Goal: Information Seeking & Learning: Learn about a topic

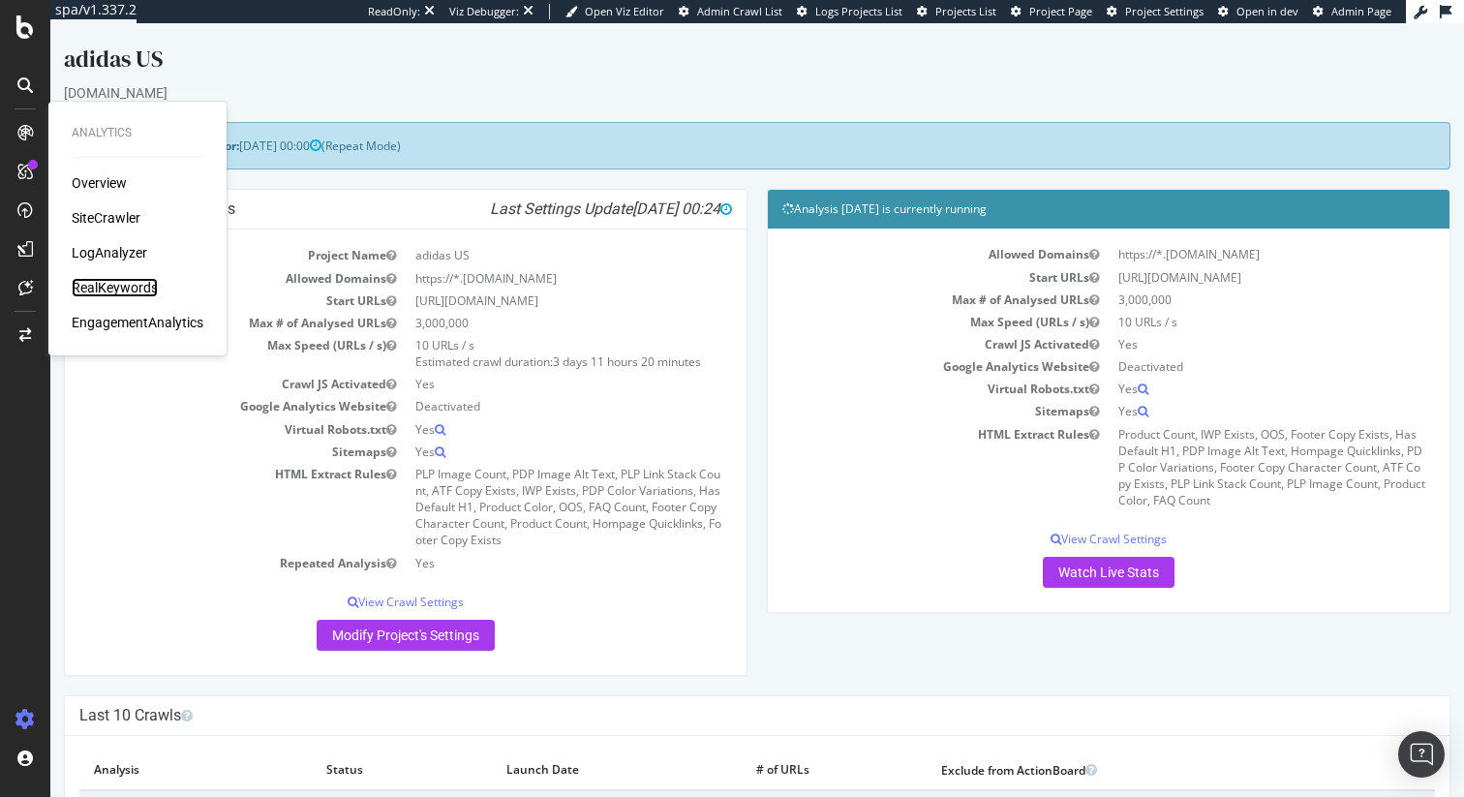
click at [125, 286] on div "RealKeywords" at bounding box center [115, 287] width 86 height 19
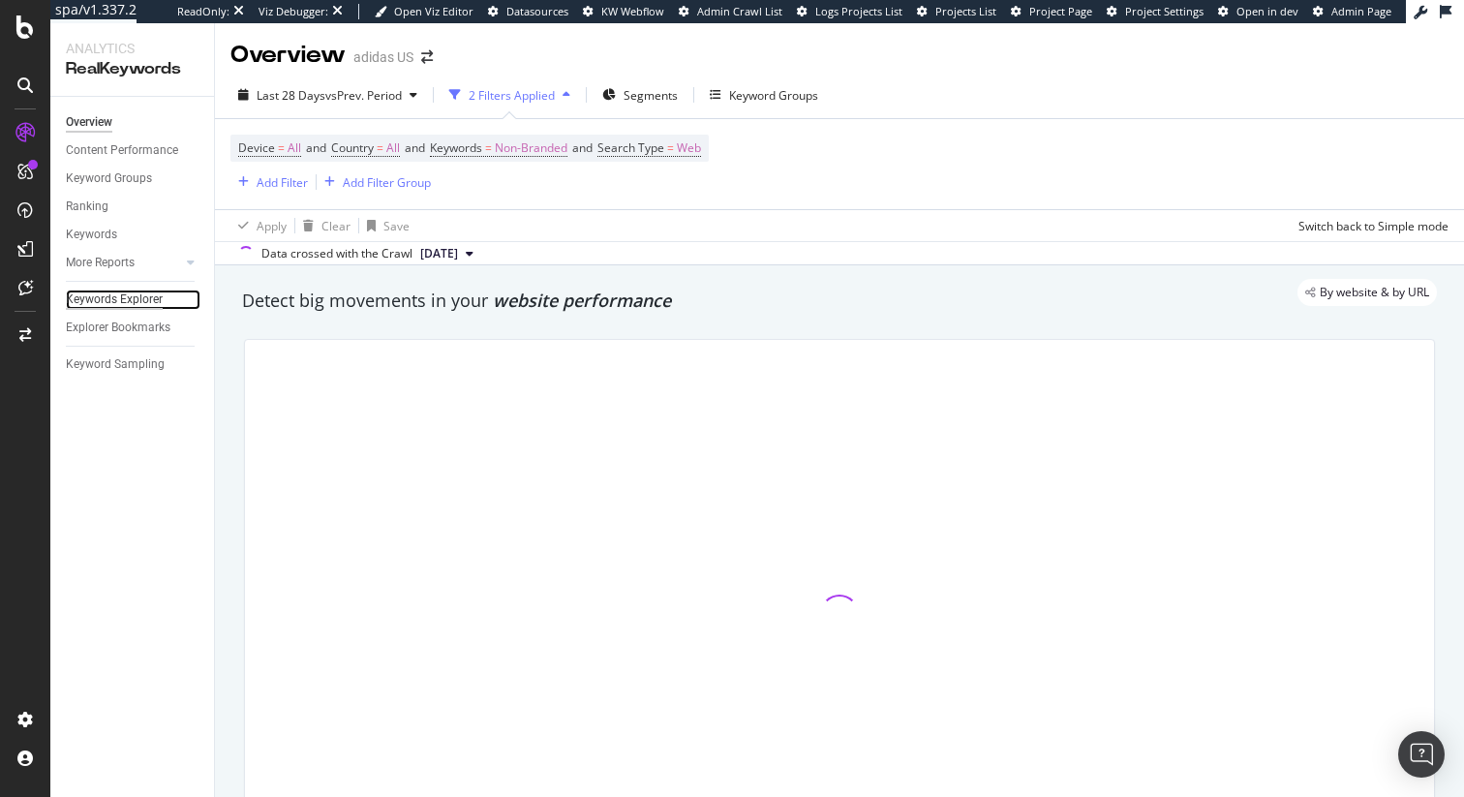
click at [109, 297] on div "Keywords Explorer" at bounding box center [114, 300] width 97 height 20
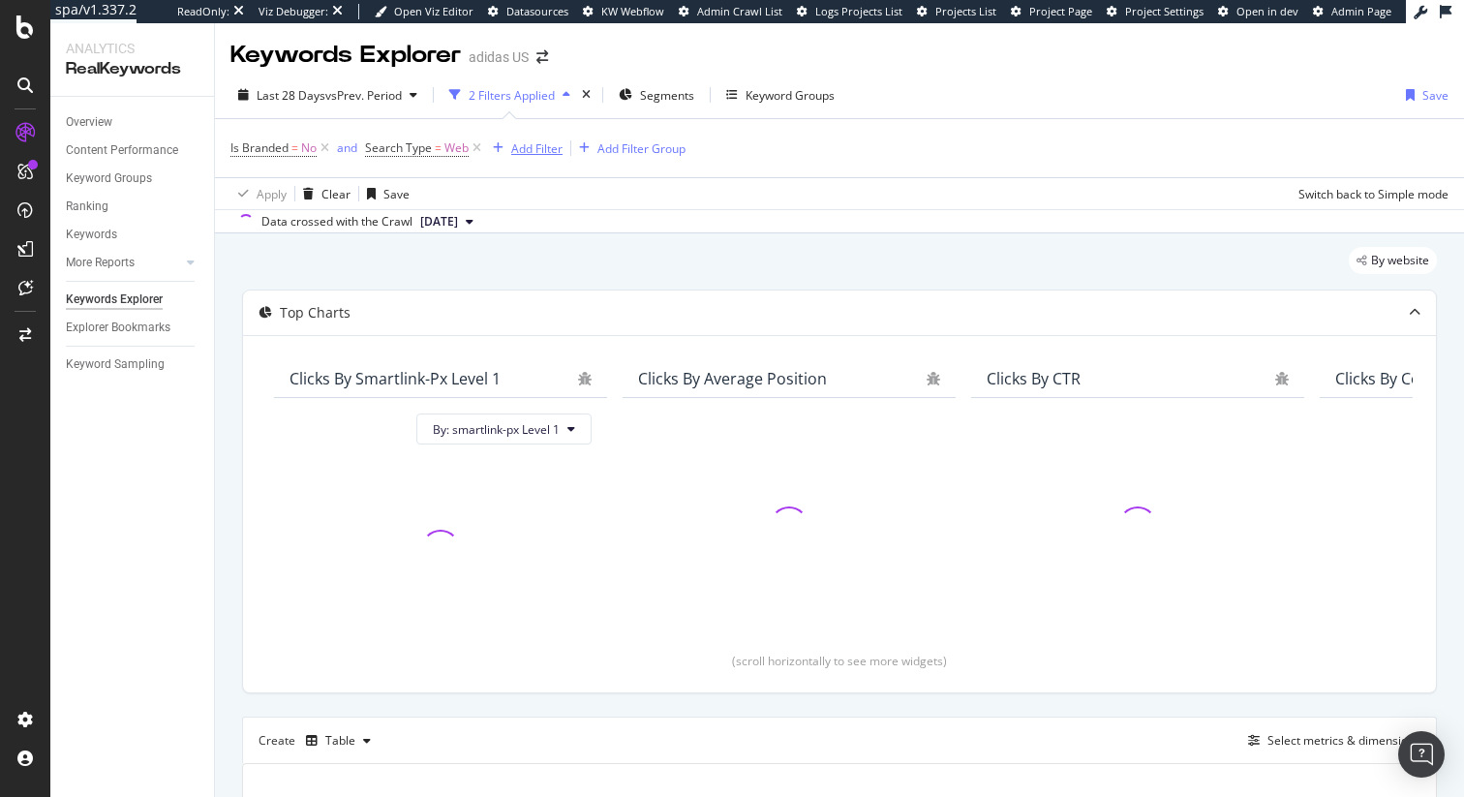
click at [540, 144] on div "Add Filter" at bounding box center [536, 148] width 51 height 16
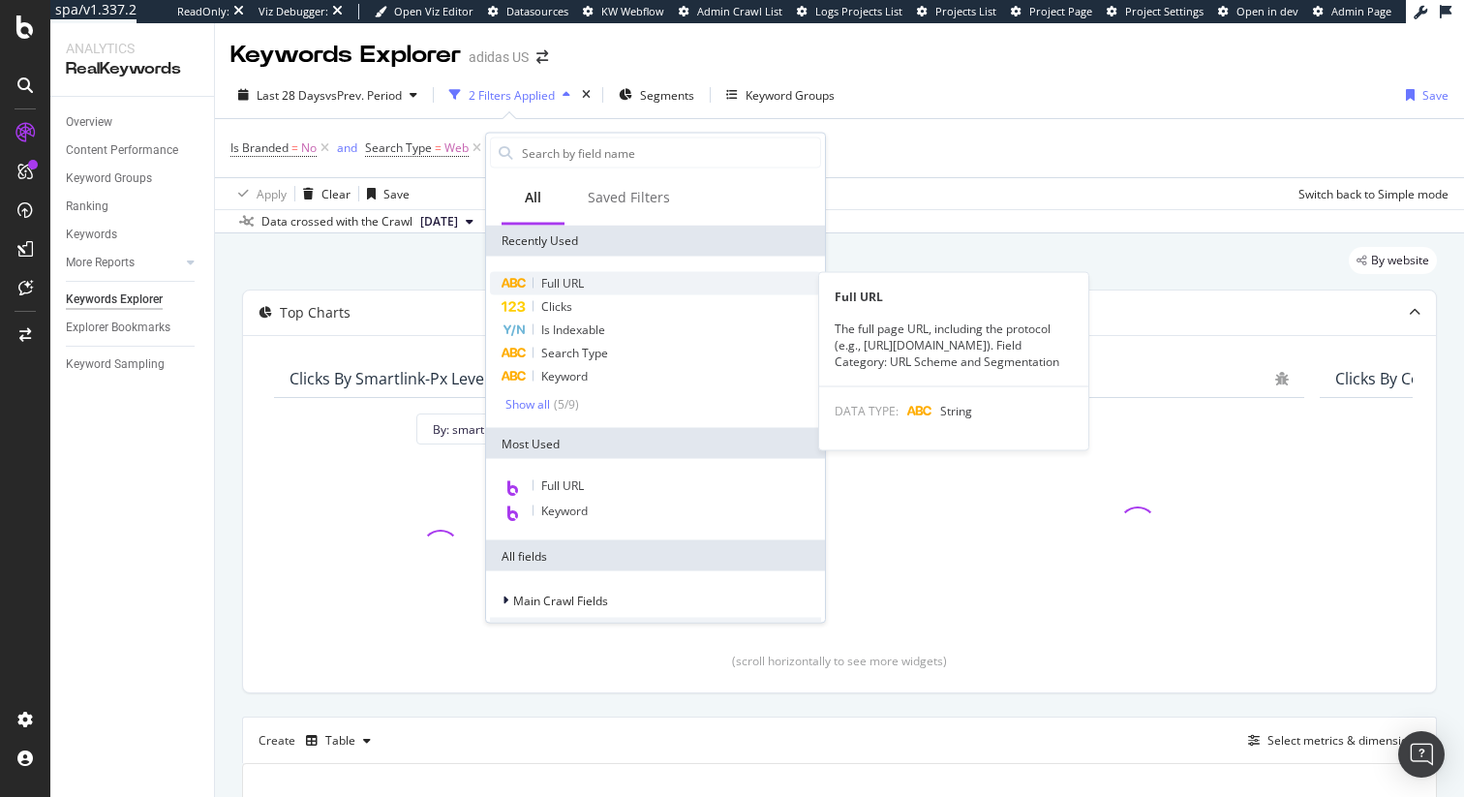
click at [567, 278] on span "Full URL" at bounding box center [562, 283] width 43 height 16
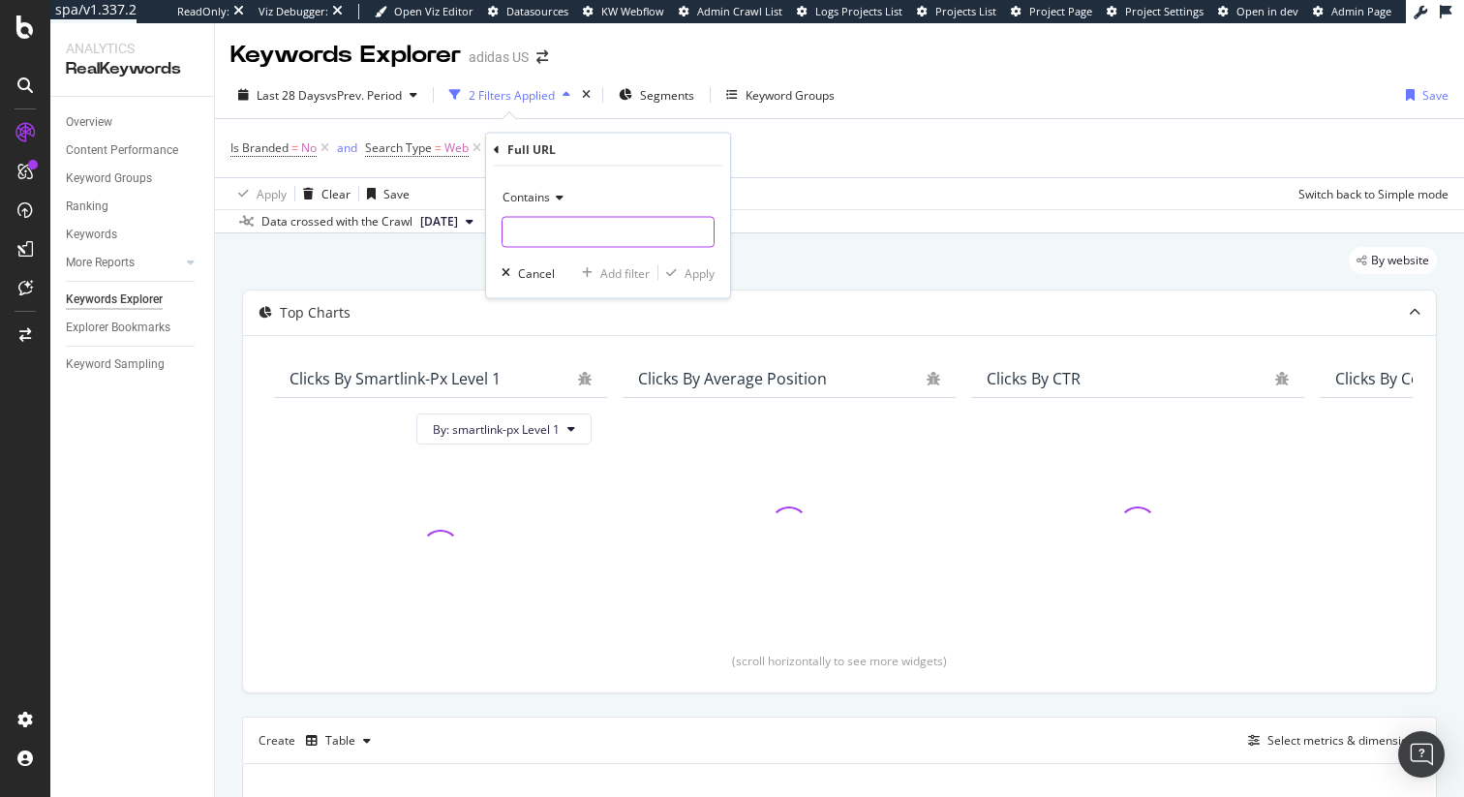
click at [540, 235] on input "text" at bounding box center [608, 232] width 211 height 31
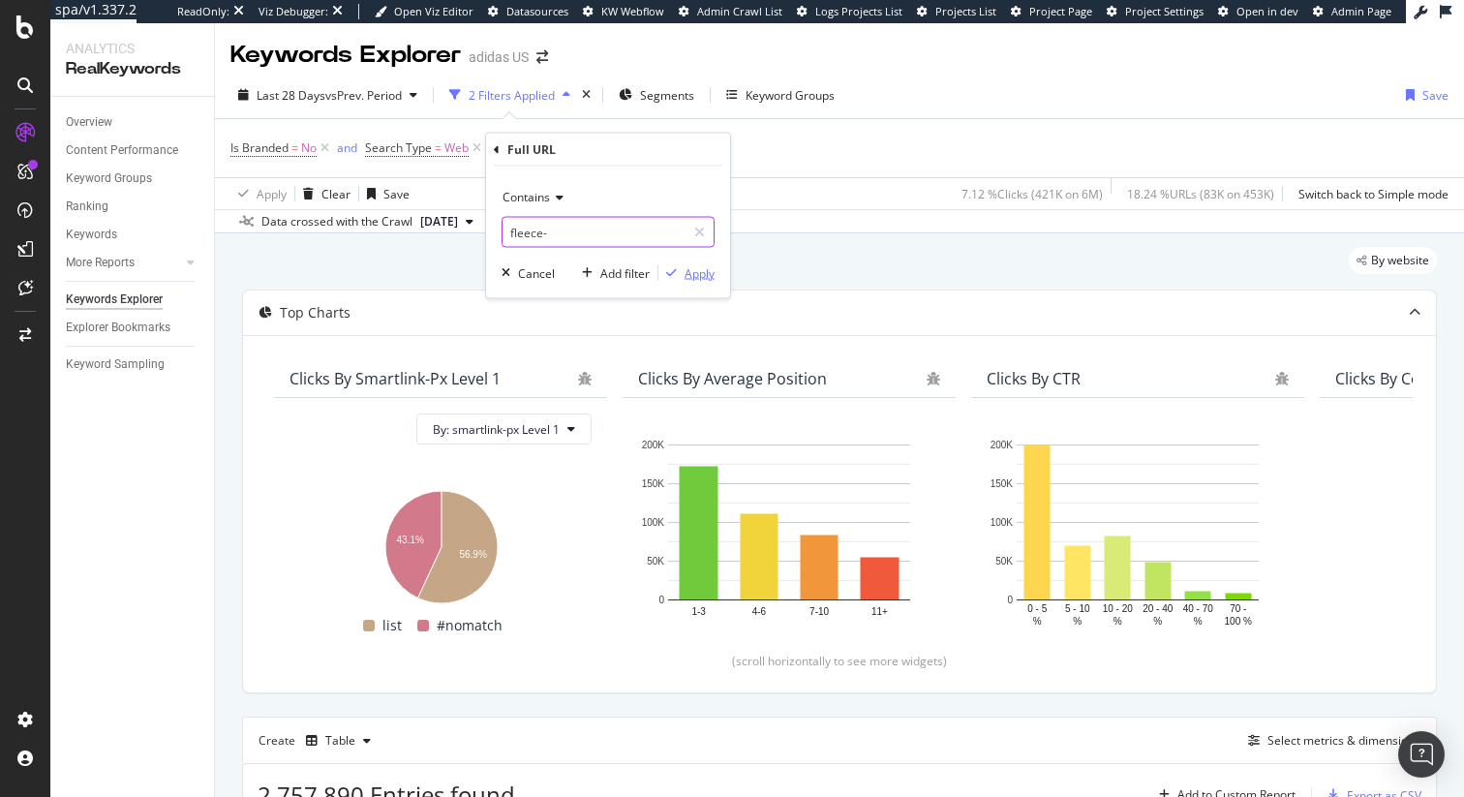
type input "fleece-"
click at [697, 271] on div "Apply" at bounding box center [700, 272] width 30 height 16
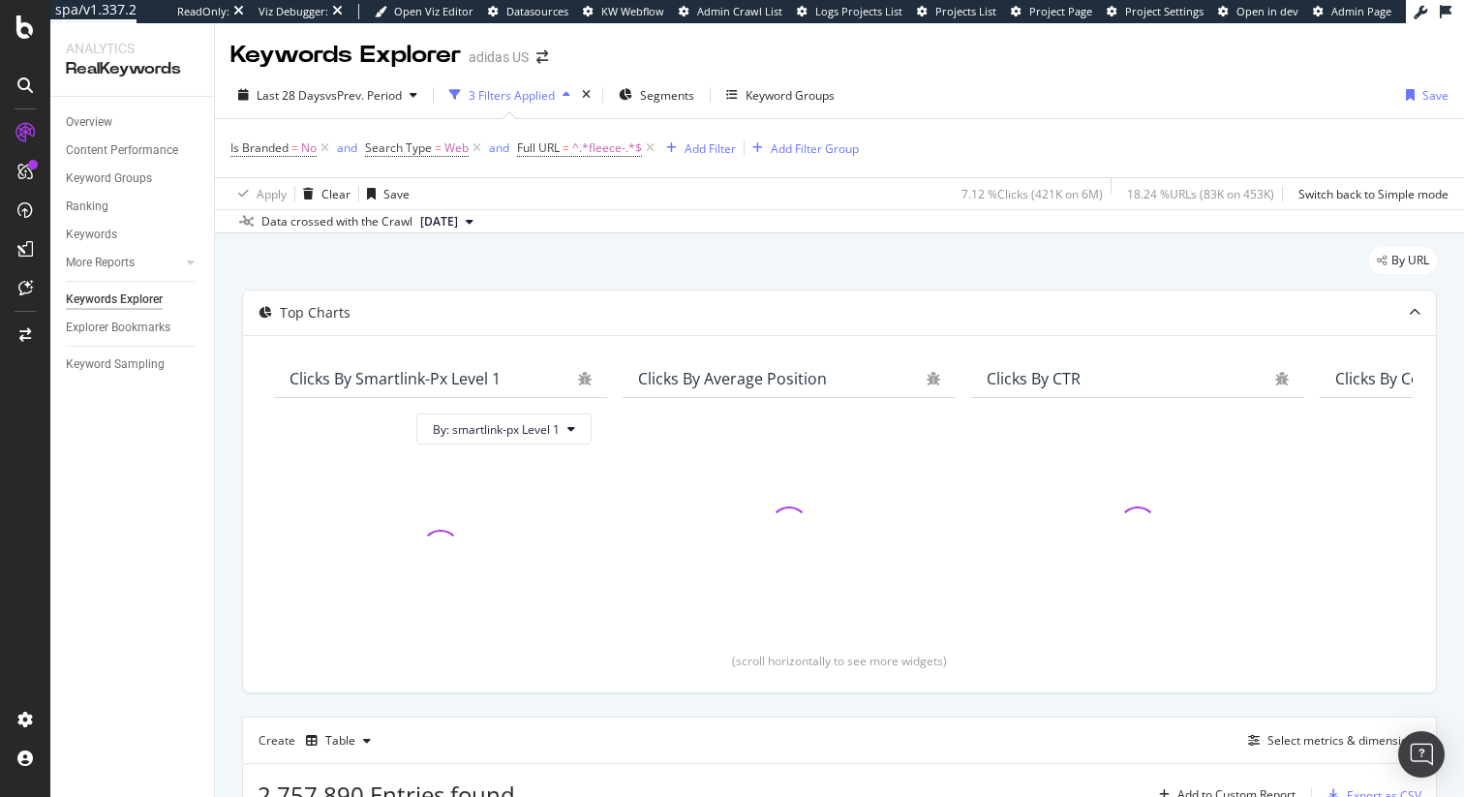
click at [676, 76] on div "Last 28 Days vs Prev. Period 3 Filters Applied Segments Keyword Groups Save Is …" at bounding box center [839, 153] width 1249 height 162
click at [675, 84] on div "Segments" at bounding box center [657, 94] width 76 height 29
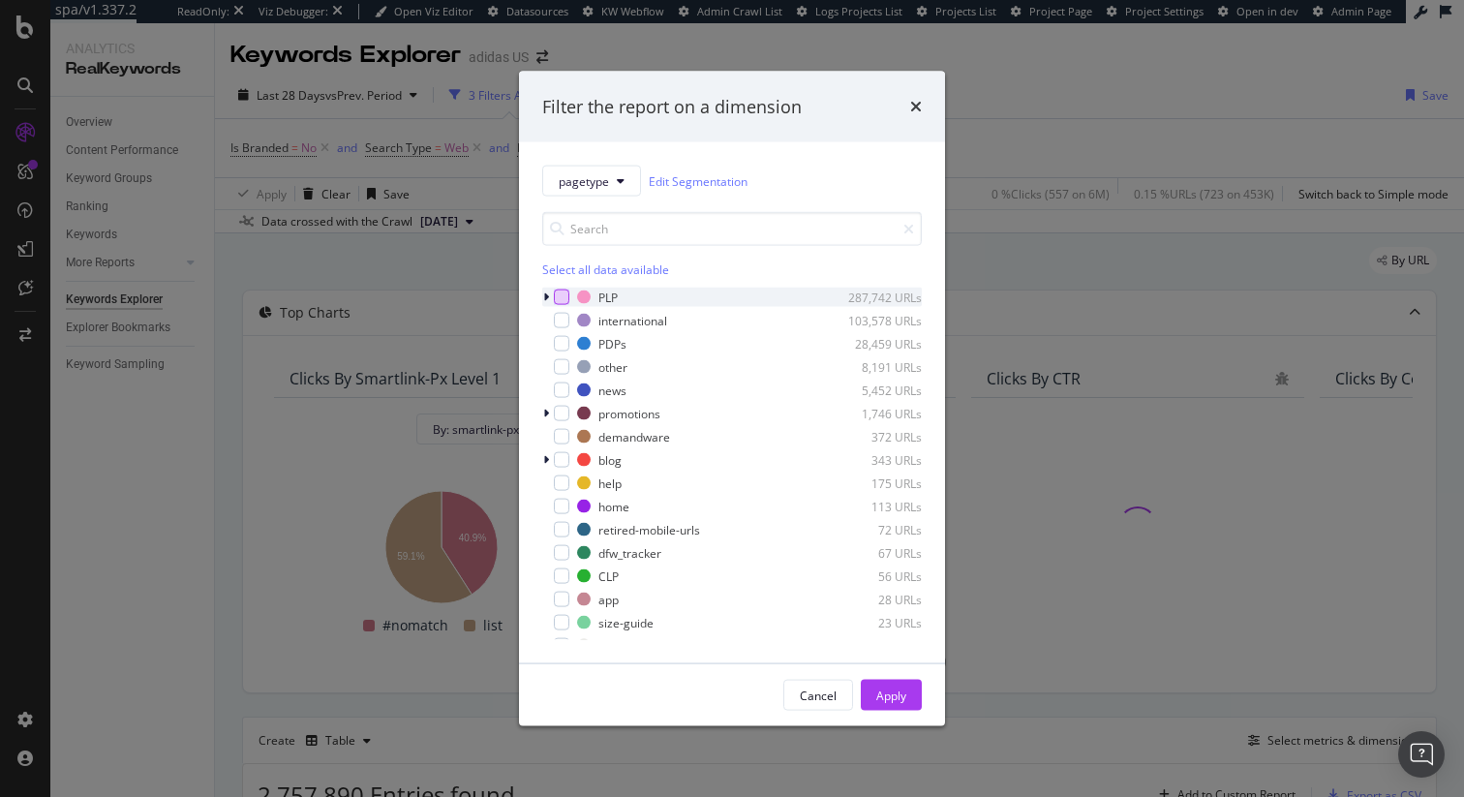
click at [564, 295] on div "modal" at bounding box center [561, 297] width 15 height 15
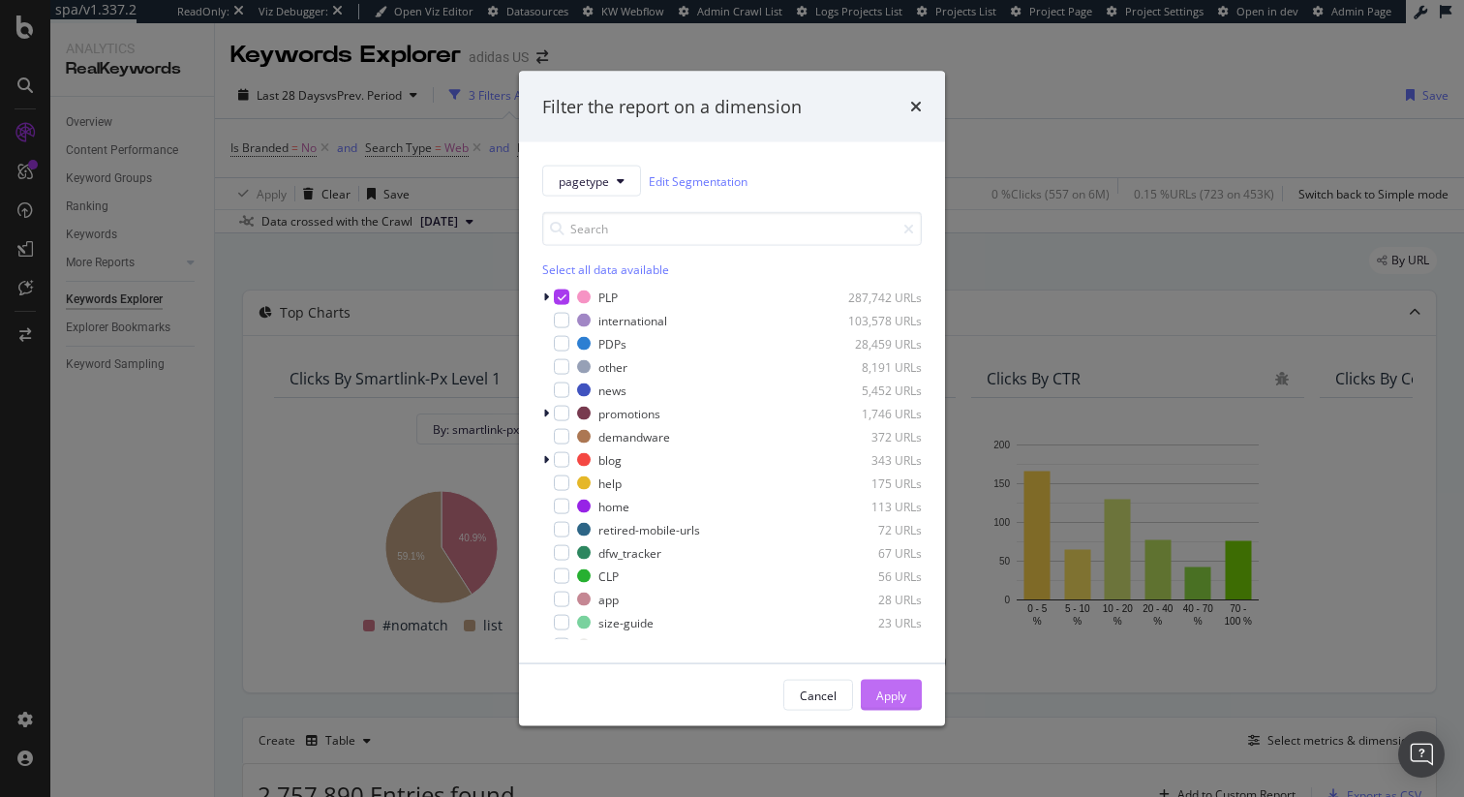
click at [901, 694] on div "Apply" at bounding box center [891, 695] width 30 height 16
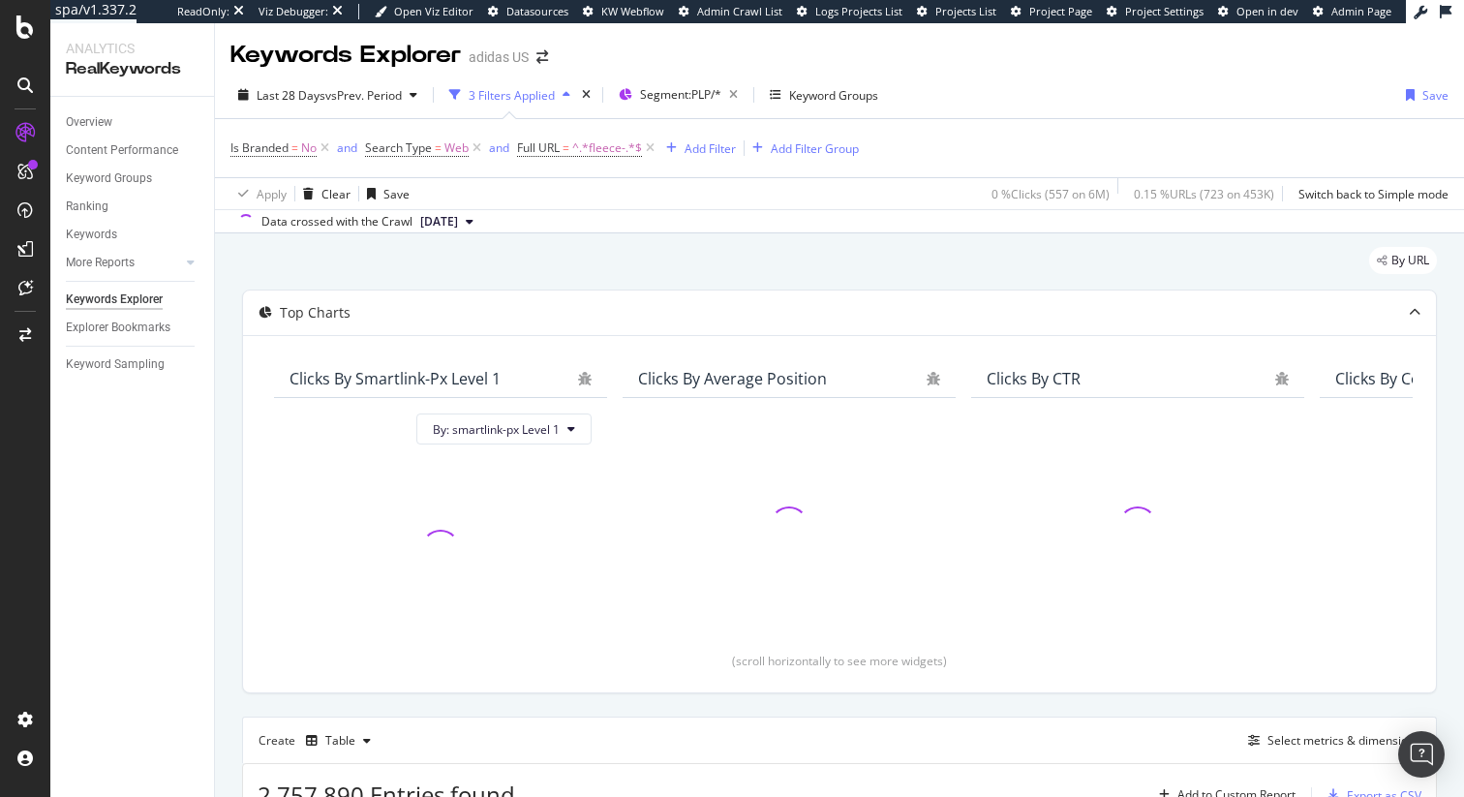
click at [1034, 83] on div "Last 28 Days vs Prev. Period 3 Filters Applied Segment: PLP/* Keyword Groups Sa…" at bounding box center [839, 98] width 1249 height 39
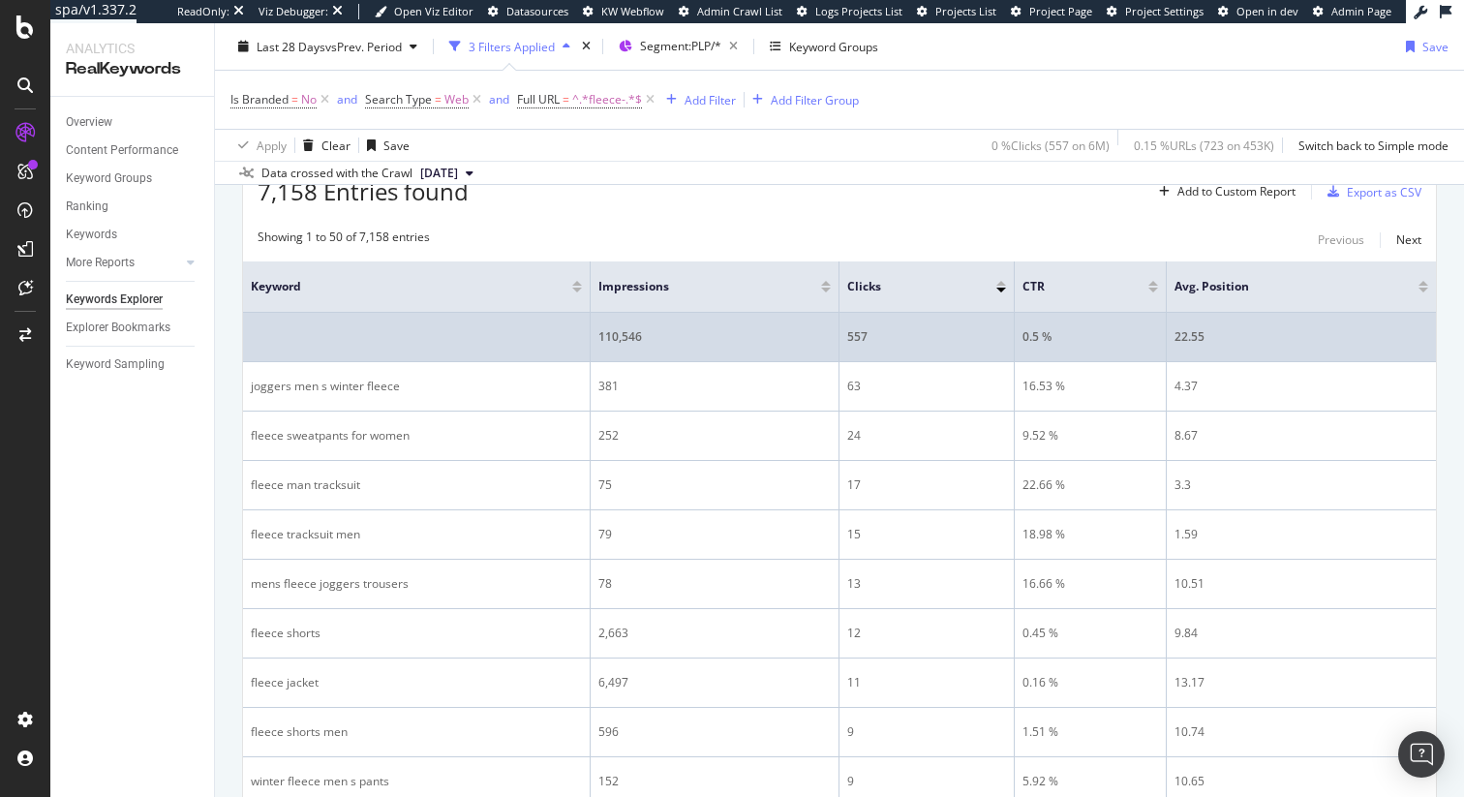
scroll to position [639, 0]
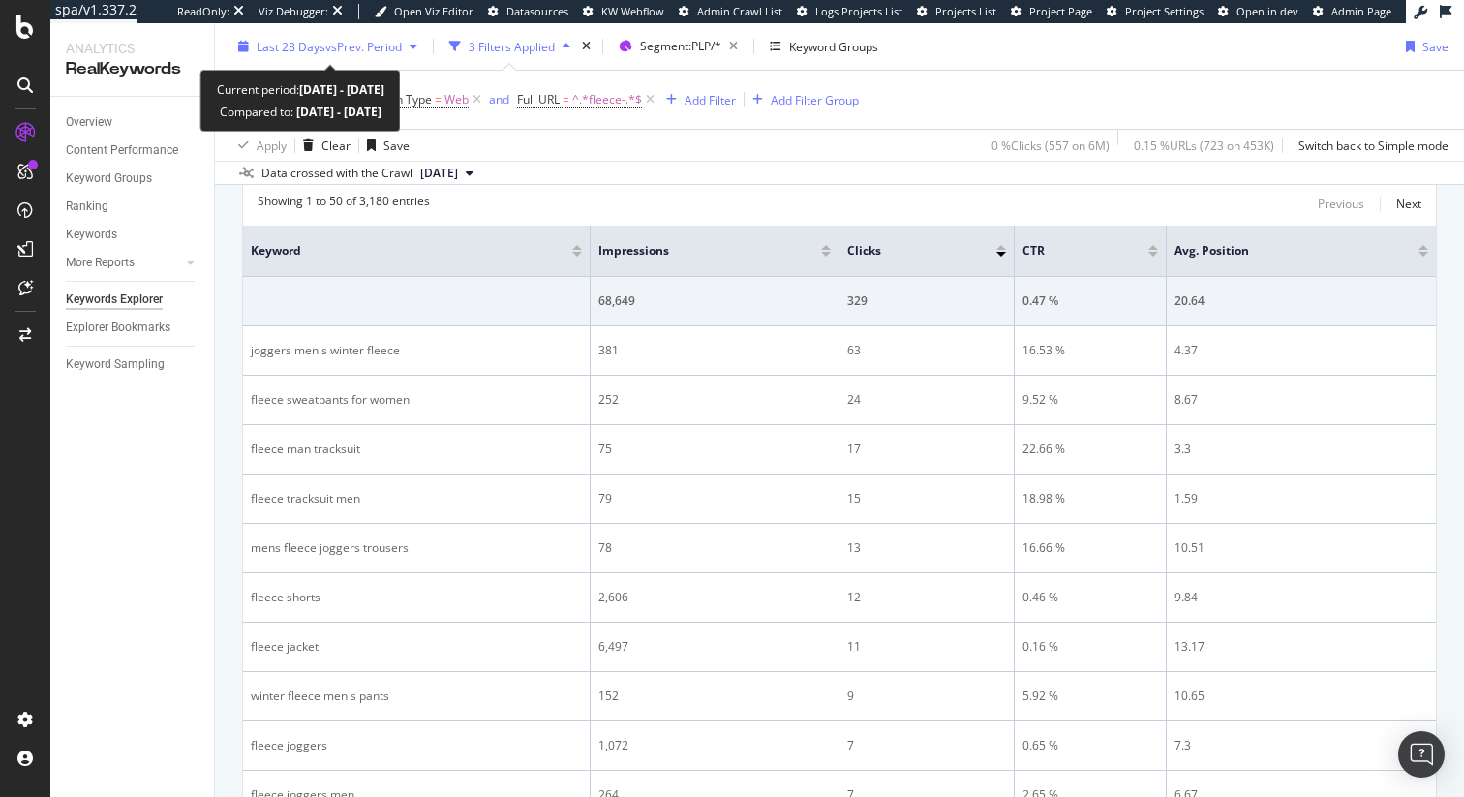
click at [349, 46] on span "vs Prev. Period" at bounding box center [363, 46] width 76 height 16
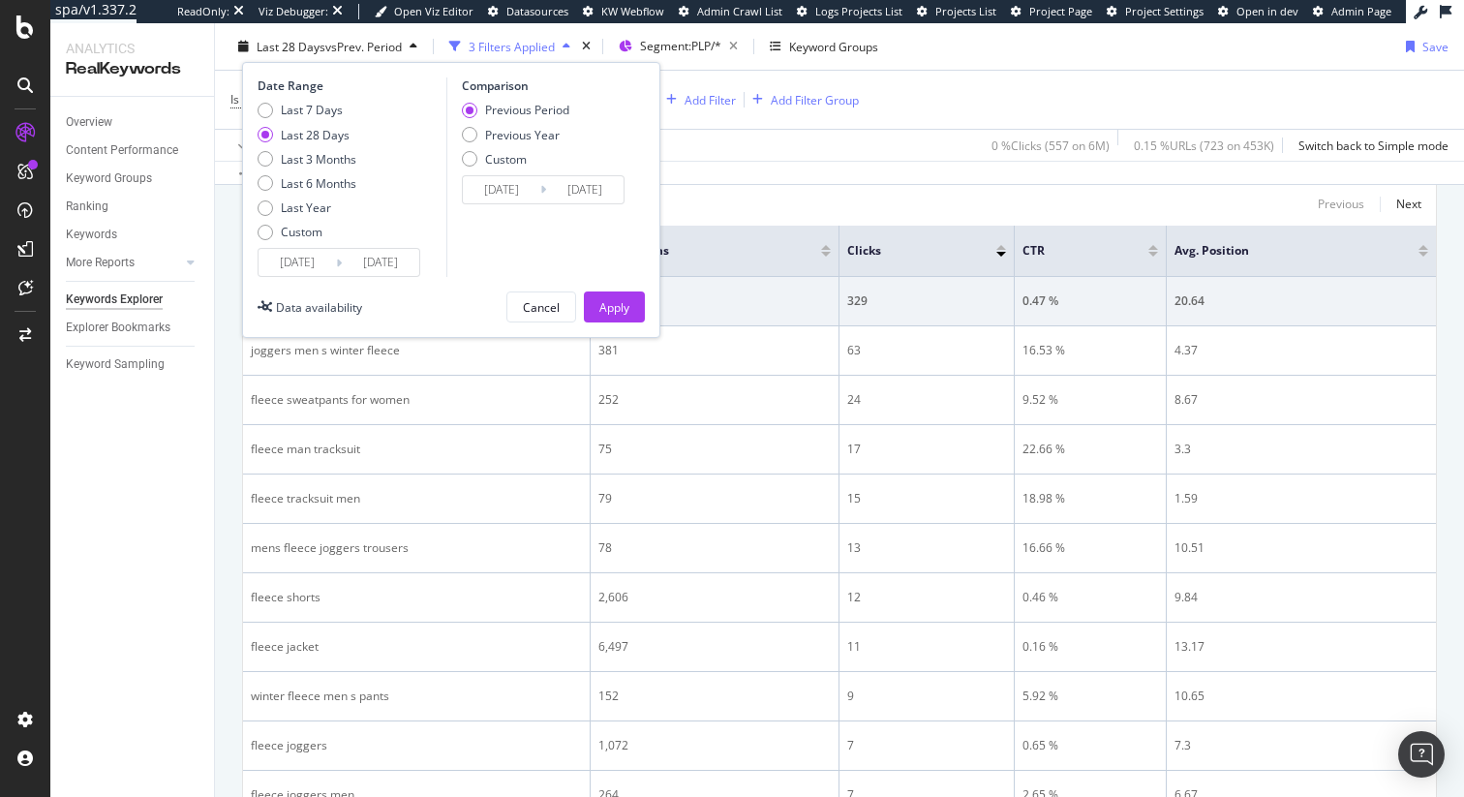
click at [315, 271] on input "[DATE]" at bounding box center [297, 262] width 77 height 27
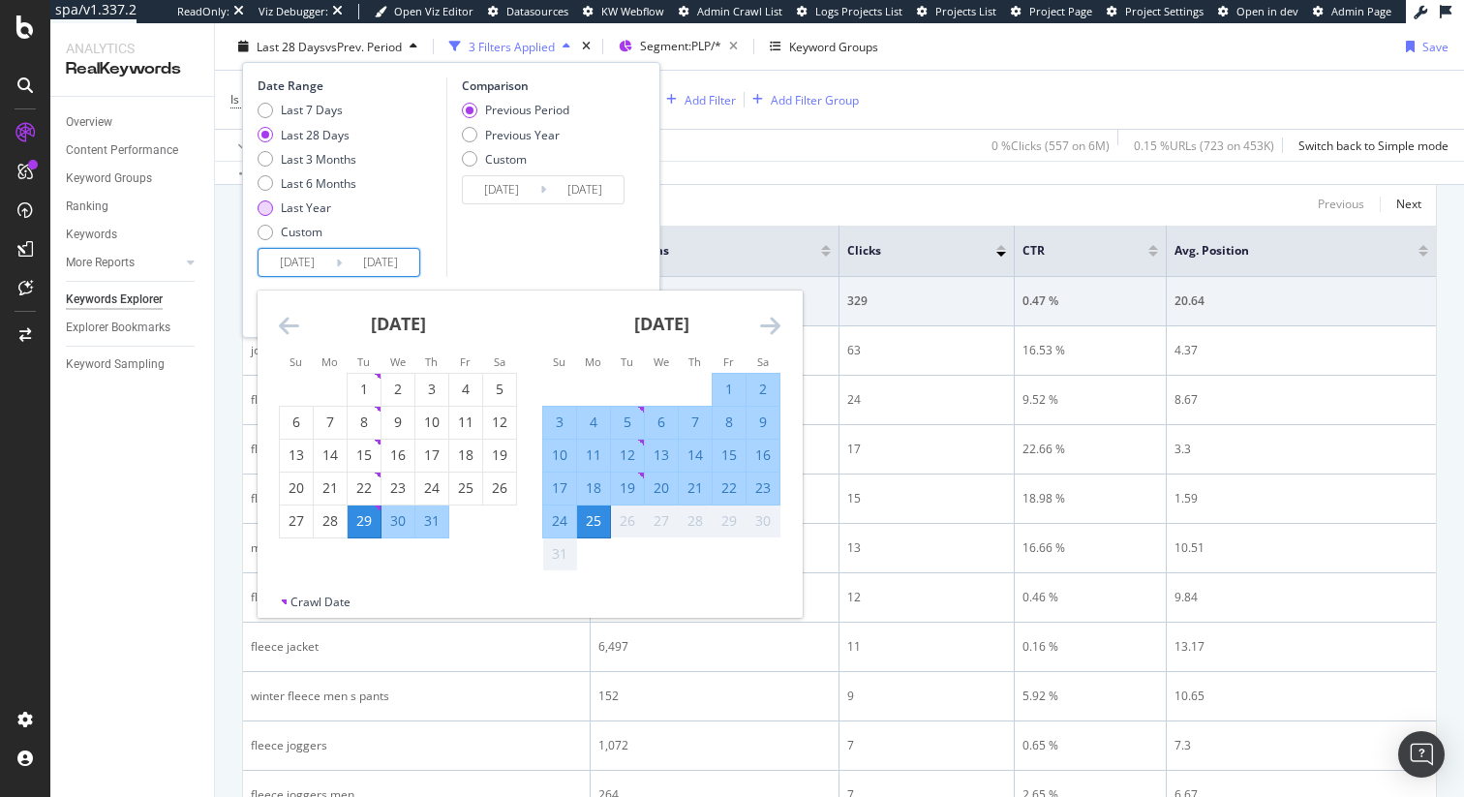
click at [301, 209] on div "Last Year" at bounding box center [306, 207] width 50 height 16
type input "[DATE]"
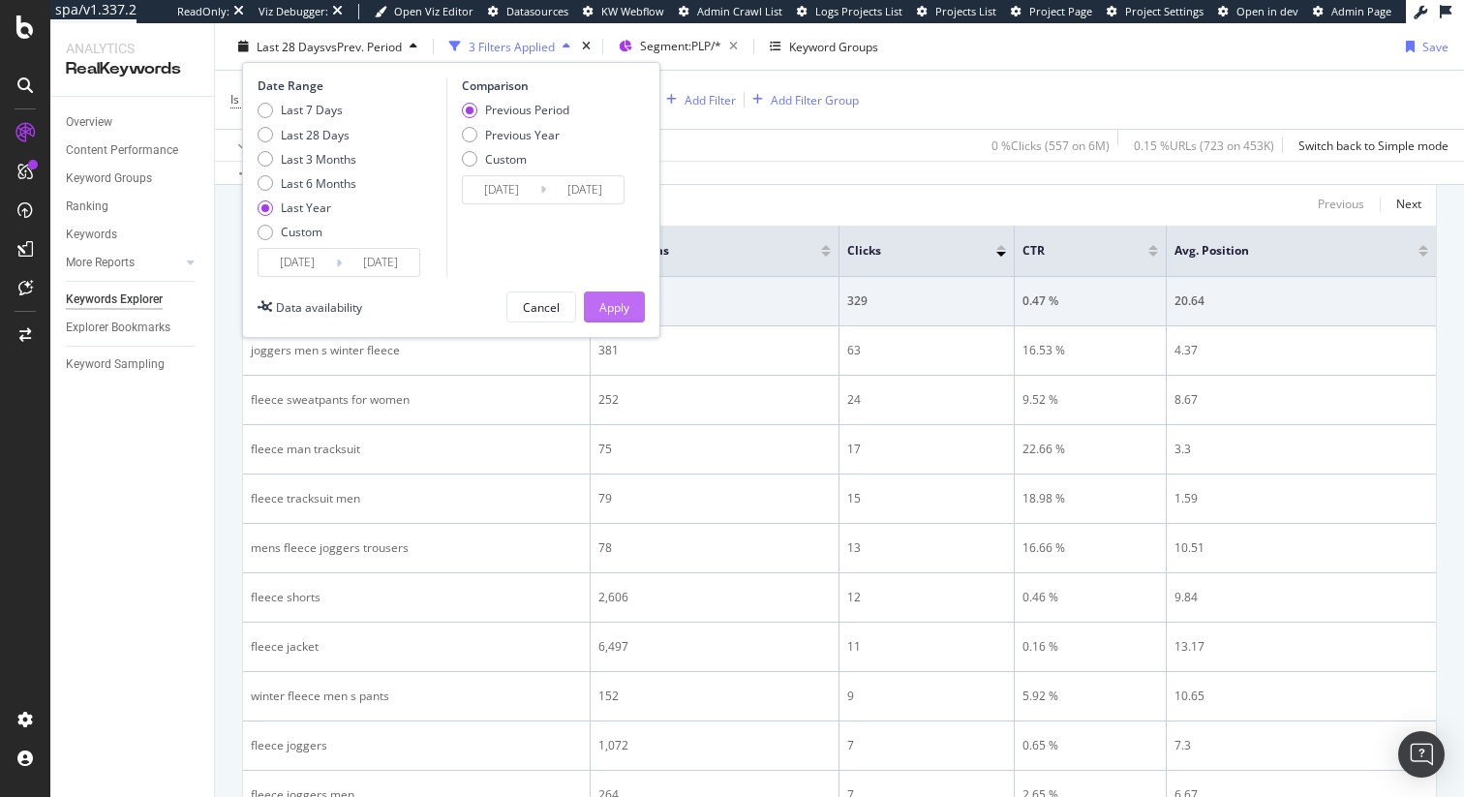
click at [613, 316] on div "Apply" at bounding box center [614, 306] width 30 height 29
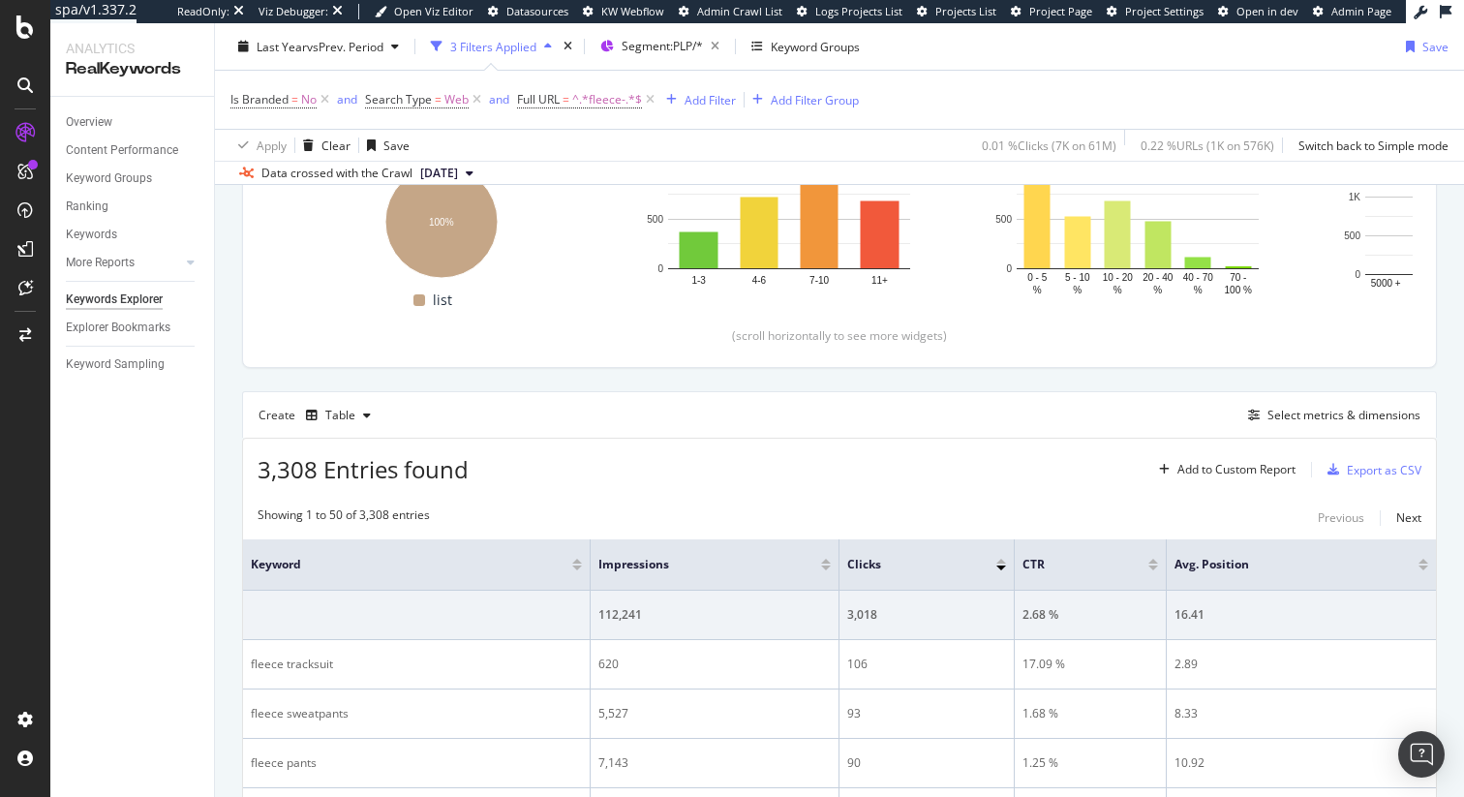
scroll to position [639, 0]
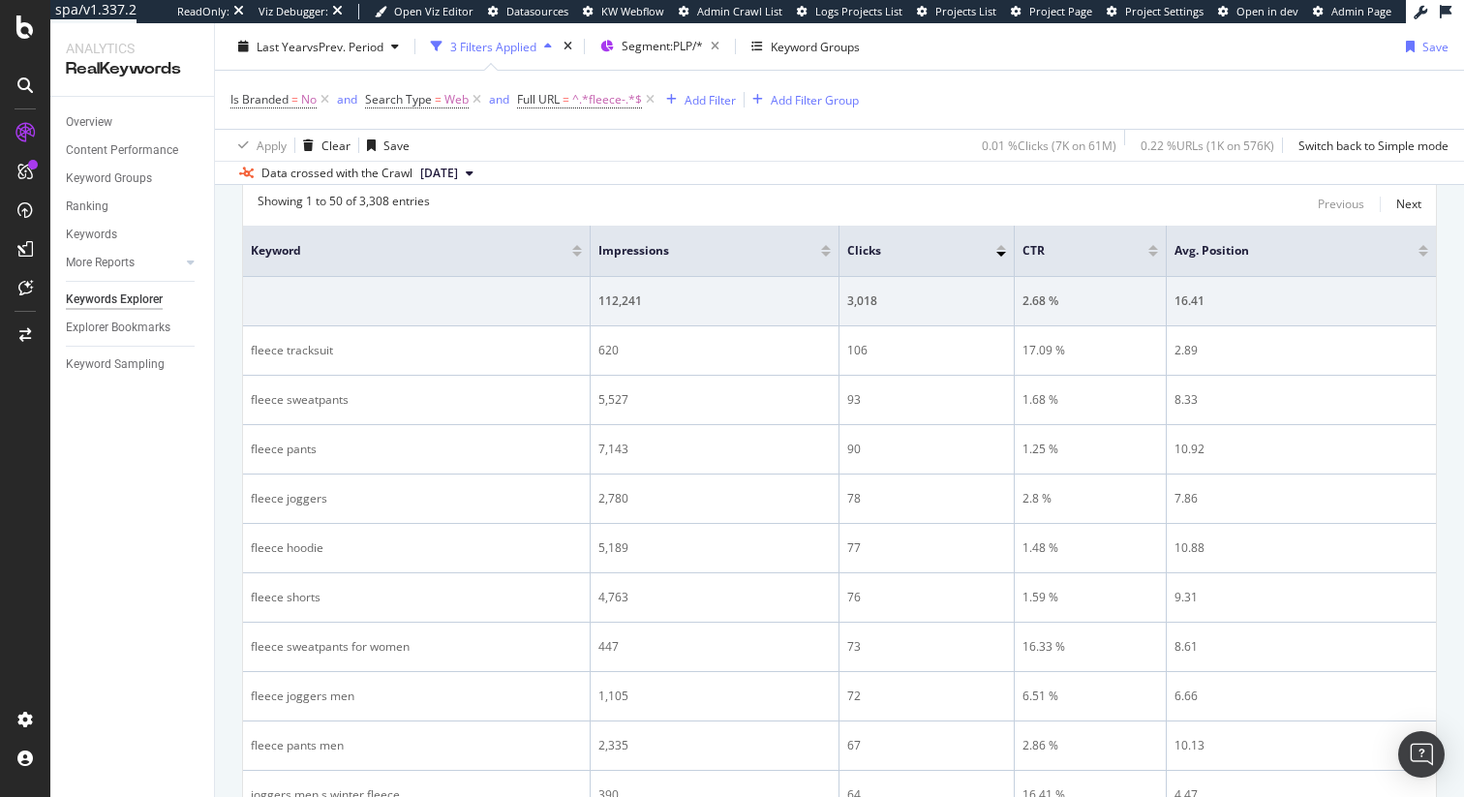
click at [676, 132] on div "Apply Clear Save 0.01 % Clicks ( 7K on 61M ) 0.22 % URLs ( 1K on 576K ) Switch …" at bounding box center [839, 145] width 1249 height 32
click at [649, 98] on icon at bounding box center [650, 99] width 16 height 19
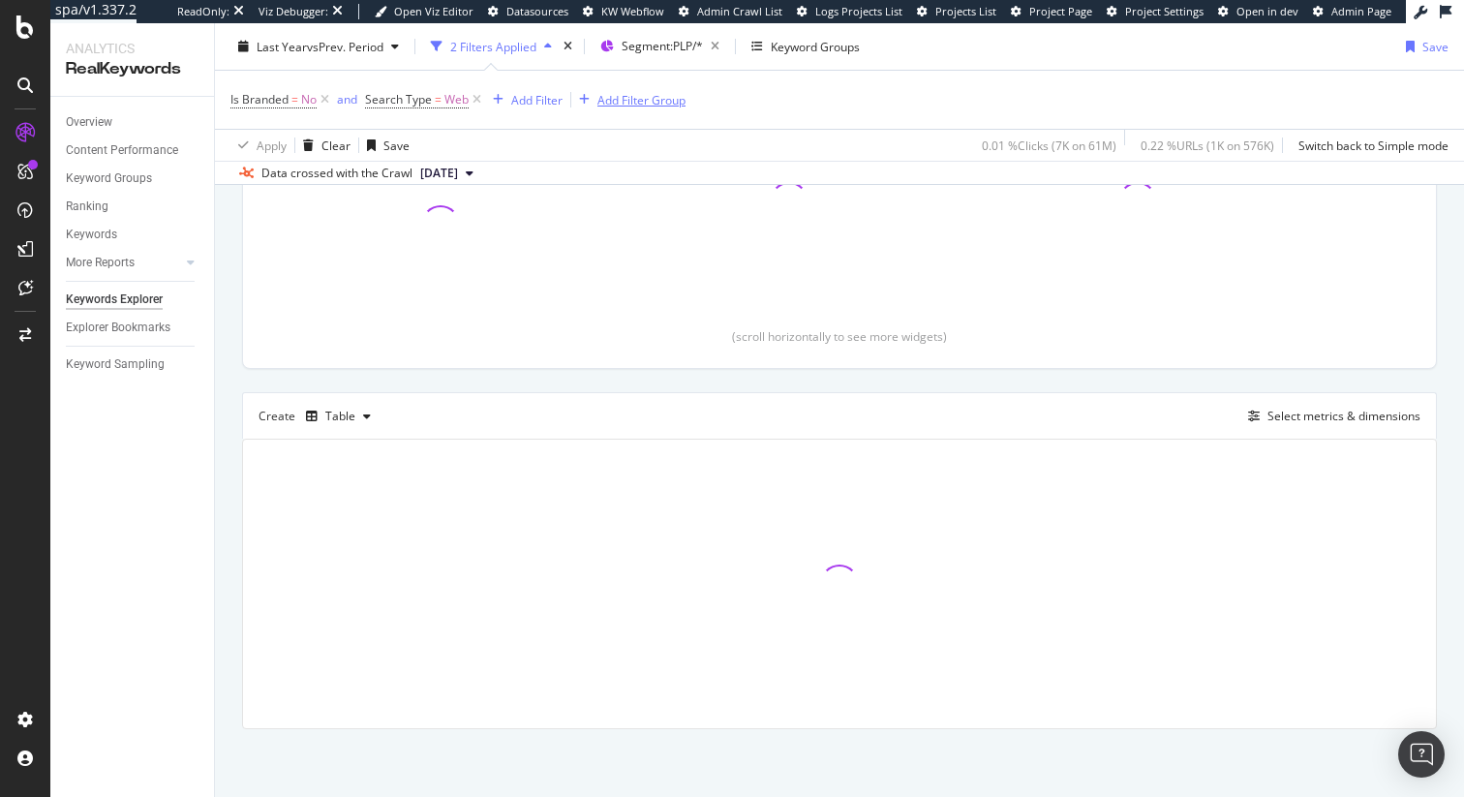
scroll to position [325, 0]
click at [545, 98] on div "Add Filter" at bounding box center [536, 99] width 51 height 16
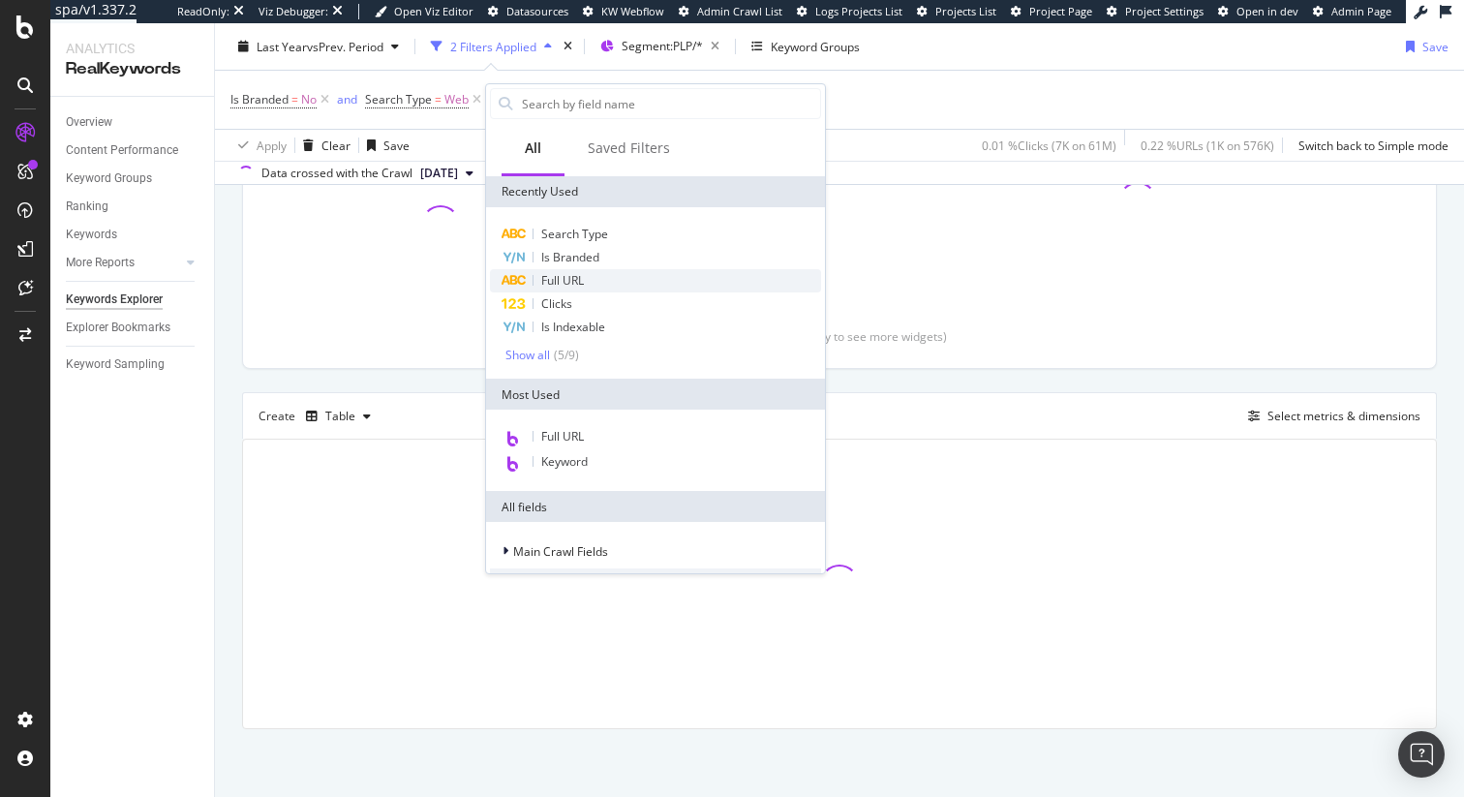
click at [594, 290] on div "Full URL" at bounding box center [655, 280] width 331 height 23
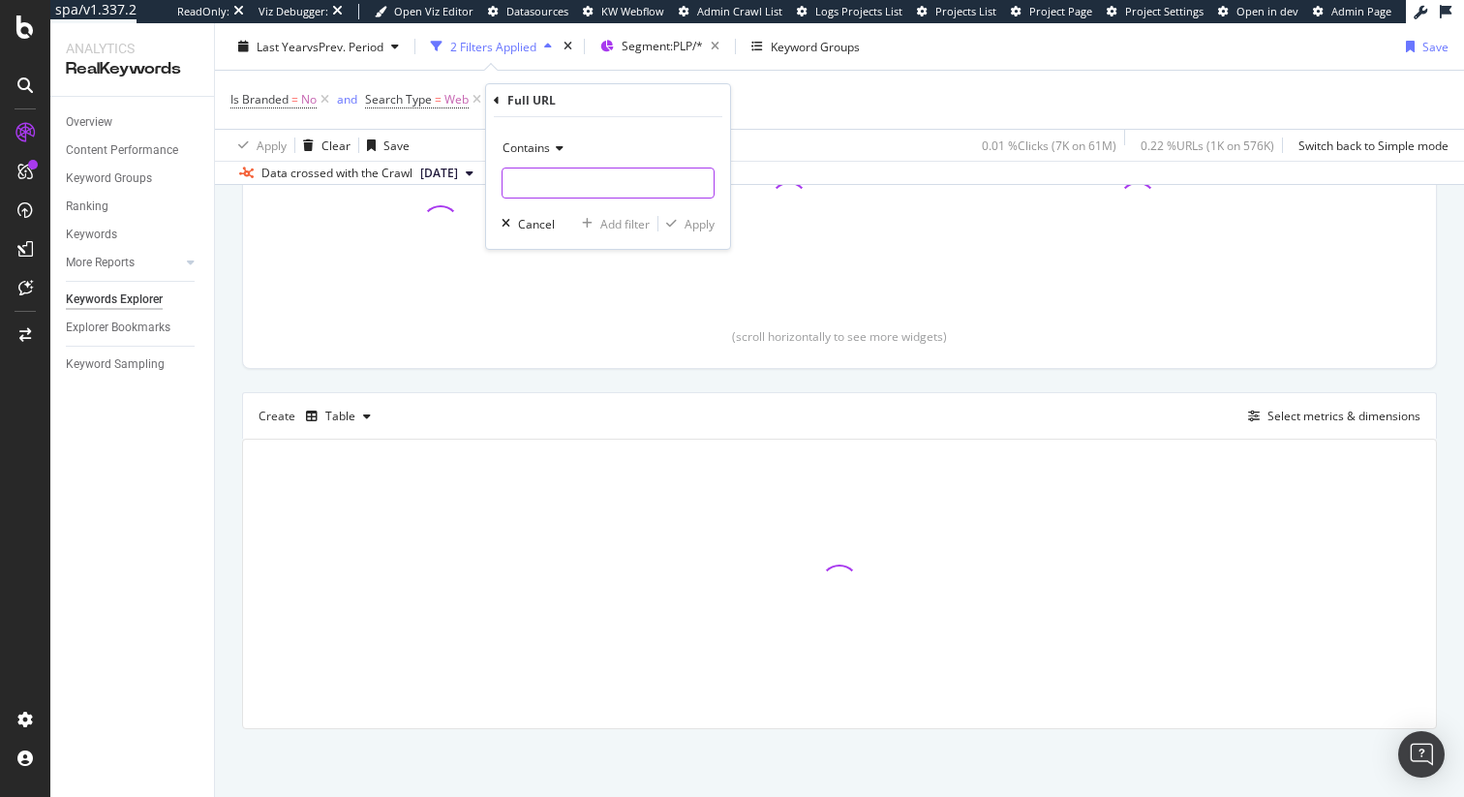
click at [571, 177] on input "text" at bounding box center [608, 183] width 211 height 31
click at [841, 85] on div "Is Branded = No and Search Type = Web Add Filter Add Filter Group" at bounding box center [839, 100] width 1218 height 58
click at [673, 101] on icon at bounding box center [669, 99] width 16 height 19
click at [544, 106] on div "Add Filter" at bounding box center [536, 99] width 51 height 16
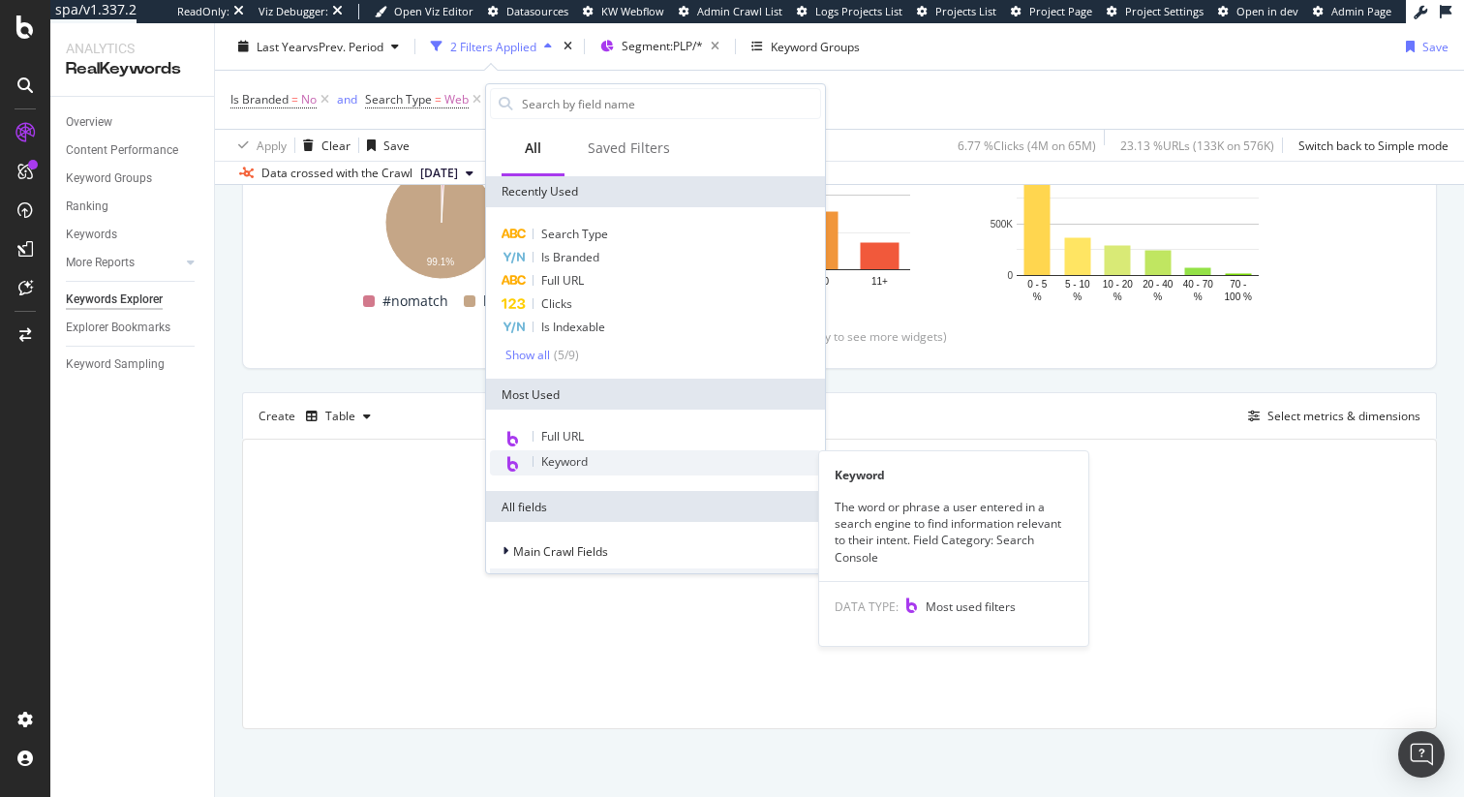
click at [582, 470] on div "Keyword" at bounding box center [655, 462] width 331 height 25
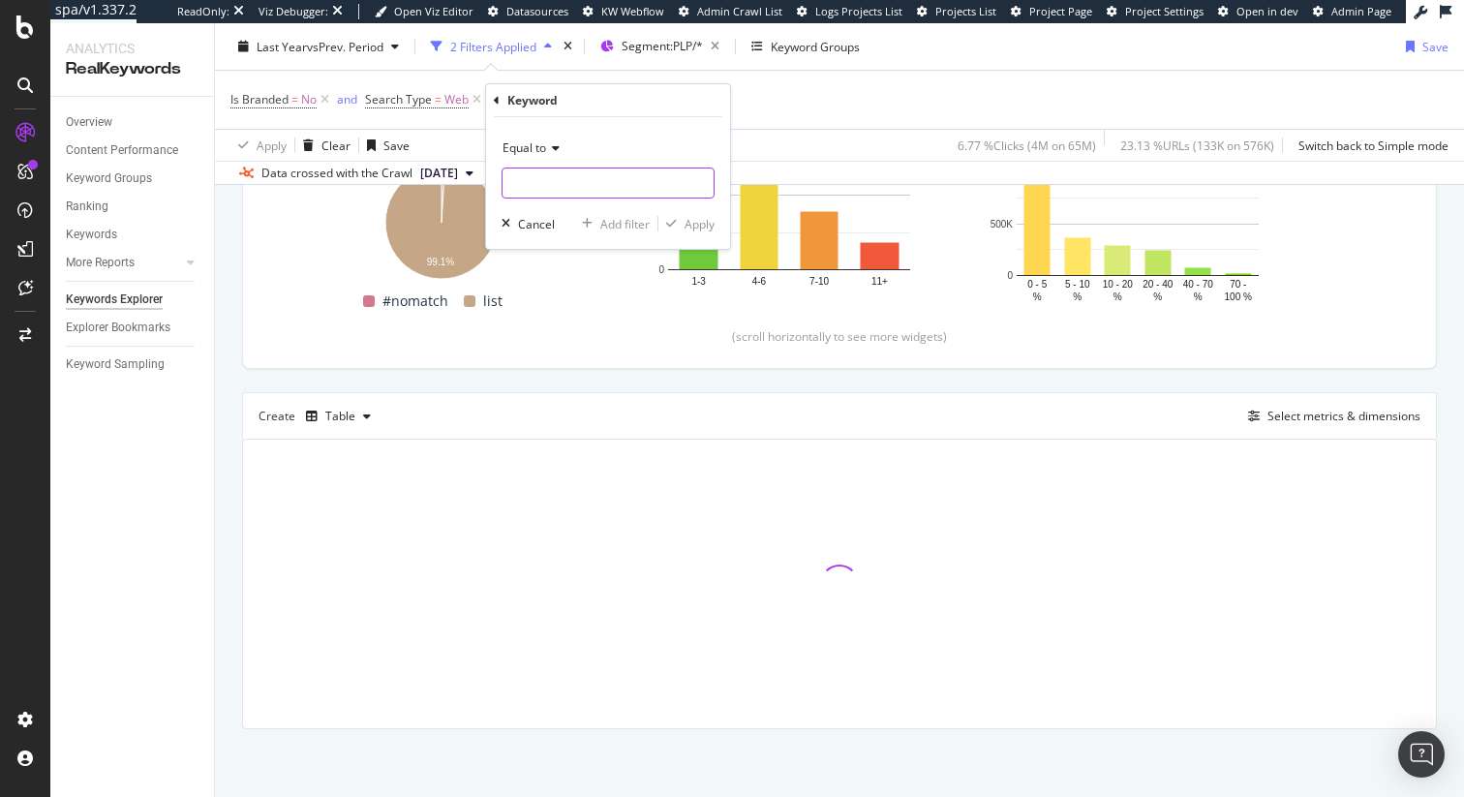
click at [547, 197] on input "text" at bounding box center [608, 183] width 211 height 31
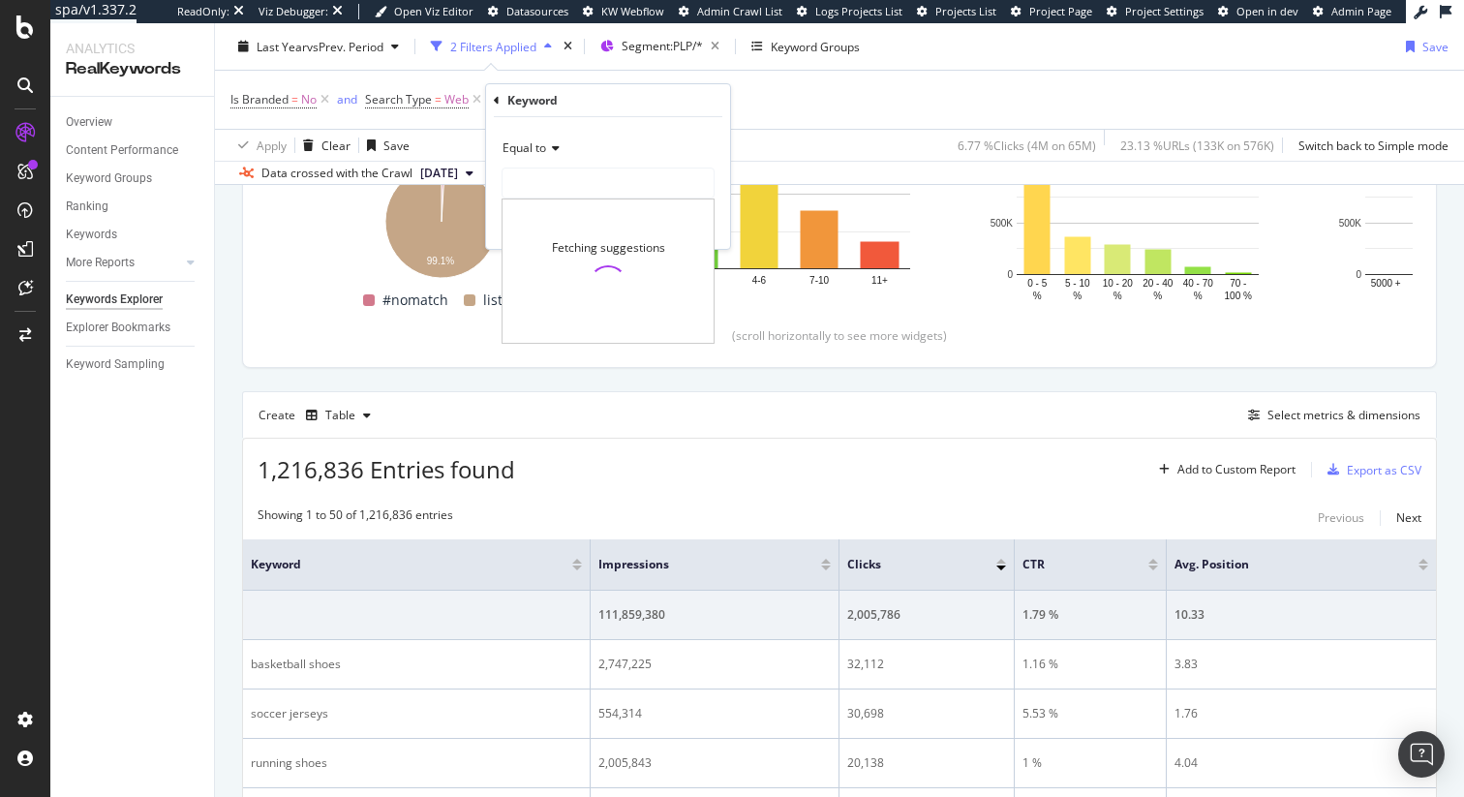
click at [523, 153] on span "Equal to" at bounding box center [525, 147] width 44 height 16
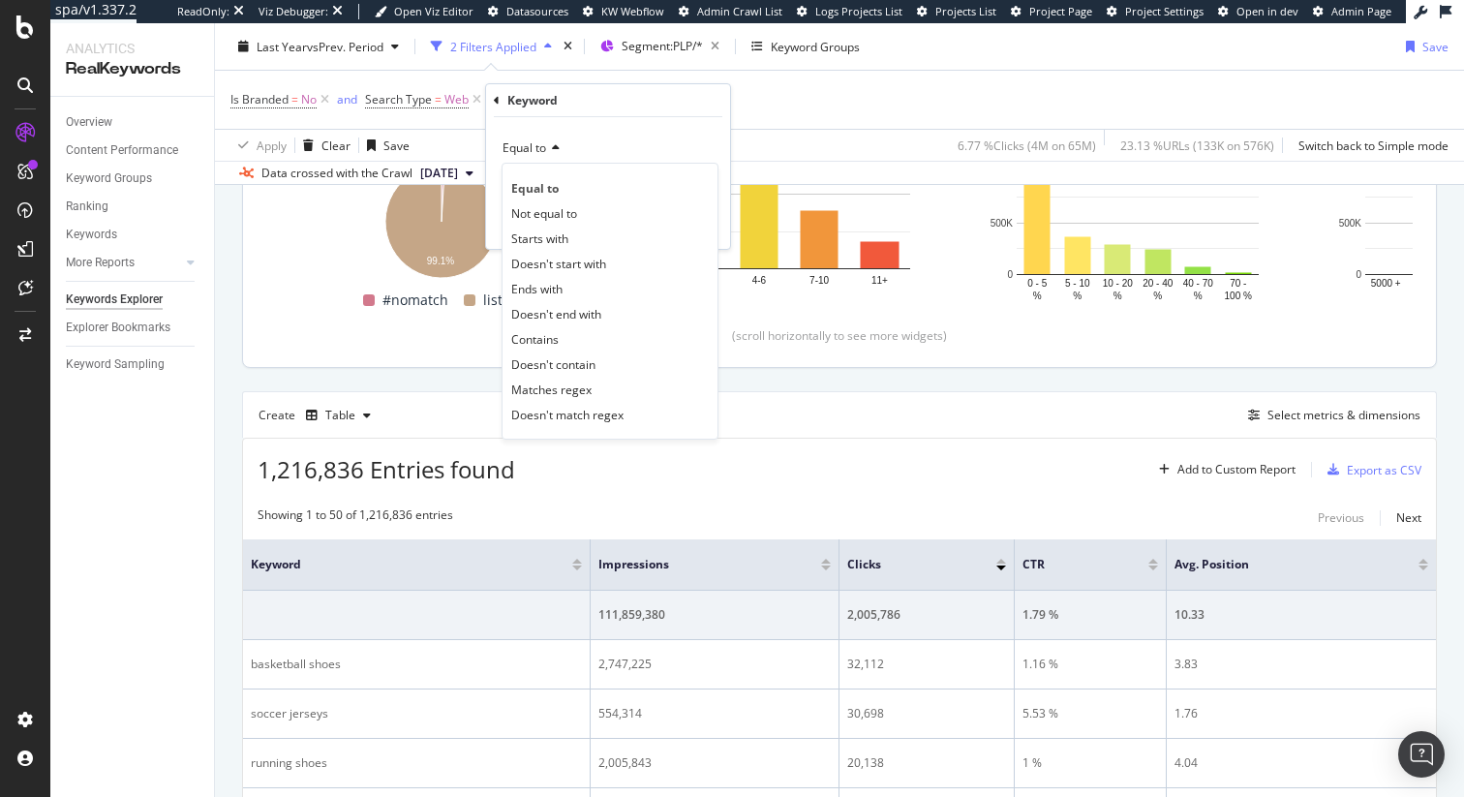
drag, startPoint x: 581, startPoint y: 335, endPoint x: 565, endPoint y: 265, distance: 71.4
click at [581, 335] on div "Contains" at bounding box center [609, 338] width 207 height 25
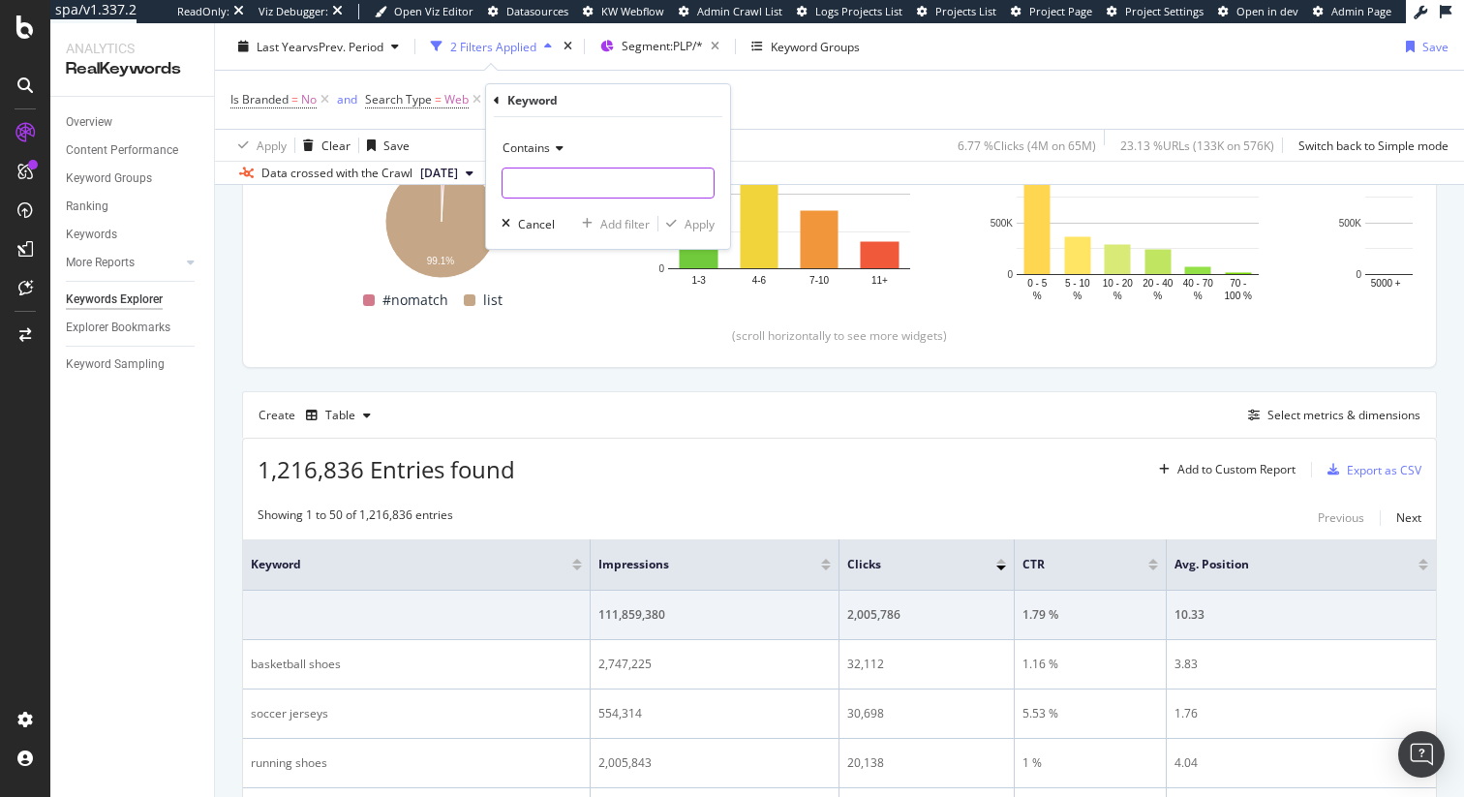
click at [546, 186] on input "text" at bounding box center [608, 183] width 211 height 31
type input "sweatpants"
click at [690, 227] on div "Apply" at bounding box center [700, 224] width 30 height 16
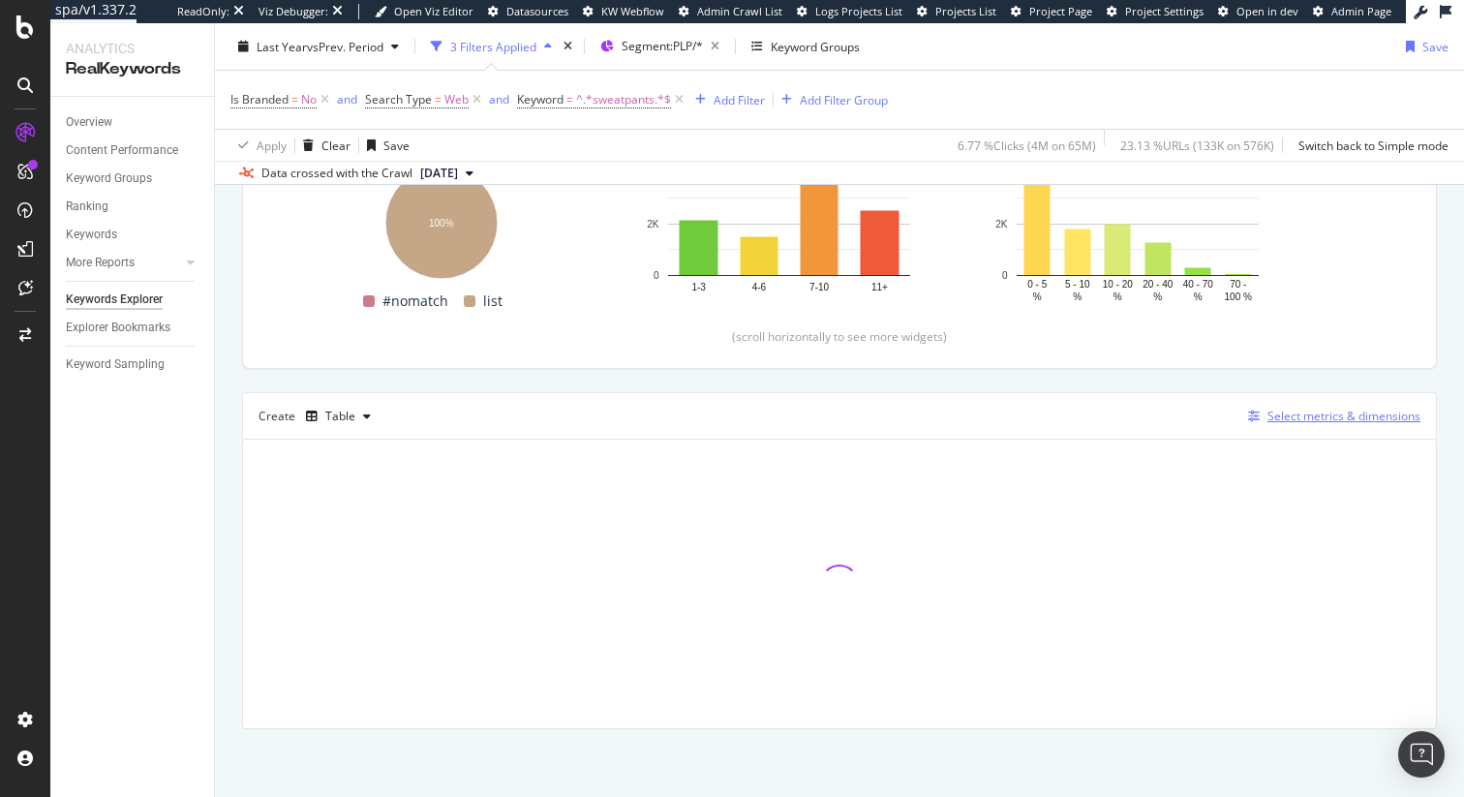
click at [1327, 412] on div "Select metrics & dimensions" at bounding box center [1343, 416] width 153 height 16
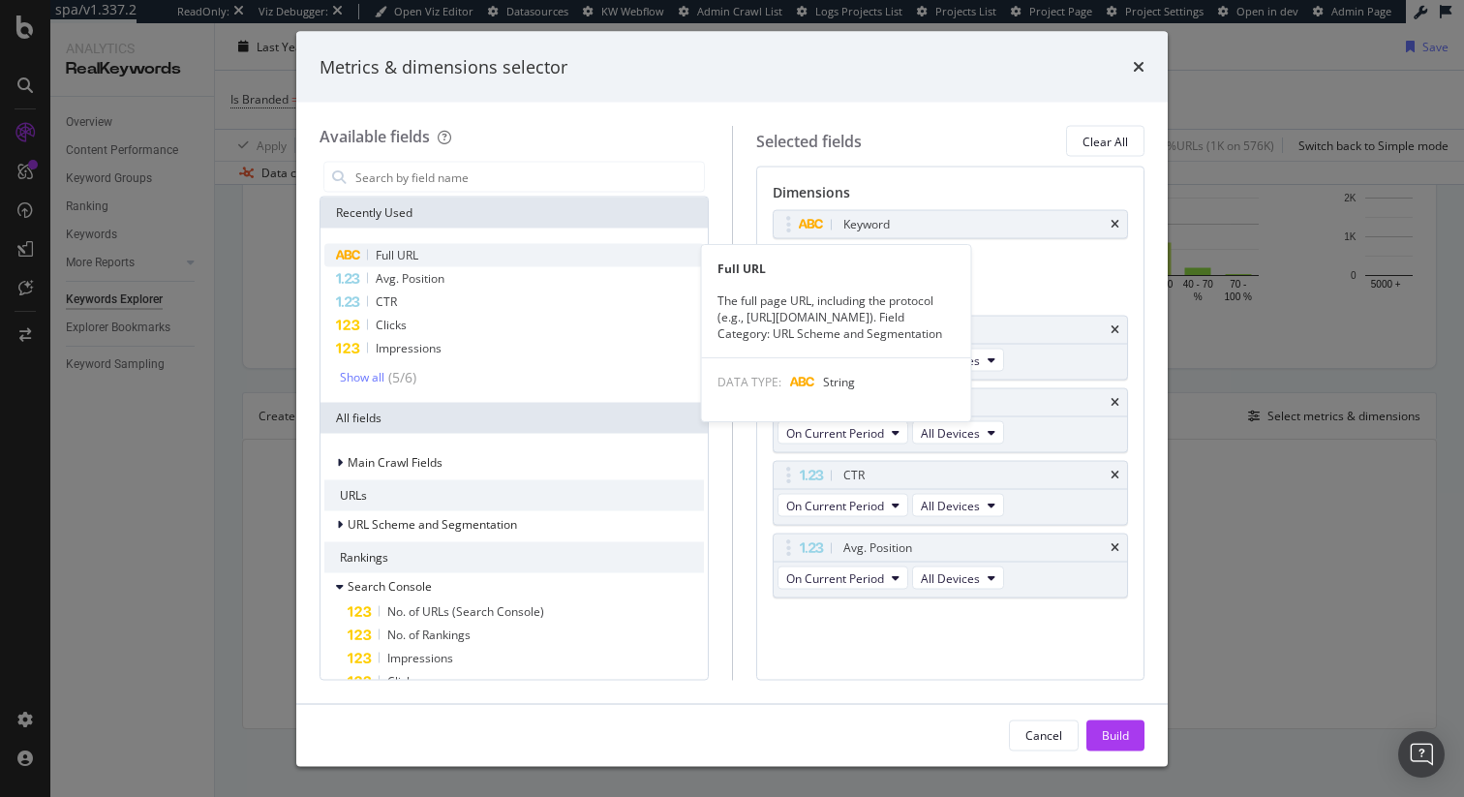
click at [471, 258] on div "Full URL" at bounding box center [514, 255] width 380 height 23
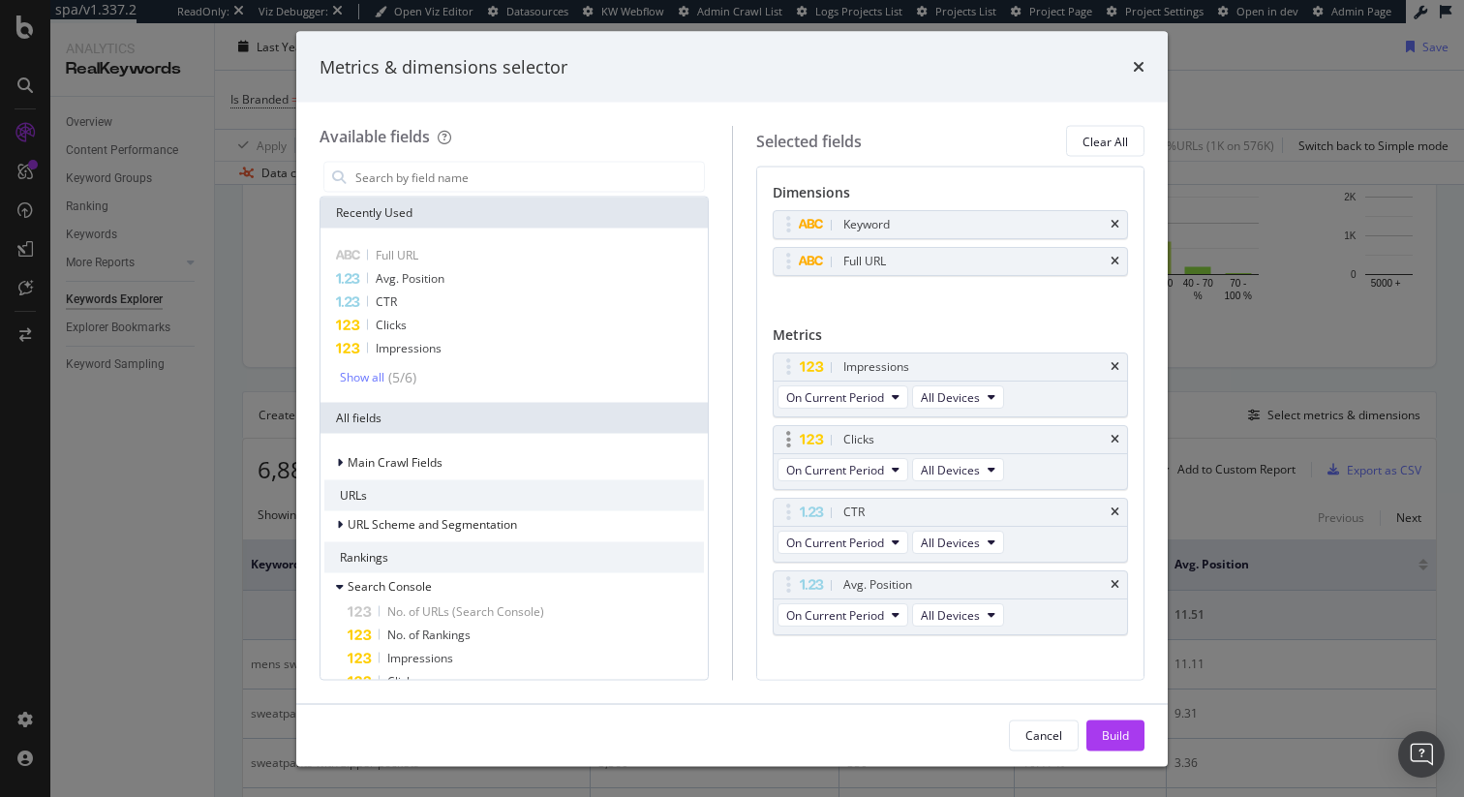
click at [1111, 364] on icon "times" at bounding box center [1115, 367] width 9 height 12
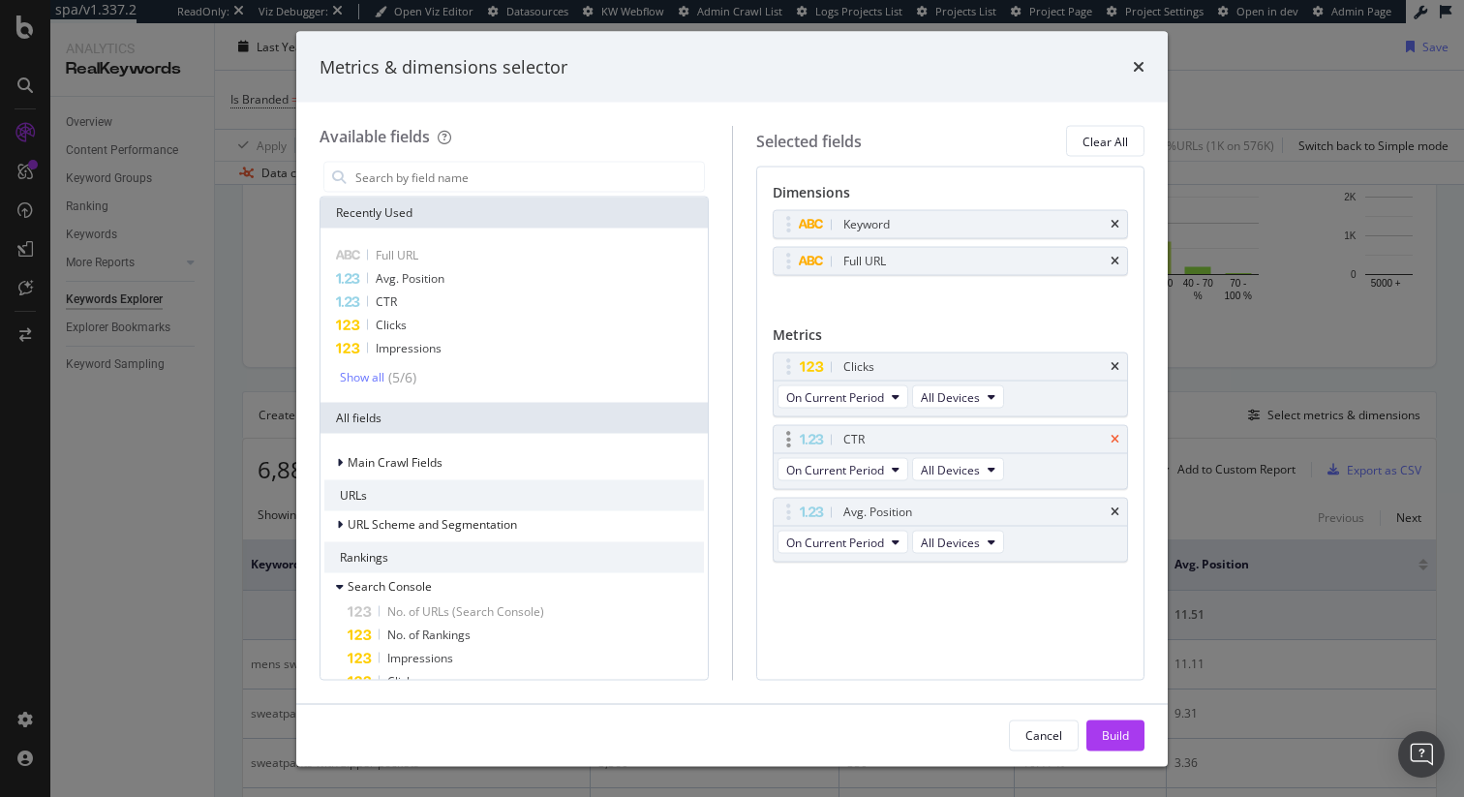
click at [1118, 438] on icon "times" at bounding box center [1115, 440] width 9 height 12
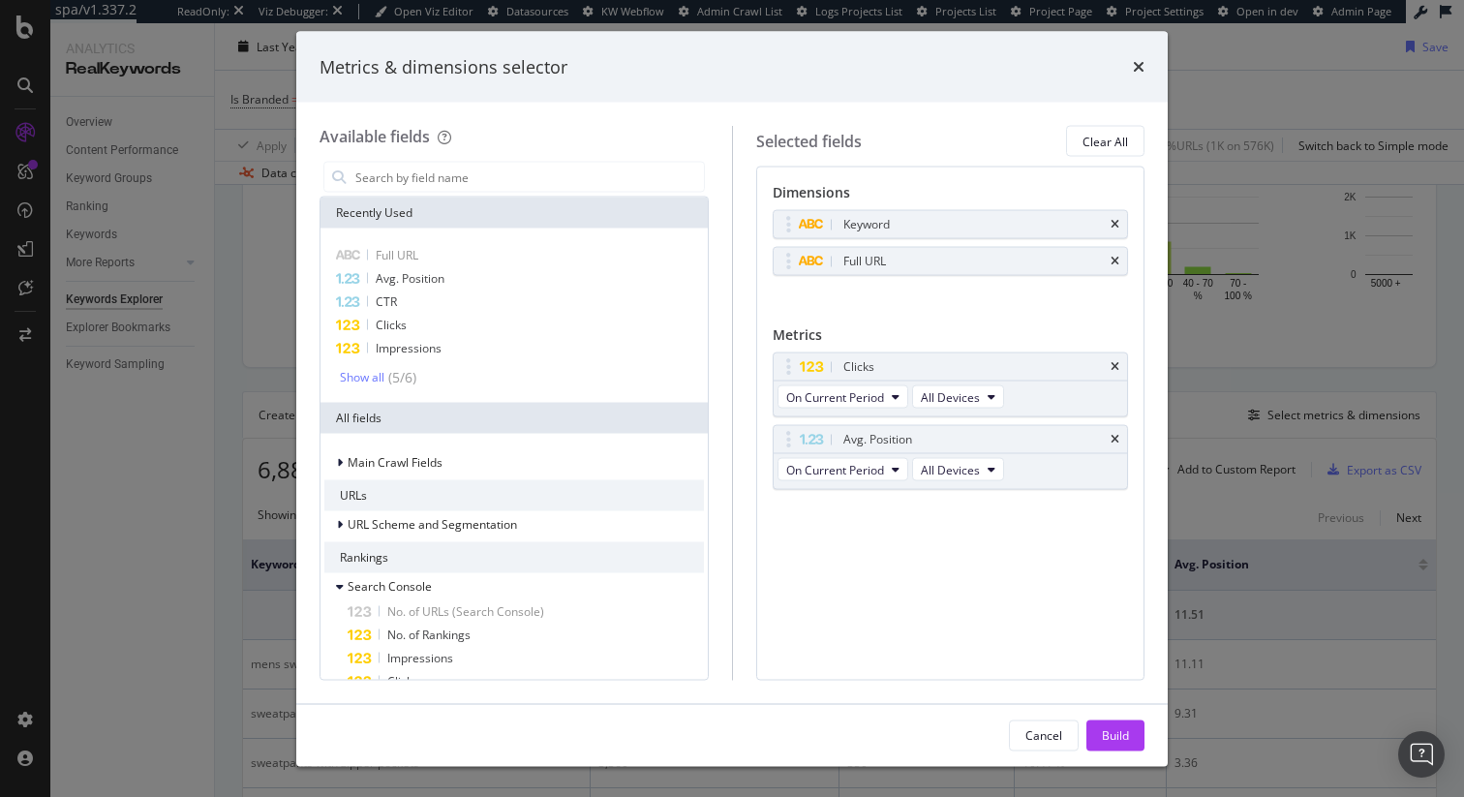
click at [1118, 438] on icon "times" at bounding box center [1115, 440] width 9 height 12
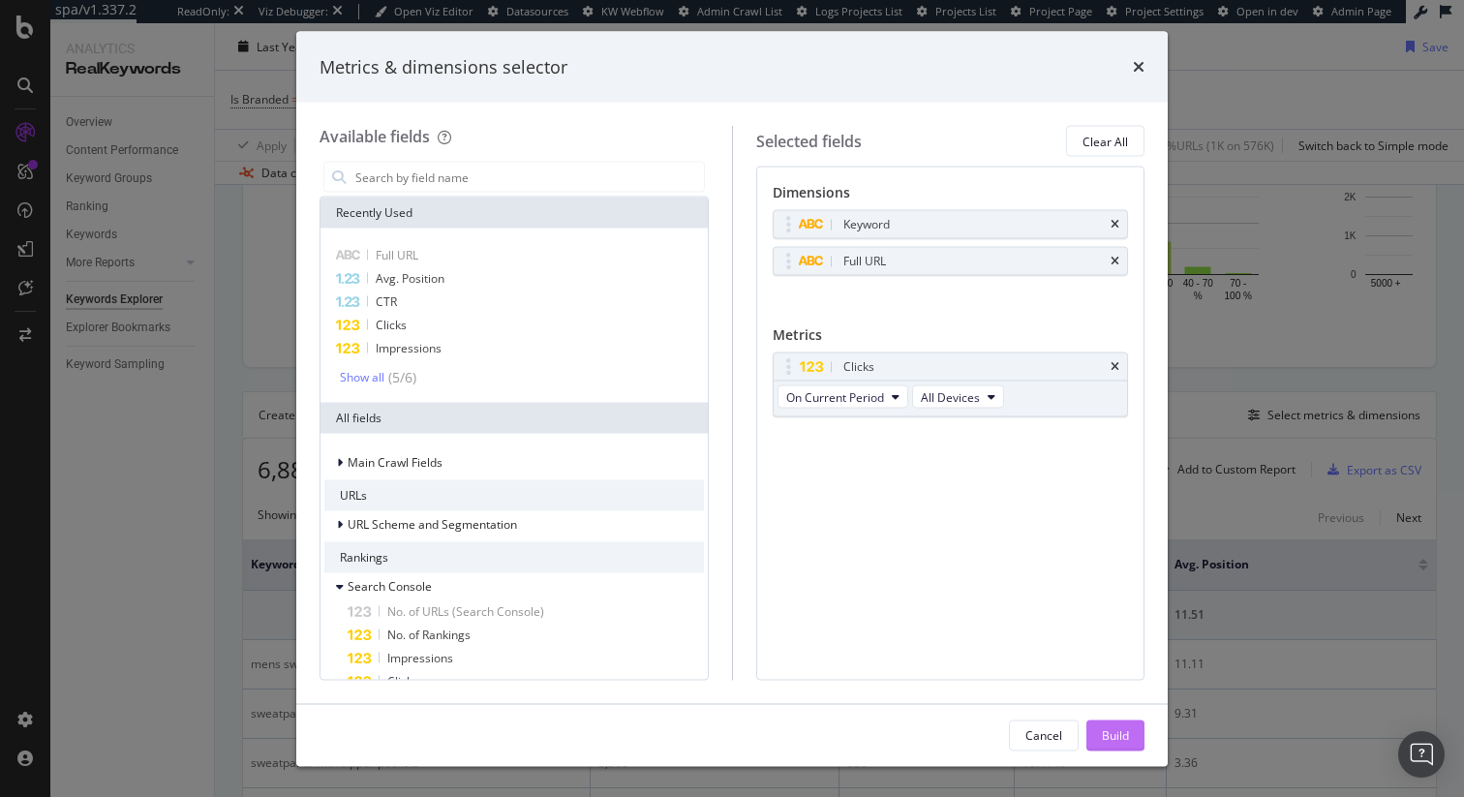
click at [1111, 732] on div "Build" at bounding box center [1115, 734] width 27 height 16
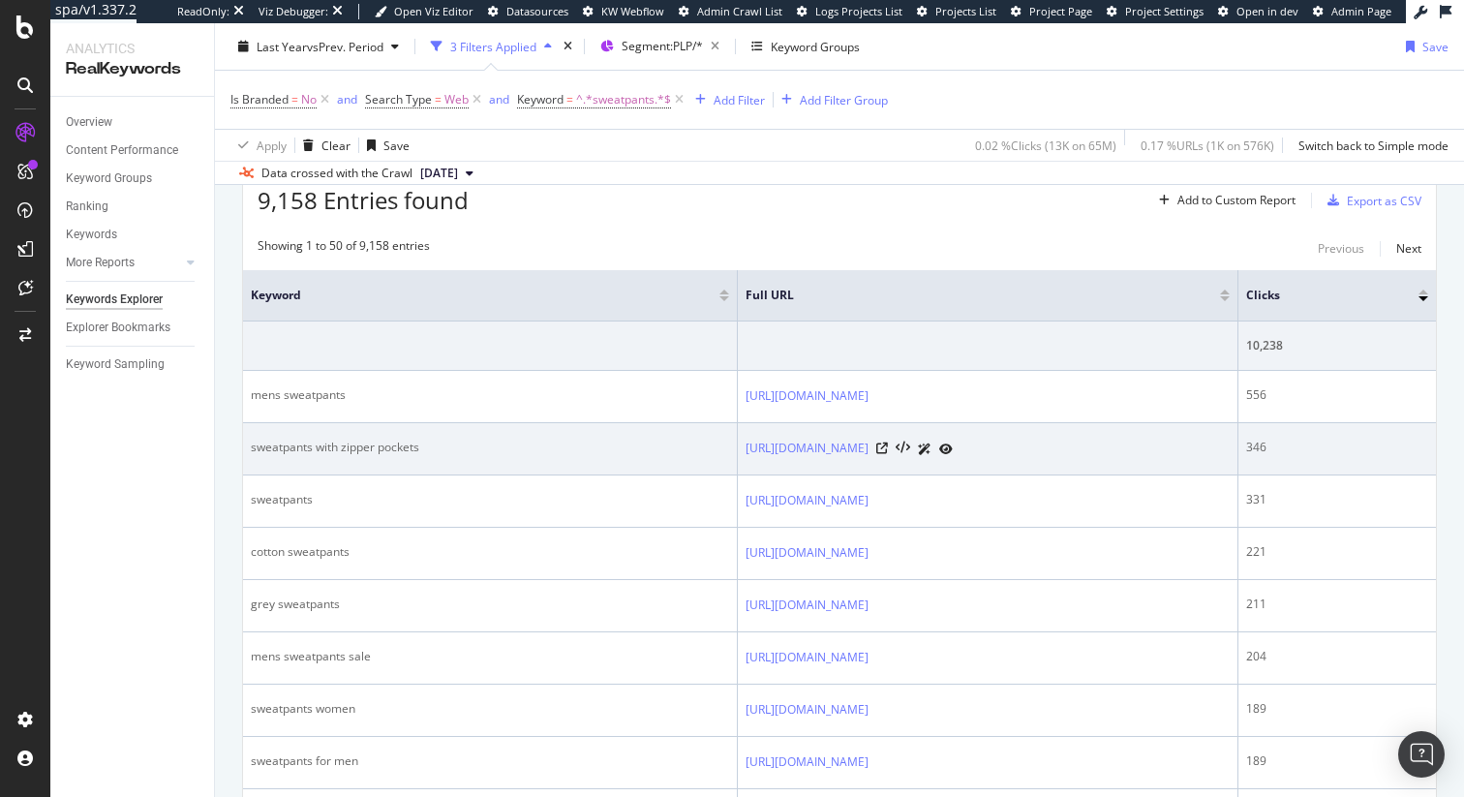
scroll to position [676, 0]
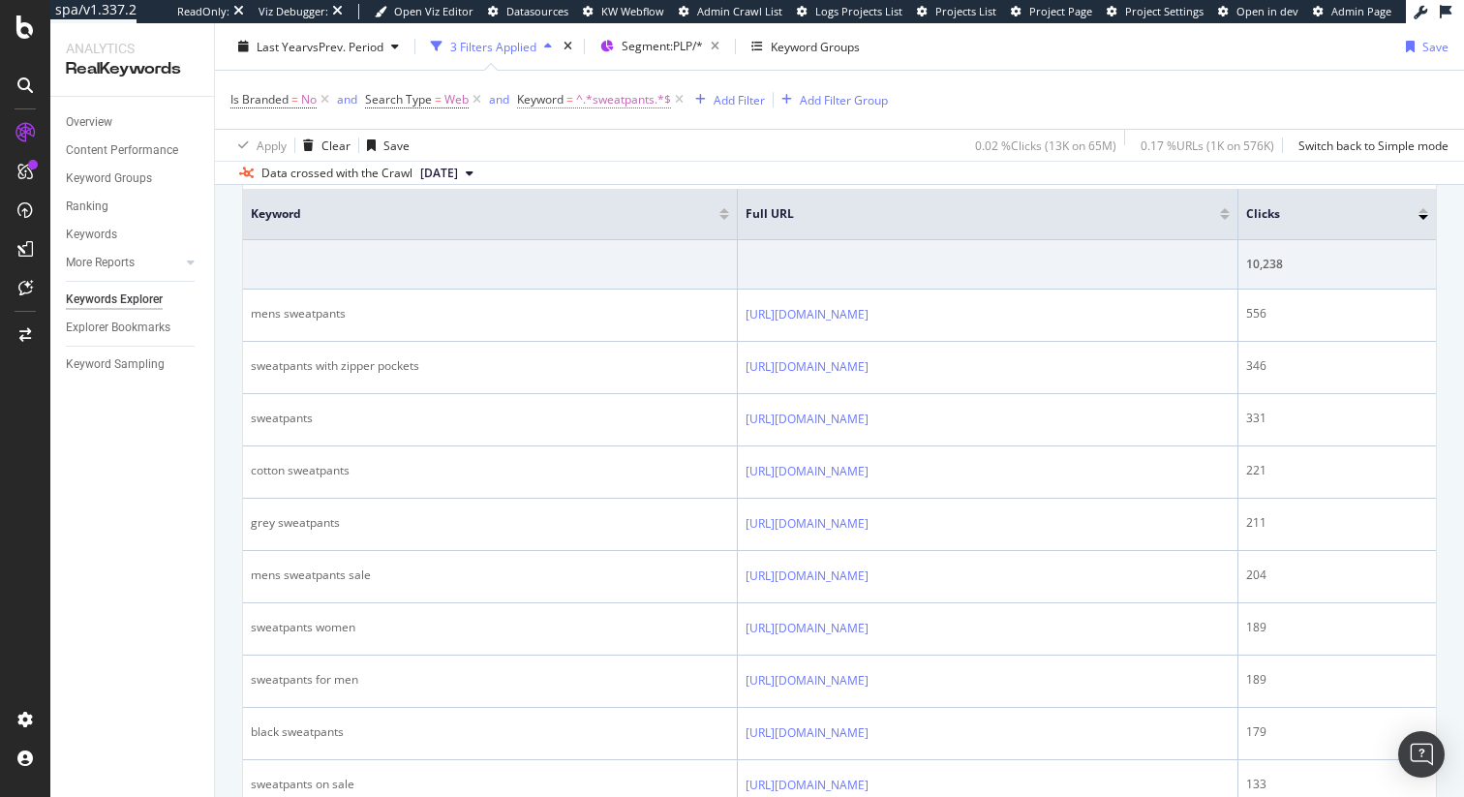
click at [582, 107] on span "^.*sweatpants.*$" at bounding box center [623, 99] width 95 height 27
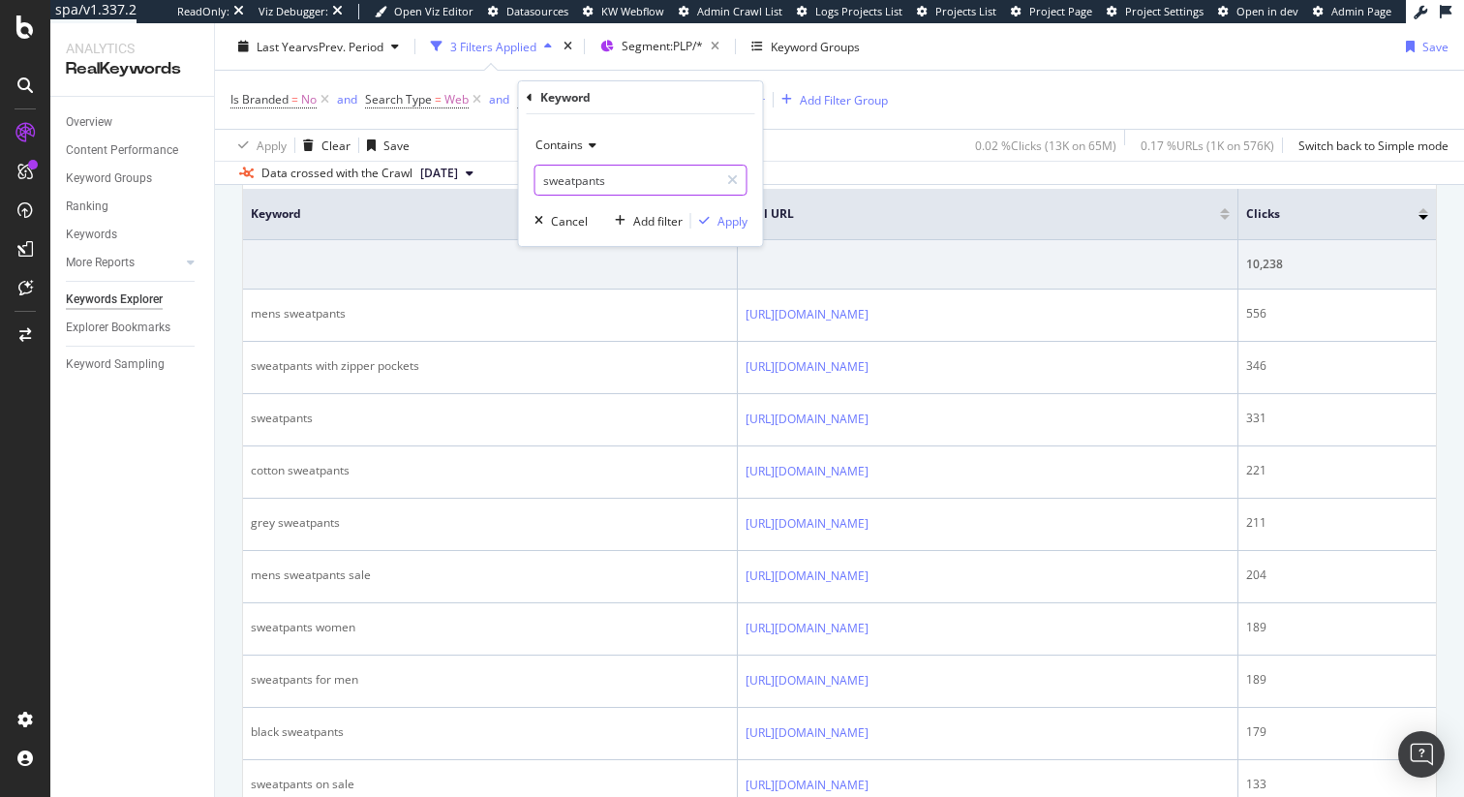
click at [586, 183] on input "sweatpants" at bounding box center [626, 180] width 183 height 31
type input "fleece"
click at [735, 223] on div "Apply" at bounding box center [733, 221] width 30 height 16
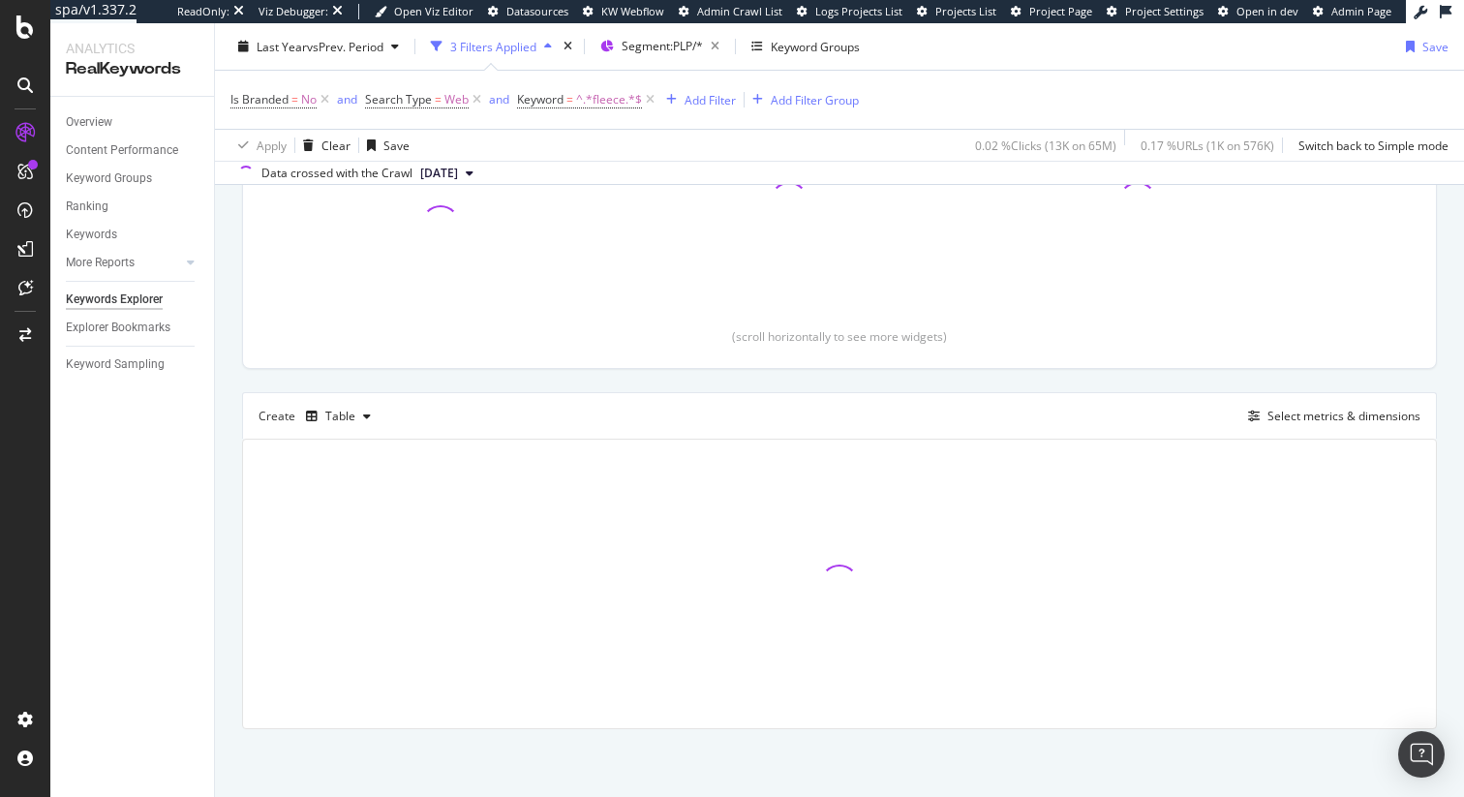
scroll to position [325, 0]
click at [1061, 103] on div "Is Branded = No and Search Type = Web and Keyword = ^.*fleece.*$ Add Filter Add…" at bounding box center [839, 100] width 1218 height 58
click at [1058, 98] on div "Is Branded = No and Search Type = Web and Keyword = ^.*fleece.*$ Add Filter Add…" at bounding box center [839, 100] width 1218 height 58
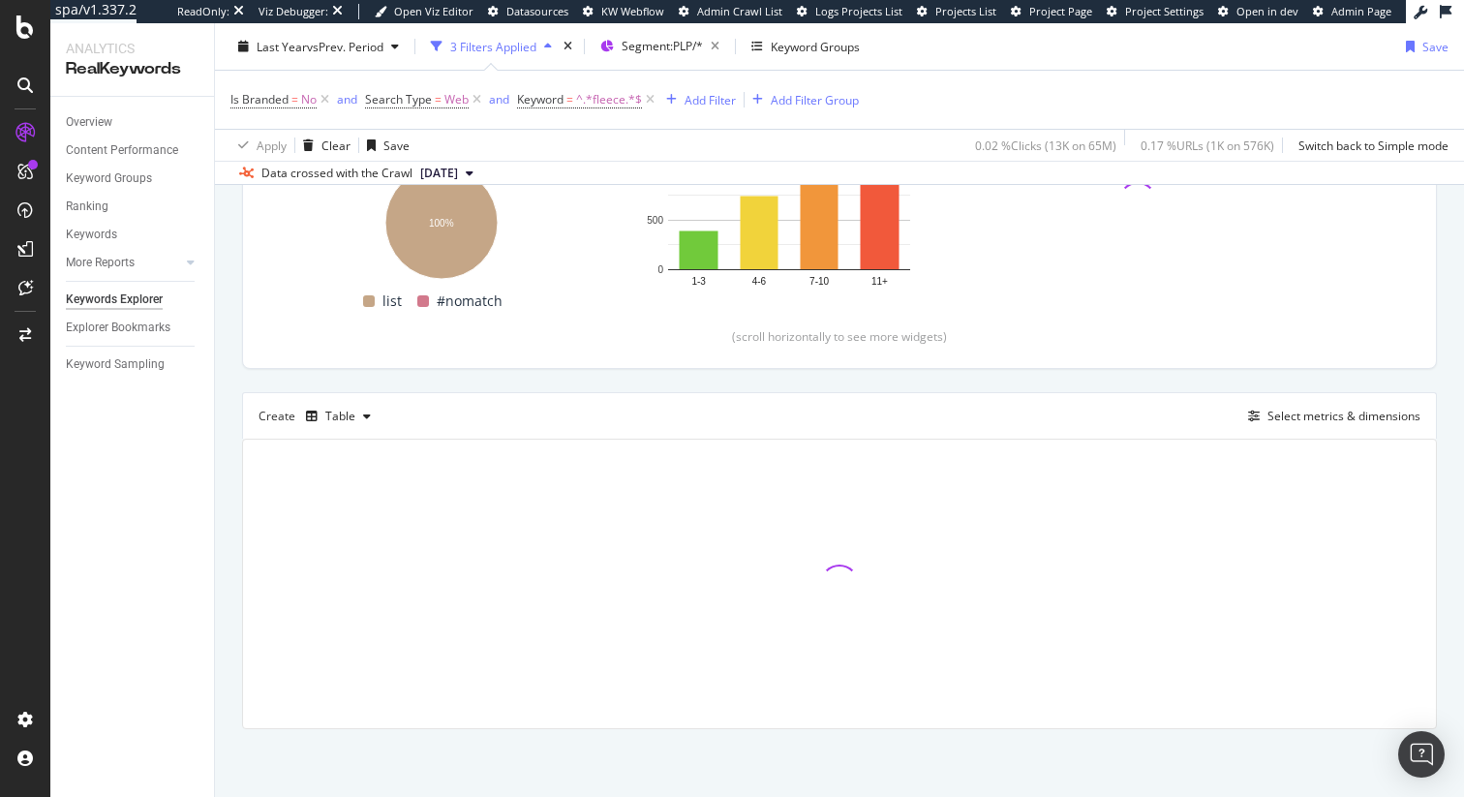
click at [1058, 98] on div "Is Branded = No and Search Type = Web and Keyword = ^.*fleece.*$ Add Filter Add…" at bounding box center [839, 100] width 1218 height 58
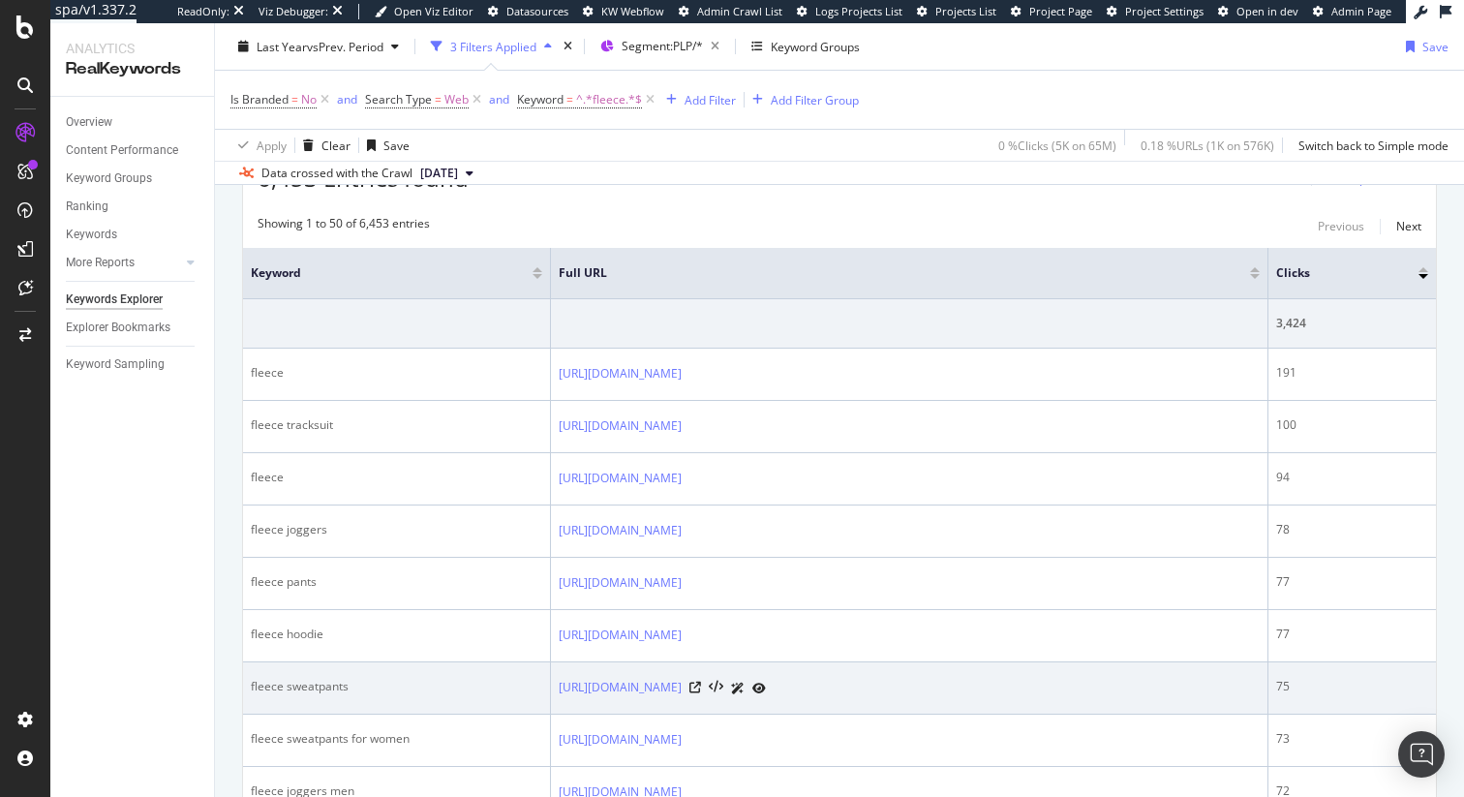
scroll to position [413, 0]
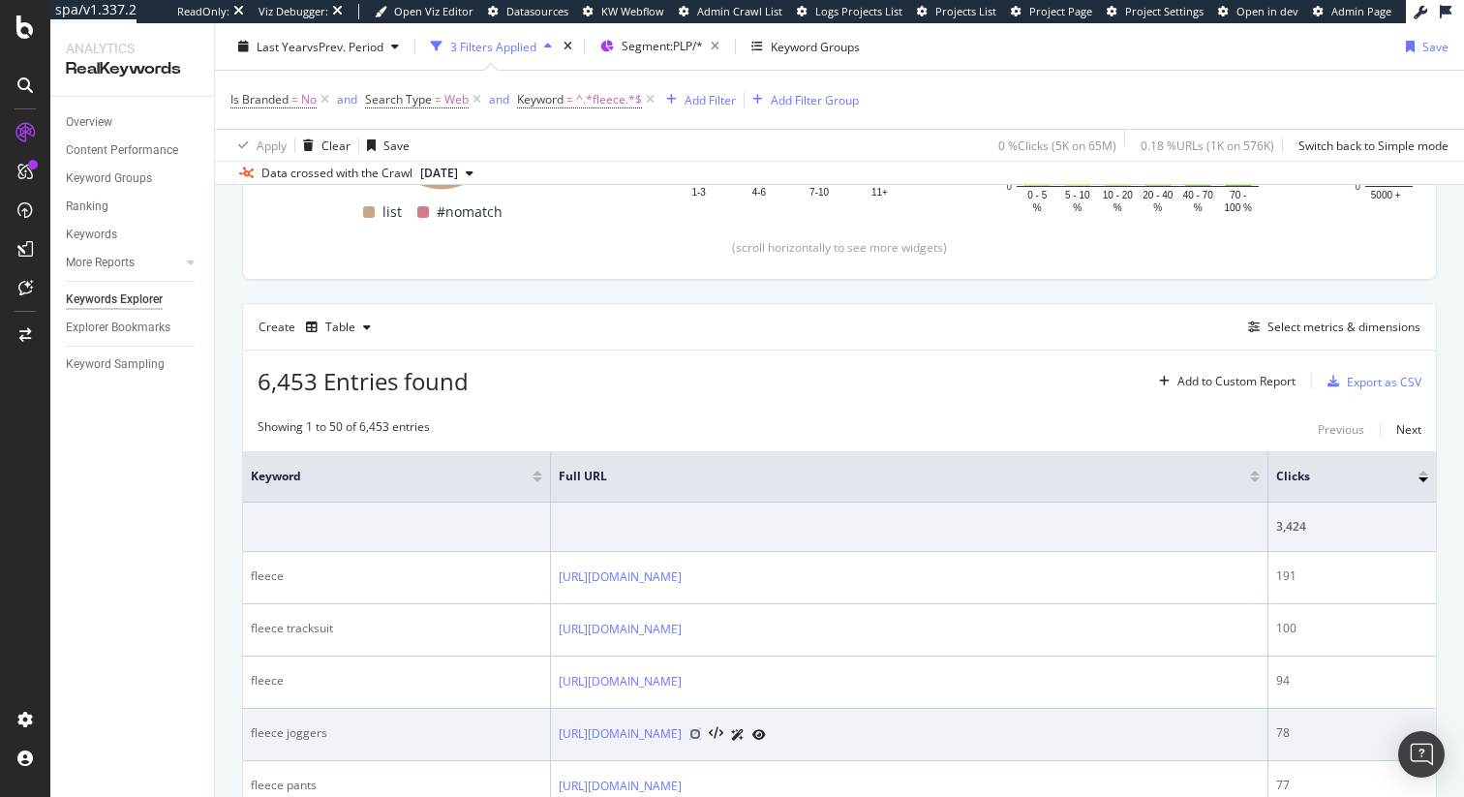
click at [701, 733] on icon at bounding box center [695, 734] width 12 height 12
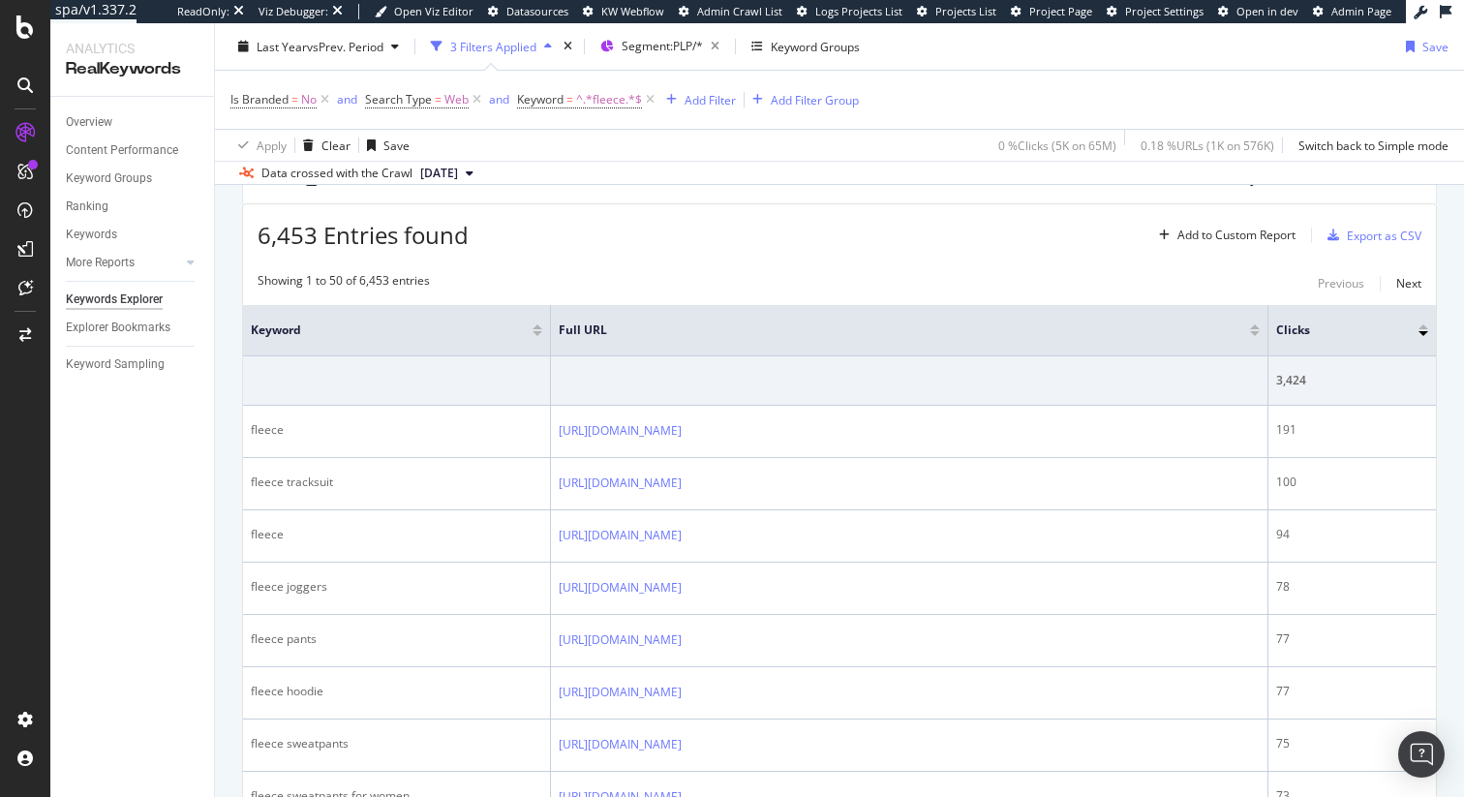
scroll to position [583, 0]
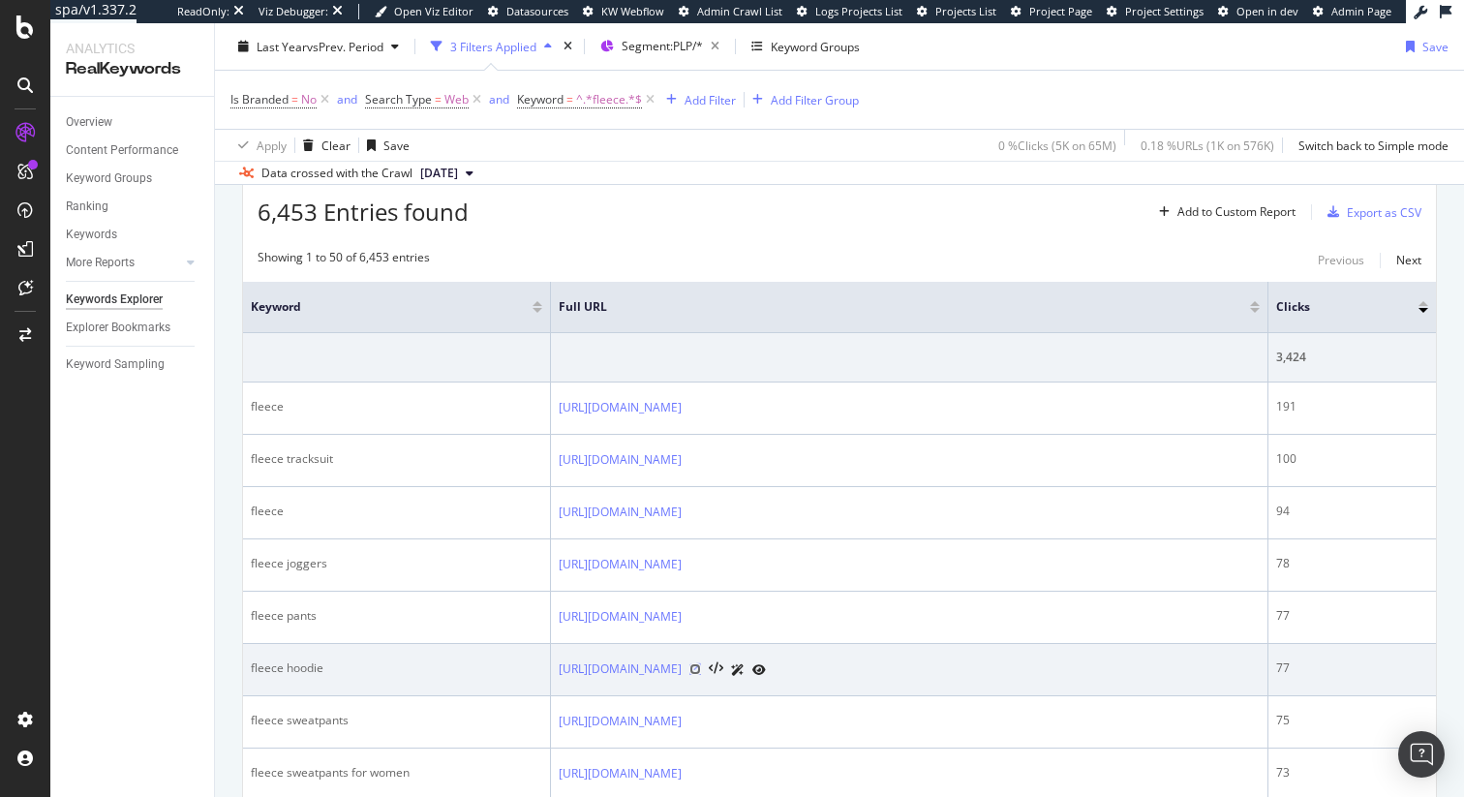
click at [701, 671] on icon at bounding box center [695, 669] width 12 height 12
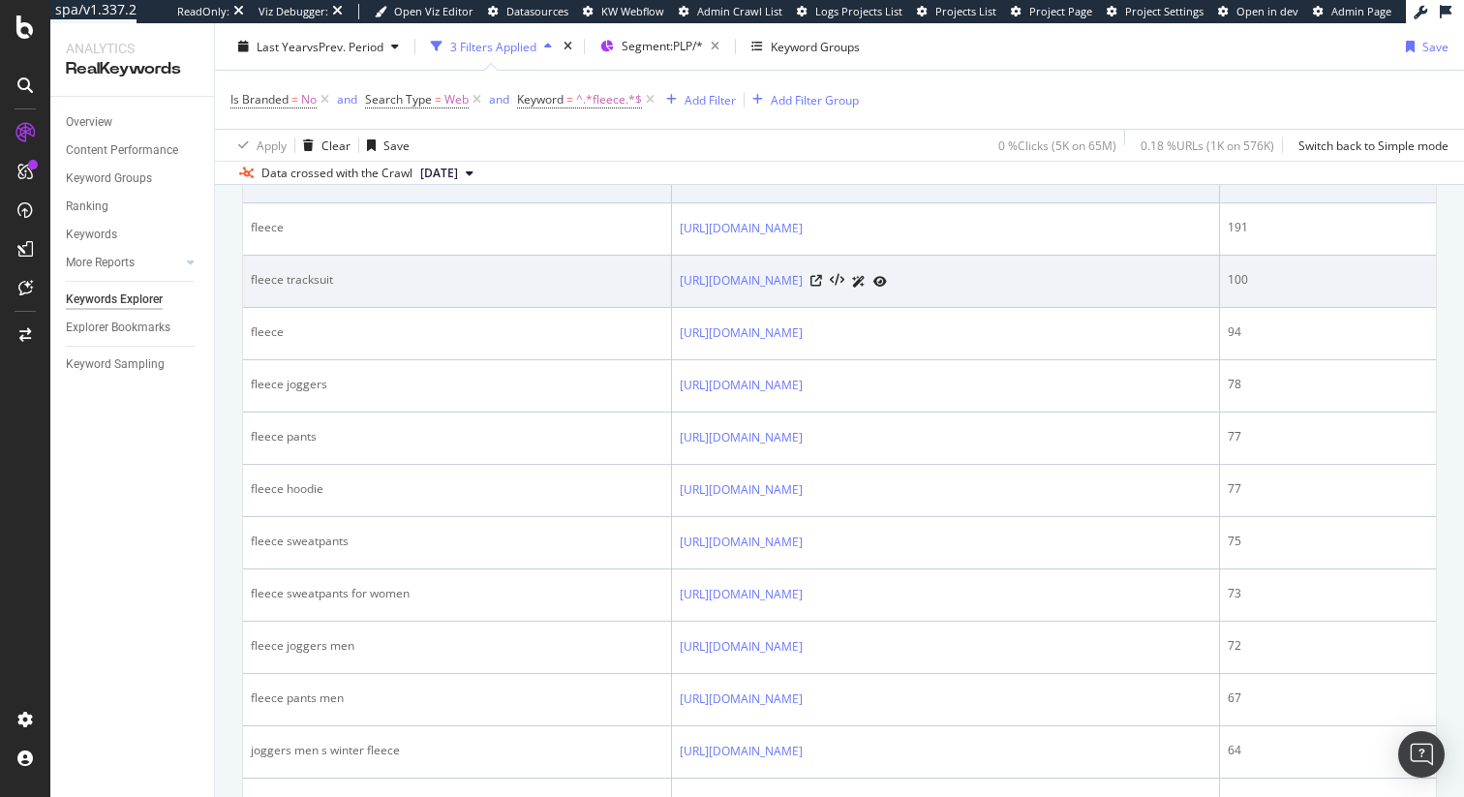
scroll to position [766, 0]
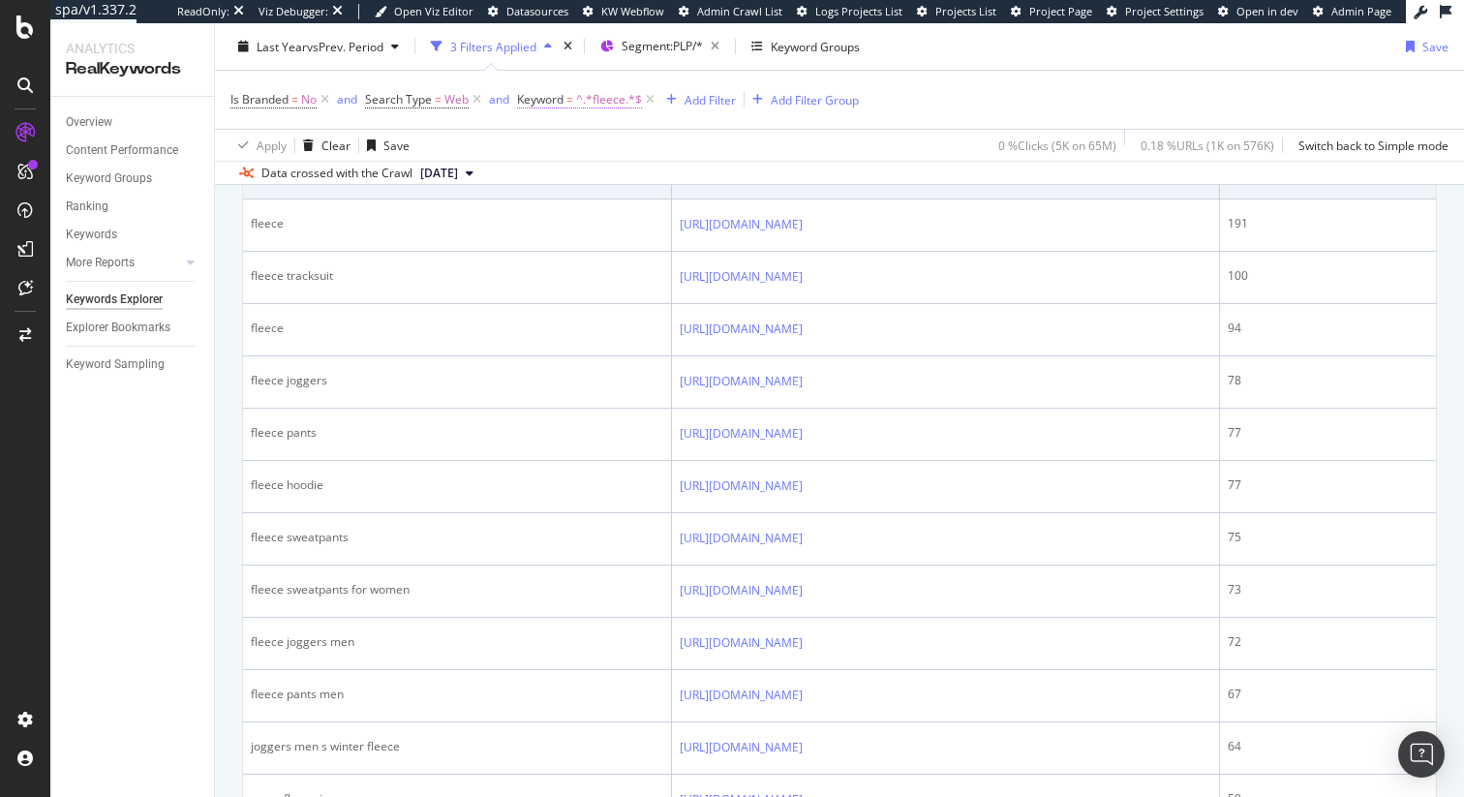
click at [602, 100] on span "^.*fleece.*$" at bounding box center [609, 99] width 66 height 27
click at [589, 180] on input "fleece" at bounding box center [626, 180] width 183 height 31
type input "jacket"
click at [718, 225] on div "Apply" at bounding box center [733, 221] width 30 height 16
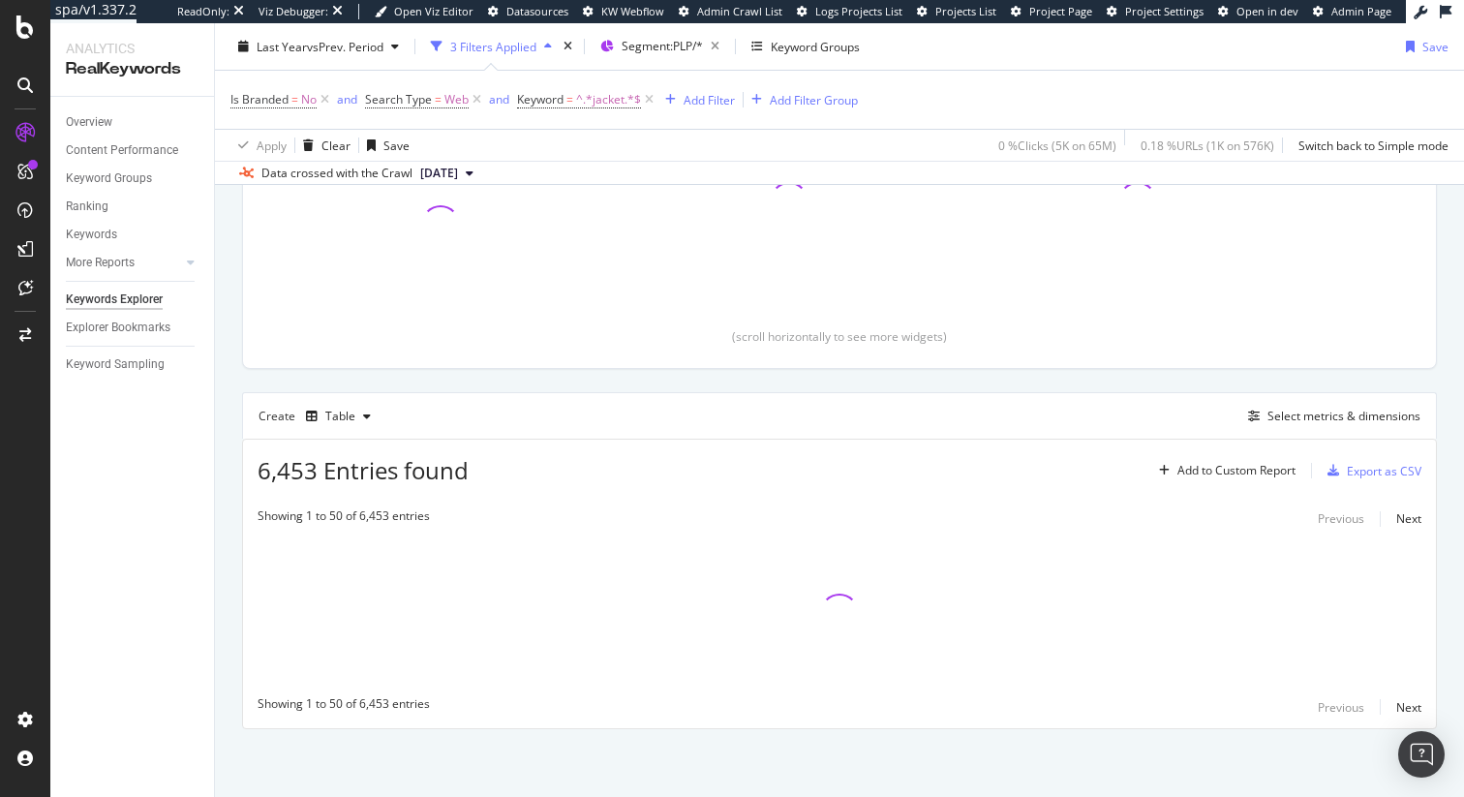
scroll to position [325, 0]
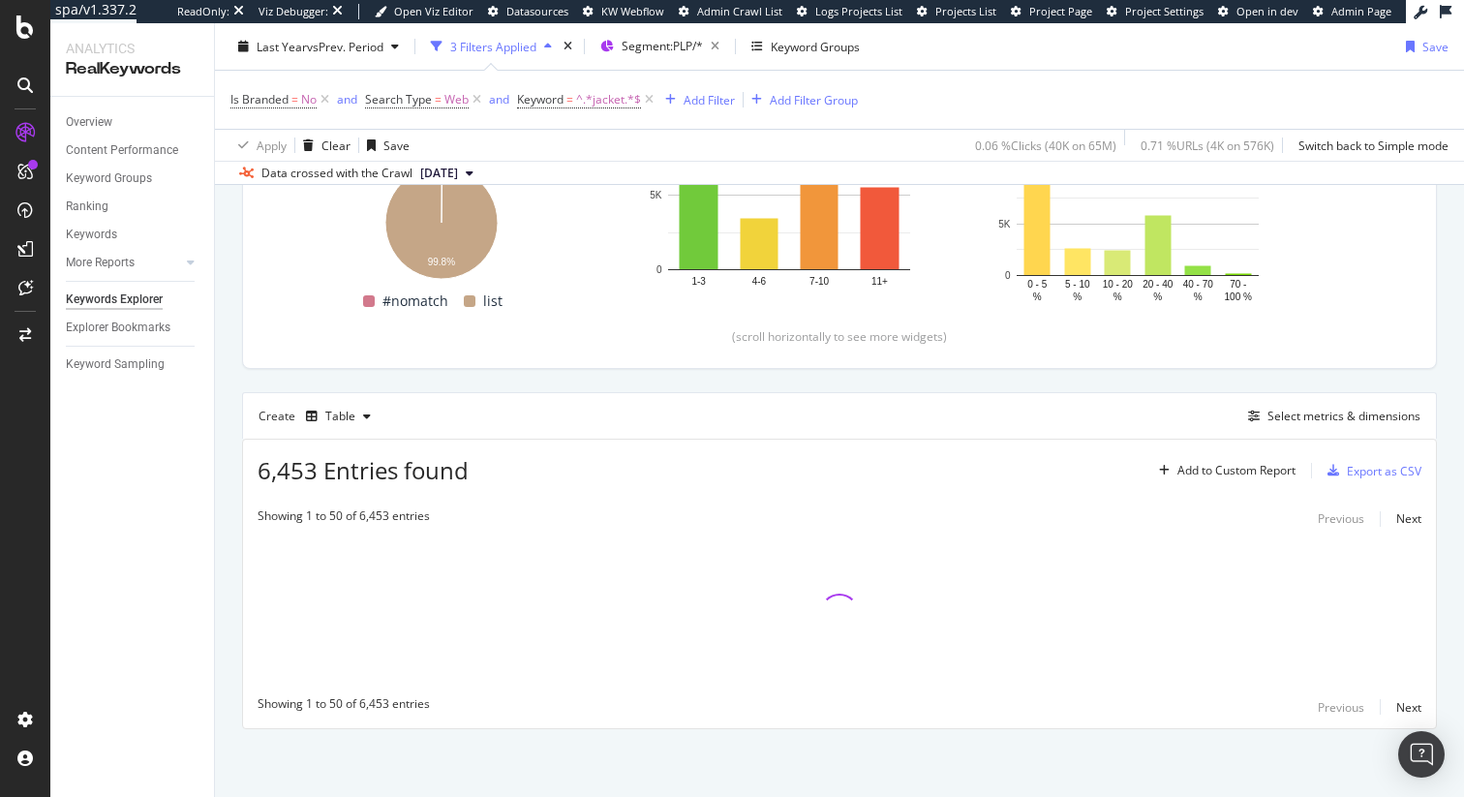
click at [471, 392] on div "Create Table Select metrics & dimensions" at bounding box center [839, 415] width 1195 height 46
click at [482, 376] on div "Top Charts Clicks By smartlink-px Level 1 By: smartlink-px Level 1 Hold CMD (⌘)…" at bounding box center [839, 347] width 1195 height 764
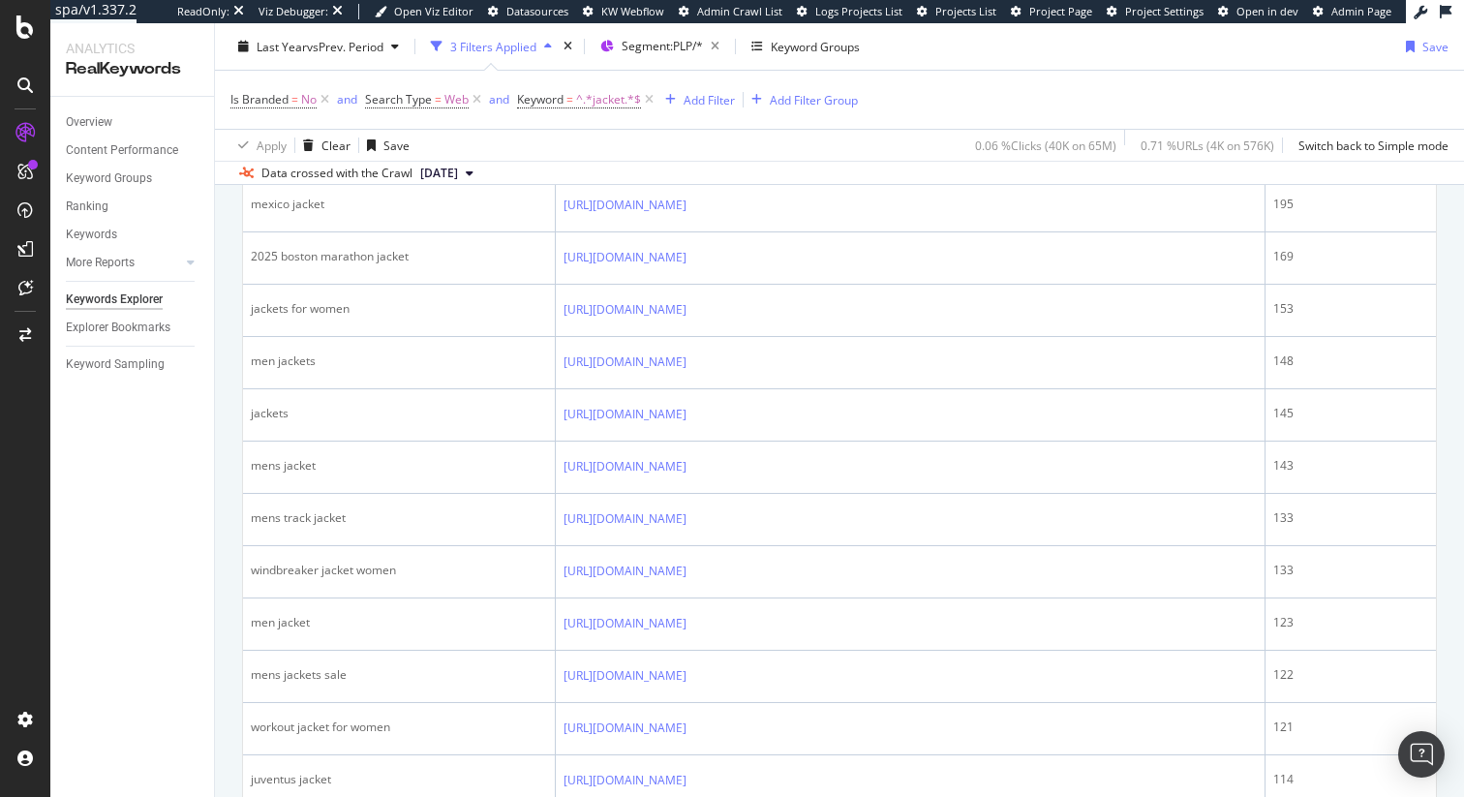
scroll to position [1534, 0]
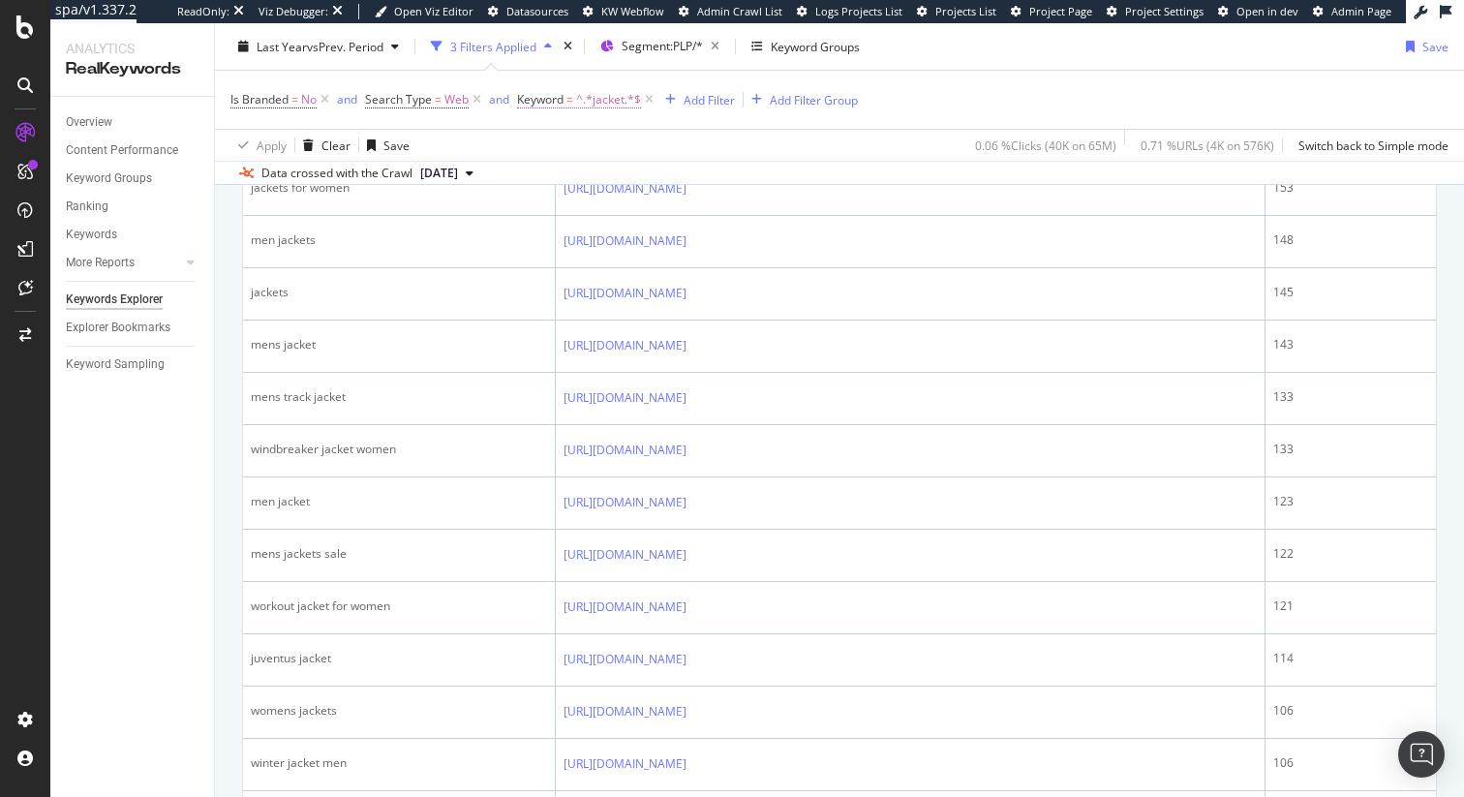
click at [612, 105] on span "^.*jacket.*$" at bounding box center [608, 99] width 65 height 27
click at [608, 188] on input "jacket" at bounding box center [626, 180] width 183 height 31
type input "winter"
click at [721, 218] on div "Apply" at bounding box center [733, 221] width 30 height 16
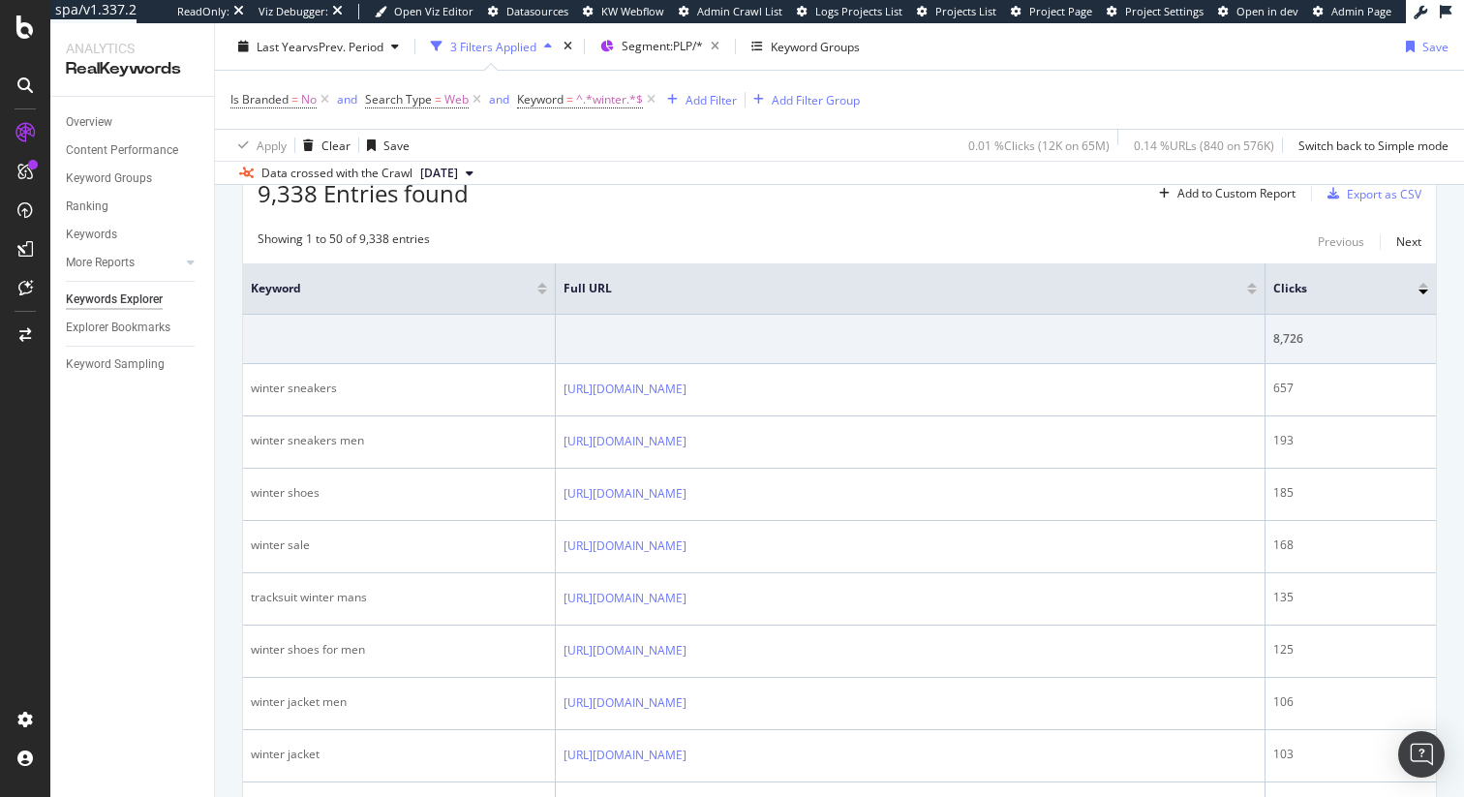
scroll to position [594, 0]
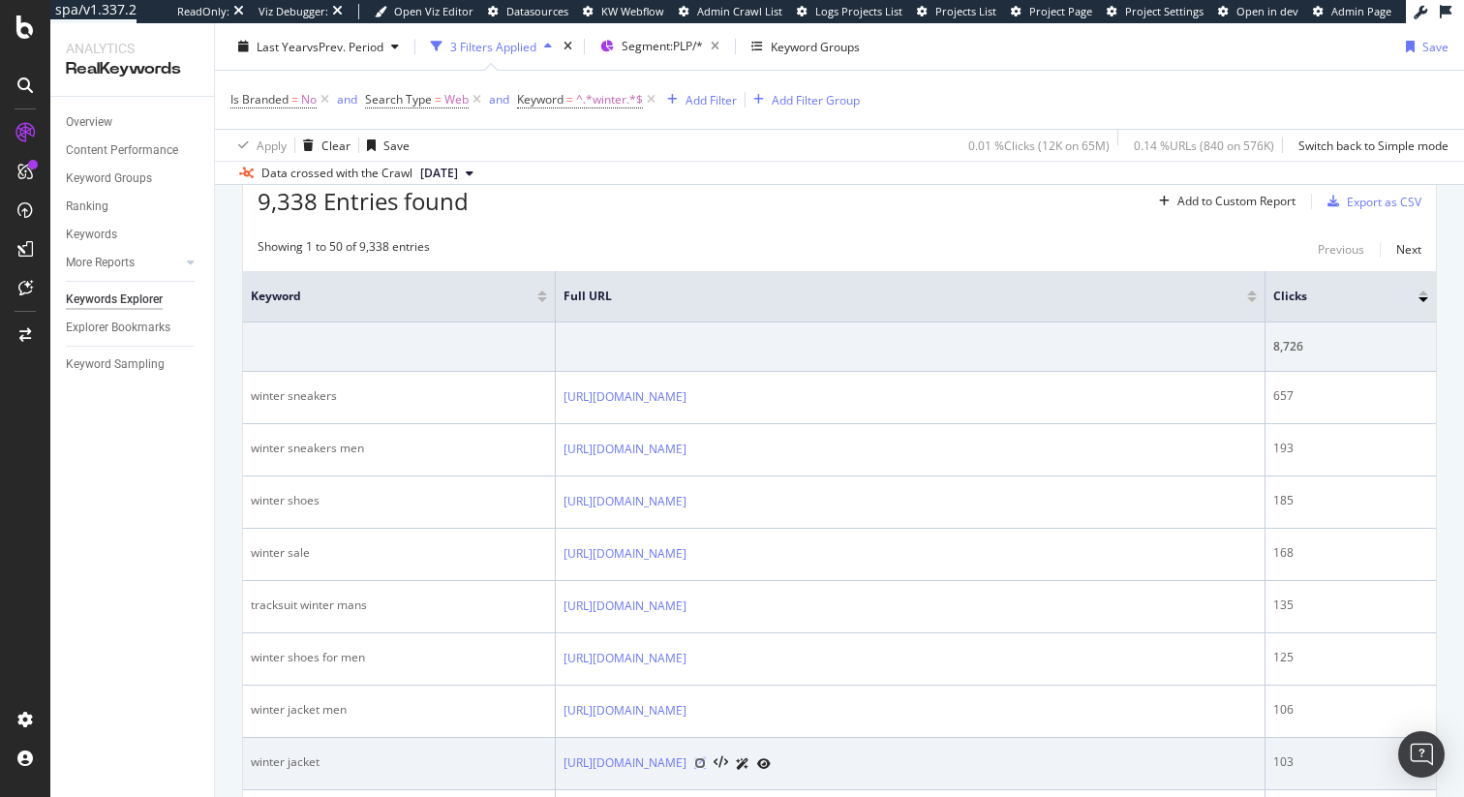
click at [706, 762] on icon at bounding box center [700, 763] width 12 height 12
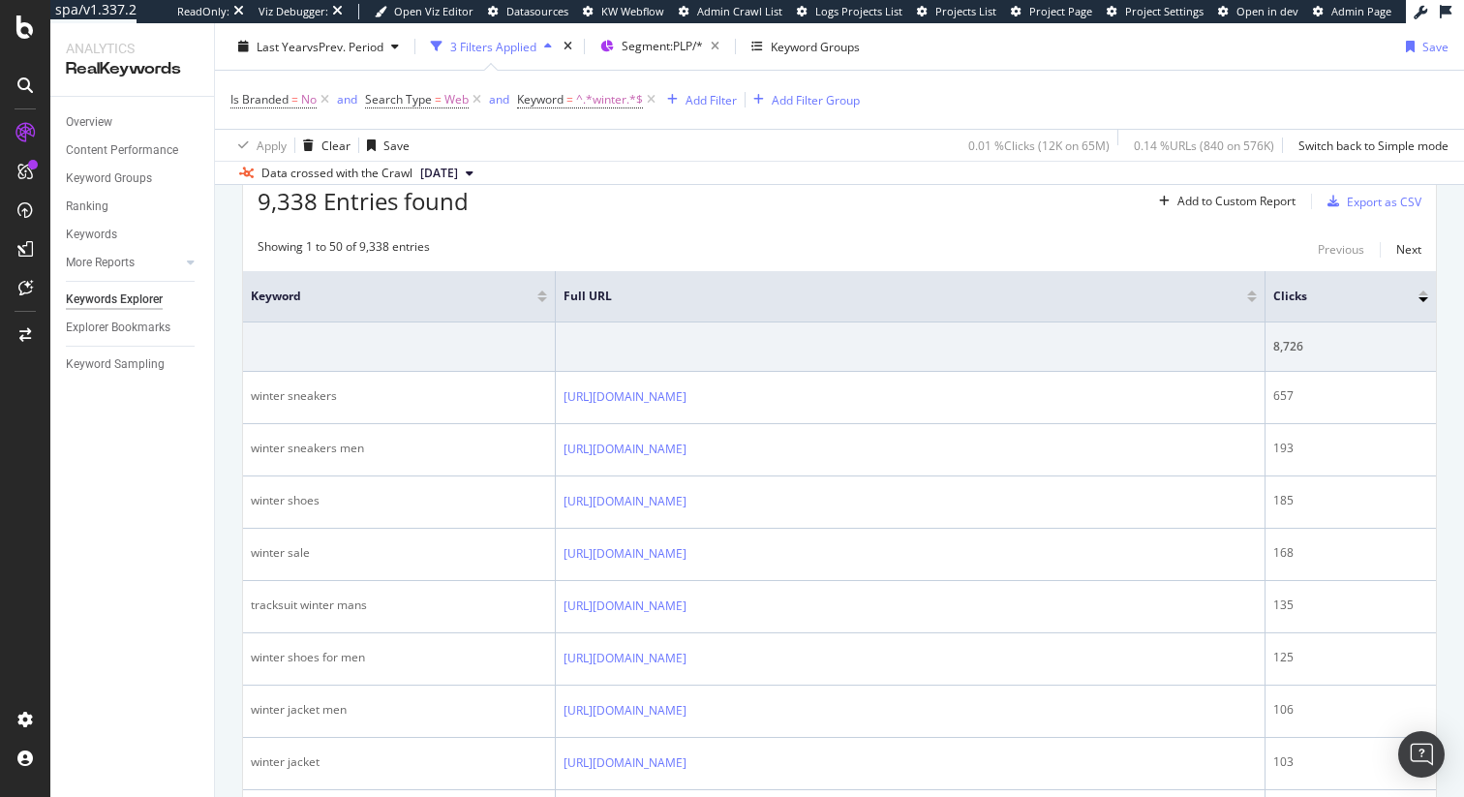
click at [742, 171] on div "Data crossed with the Crawl 2025 Aug. 19th" at bounding box center [839, 172] width 1249 height 23
drag, startPoint x: 652, startPoint y: 101, endPoint x: 1237, endPoint y: 11, distance: 592.7
click at [652, 101] on icon at bounding box center [651, 99] width 16 height 19
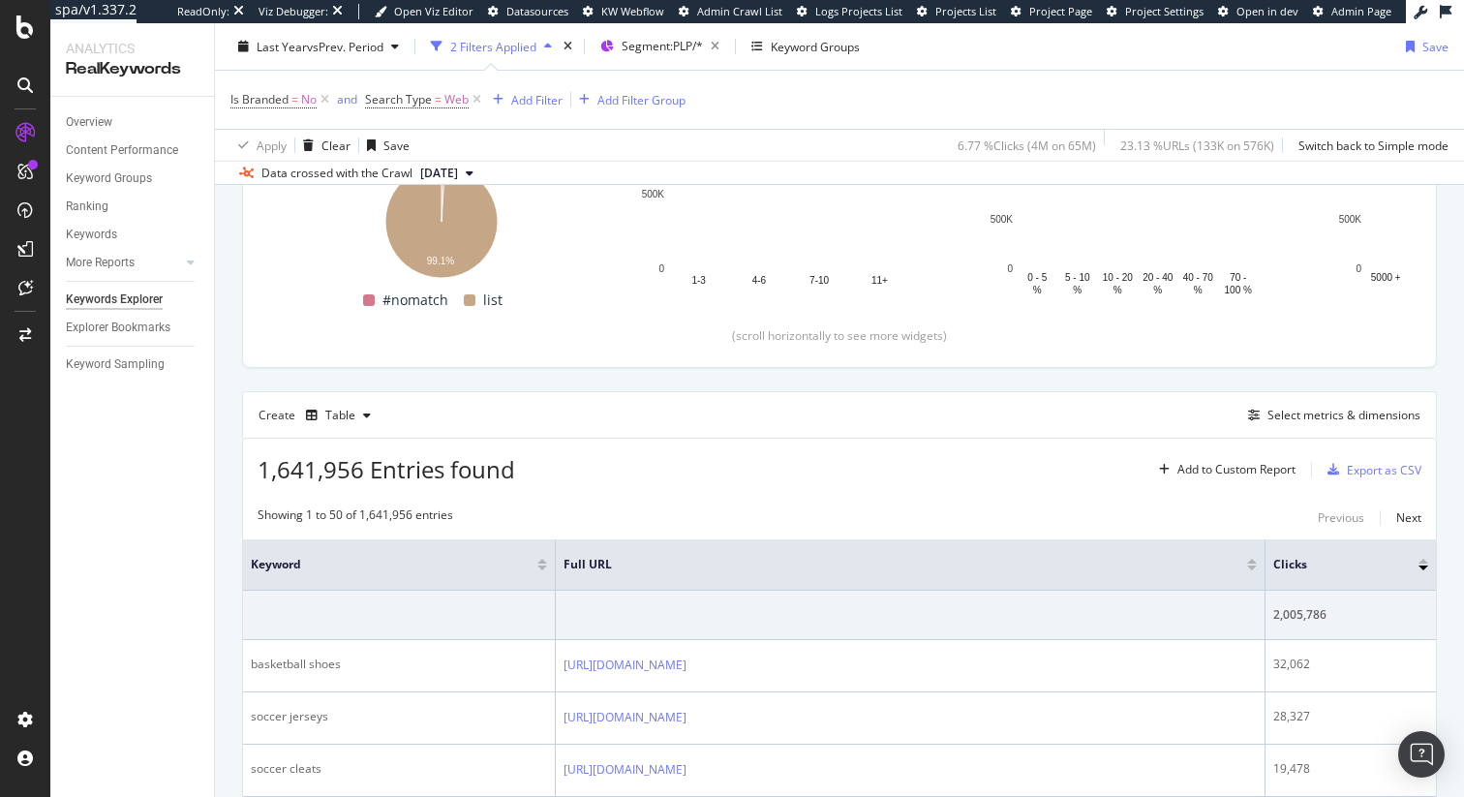
scroll to position [594, 0]
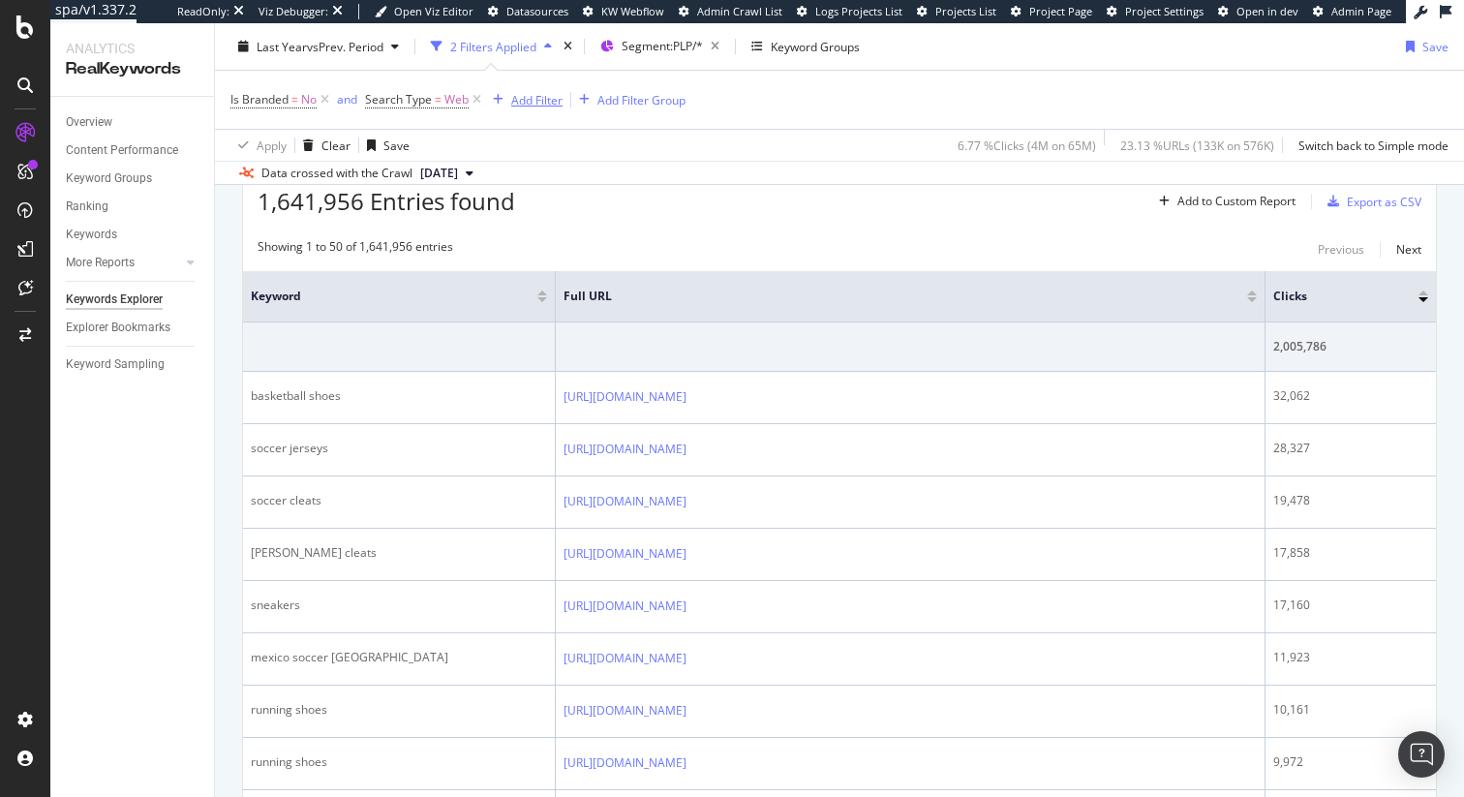
click at [546, 95] on div "Add Filter" at bounding box center [536, 99] width 51 height 16
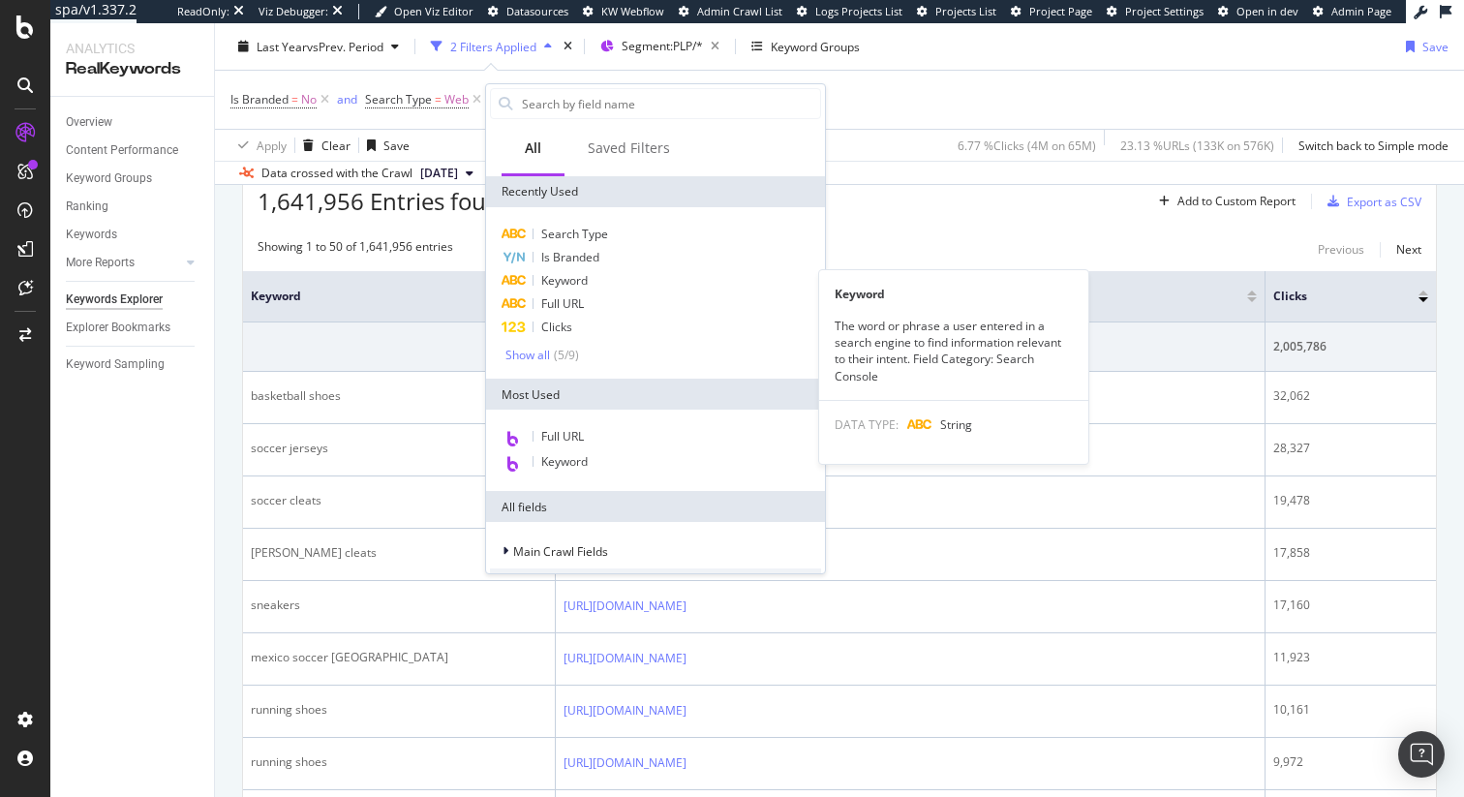
click at [600, 284] on div "Keyword" at bounding box center [655, 280] width 331 height 23
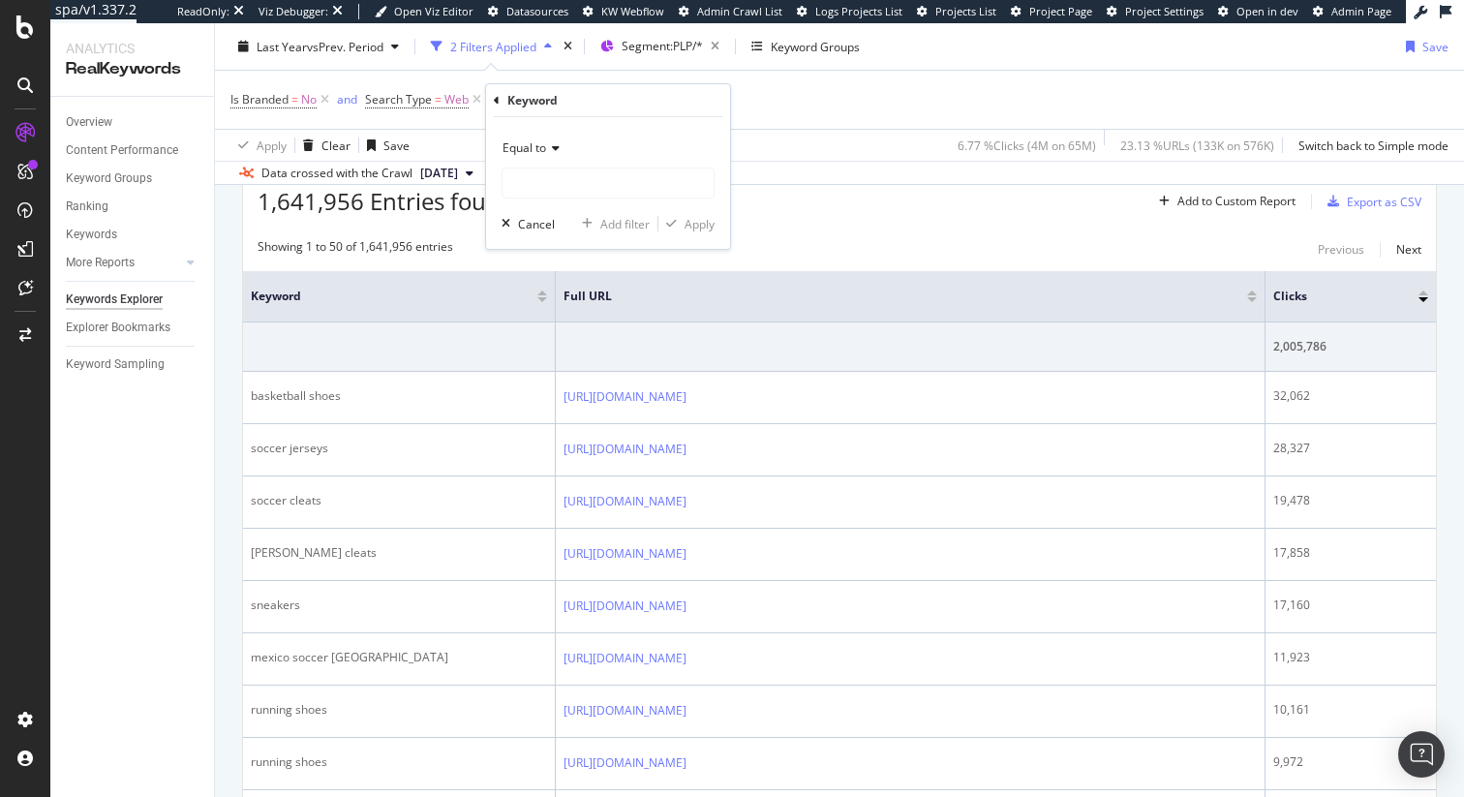
click at [535, 144] on span "Equal to" at bounding box center [525, 147] width 44 height 16
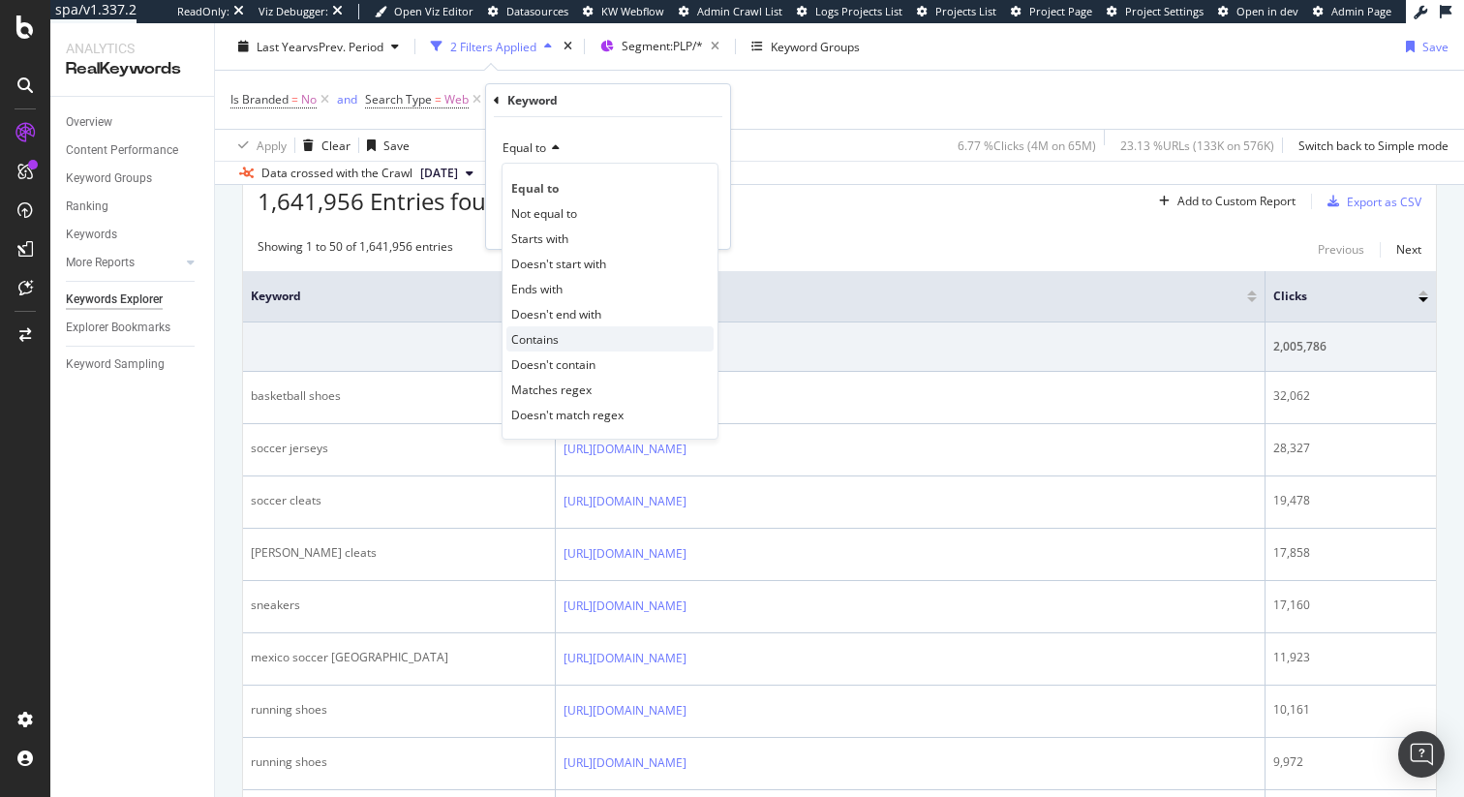
click at [552, 335] on span "Contains" at bounding box center [534, 339] width 47 height 16
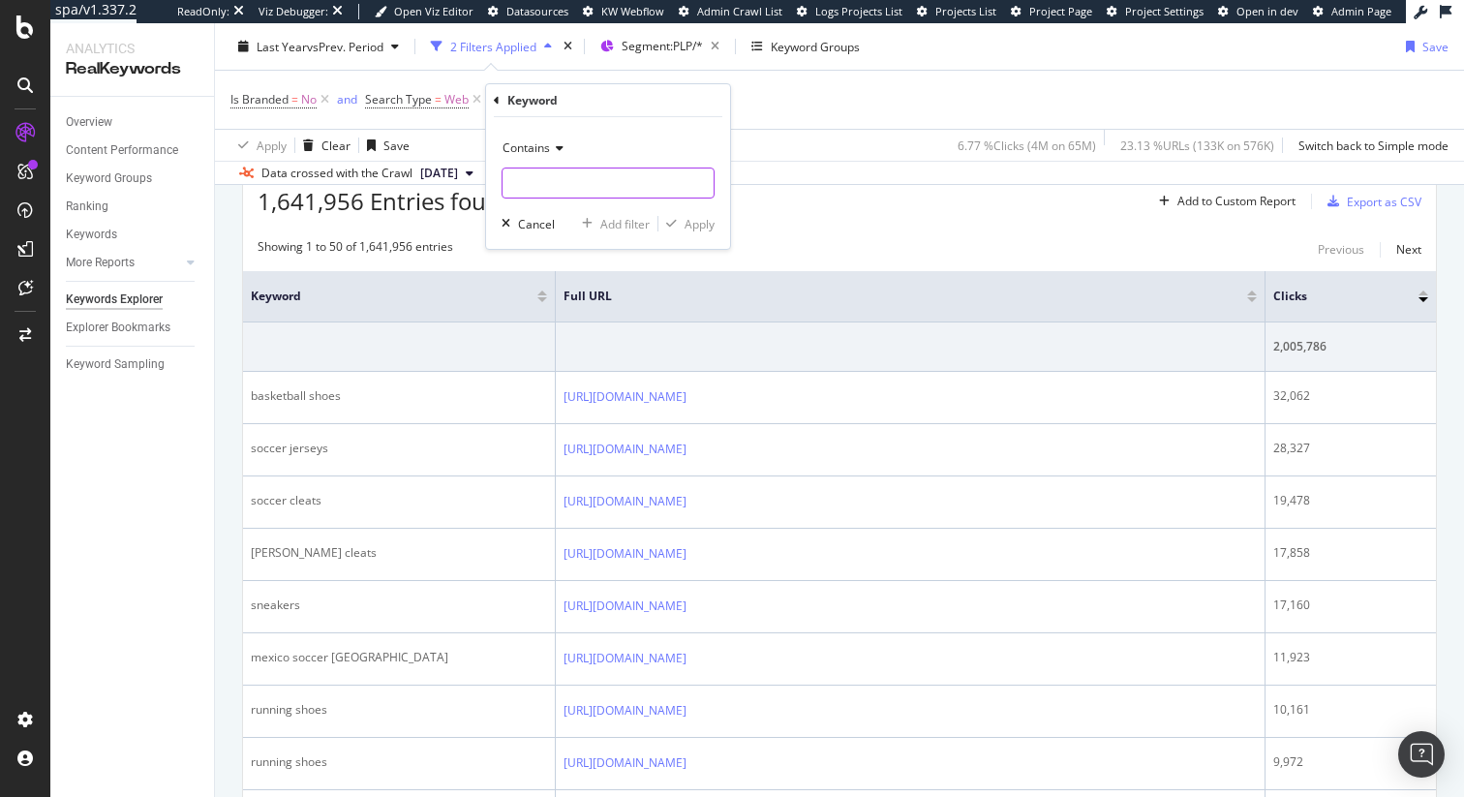
click at [551, 181] on input "text" at bounding box center [608, 183] width 211 height 31
type input "joggers"
click at [682, 224] on div "button" at bounding box center [671, 224] width 26 height 12
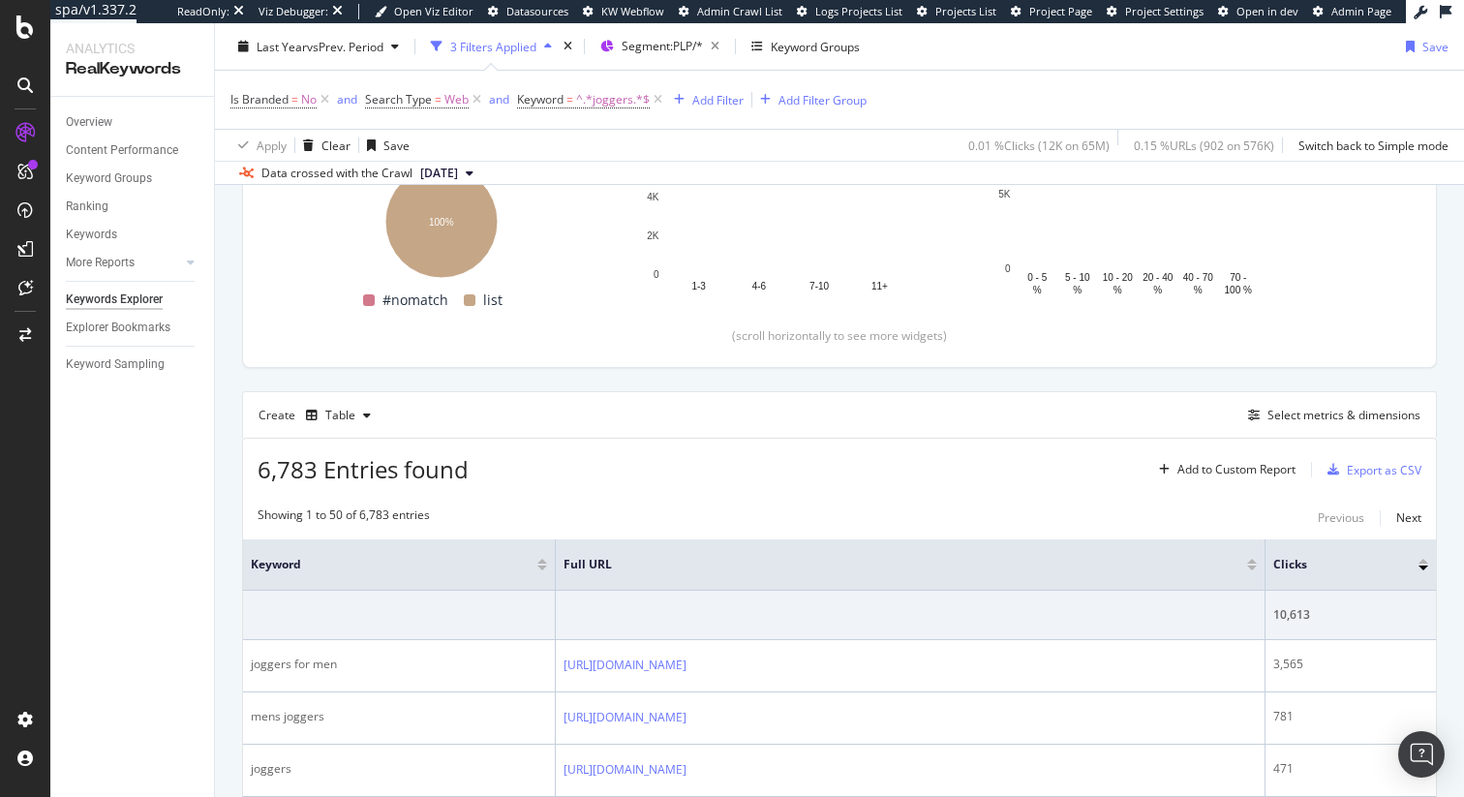
scroll to position [594, 0]
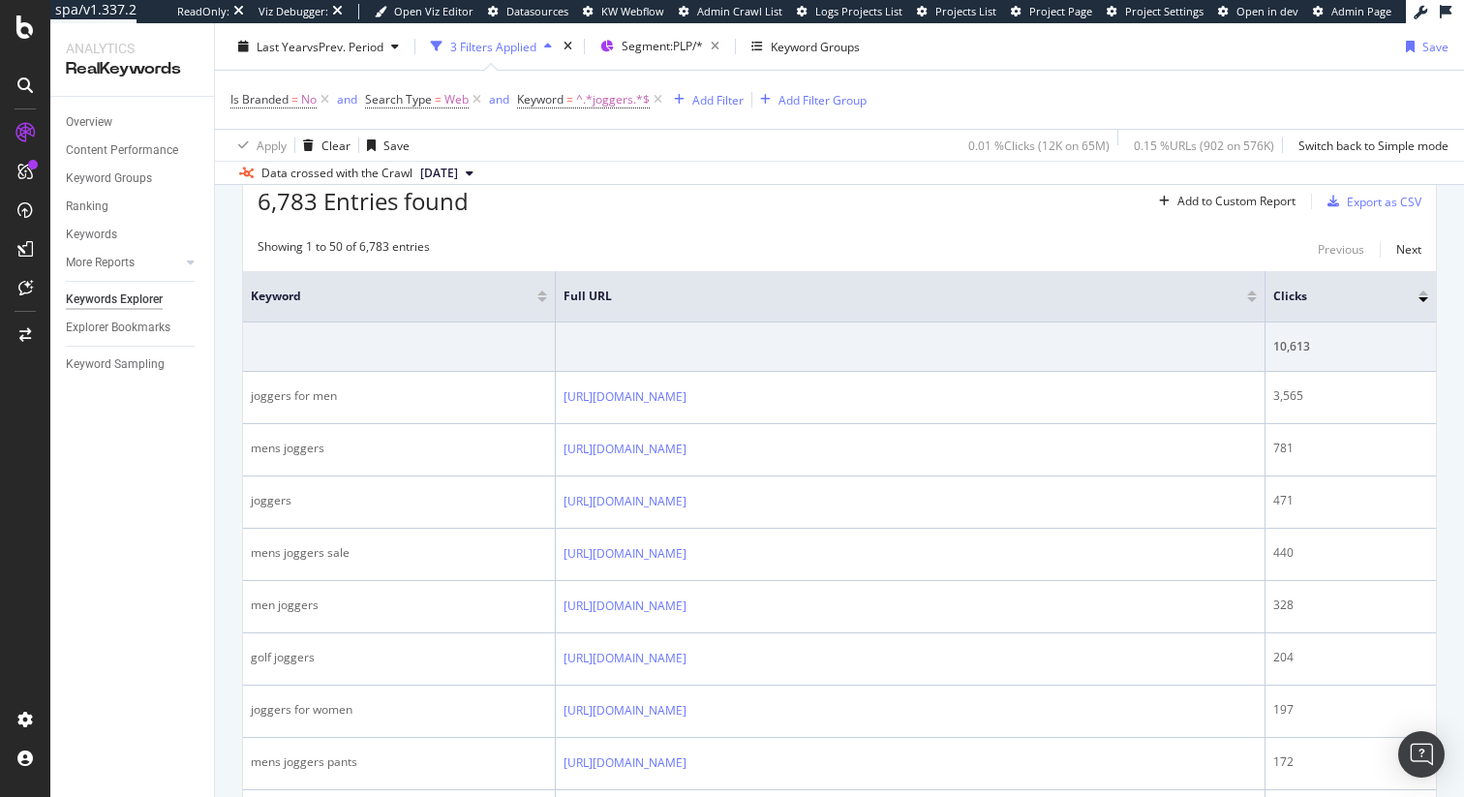
click at [908, 241] on div "Showing 1 to 50 of 6,783 entries Previous Next" at bounding box center [839, 249] width 1193 height 23
click at [919, 242] on div "Showing 1 to 50 of 6,783 entries Previous Next" at bounding box center [839, 249] width 1193 height 23
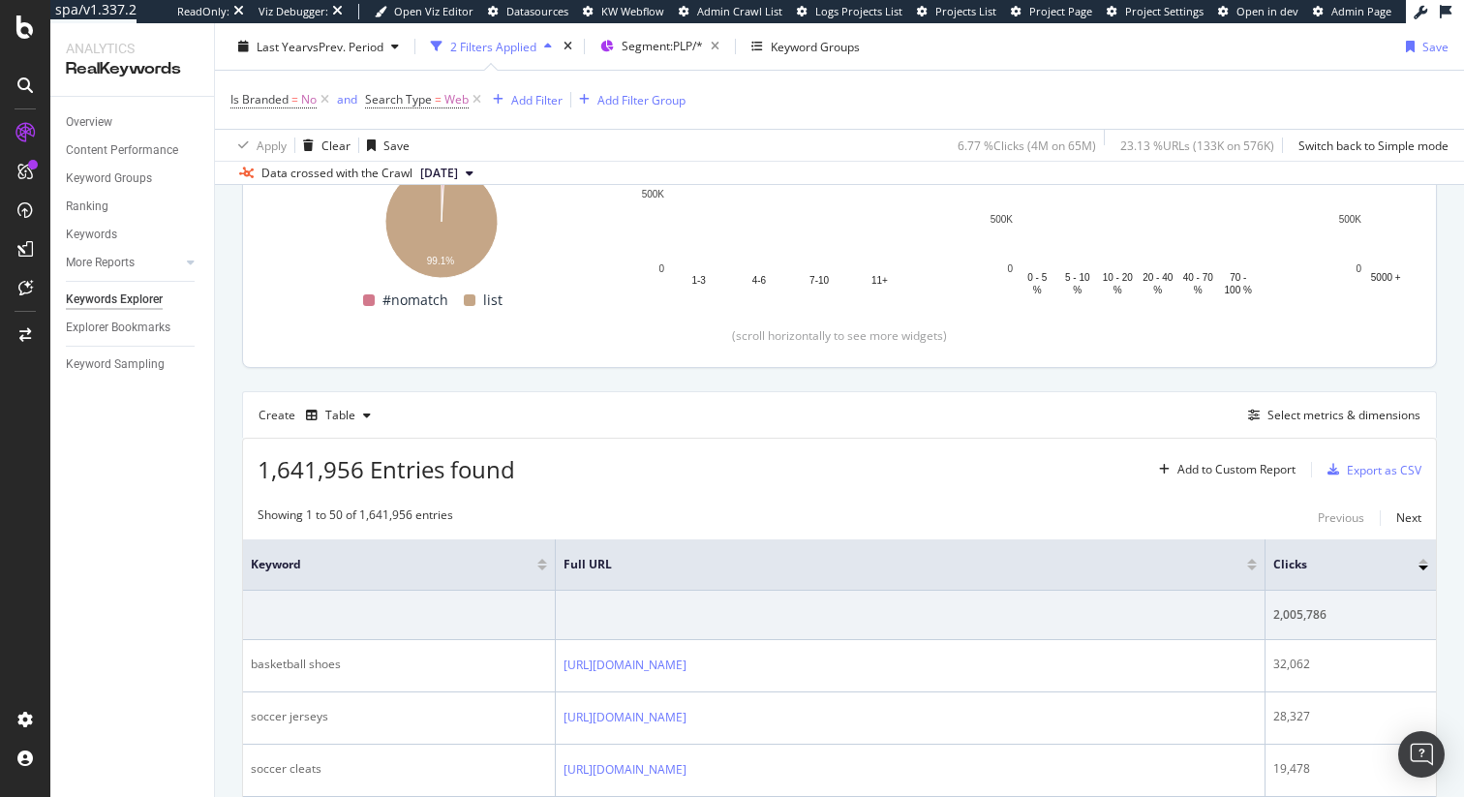
scroll to position [594, 0]
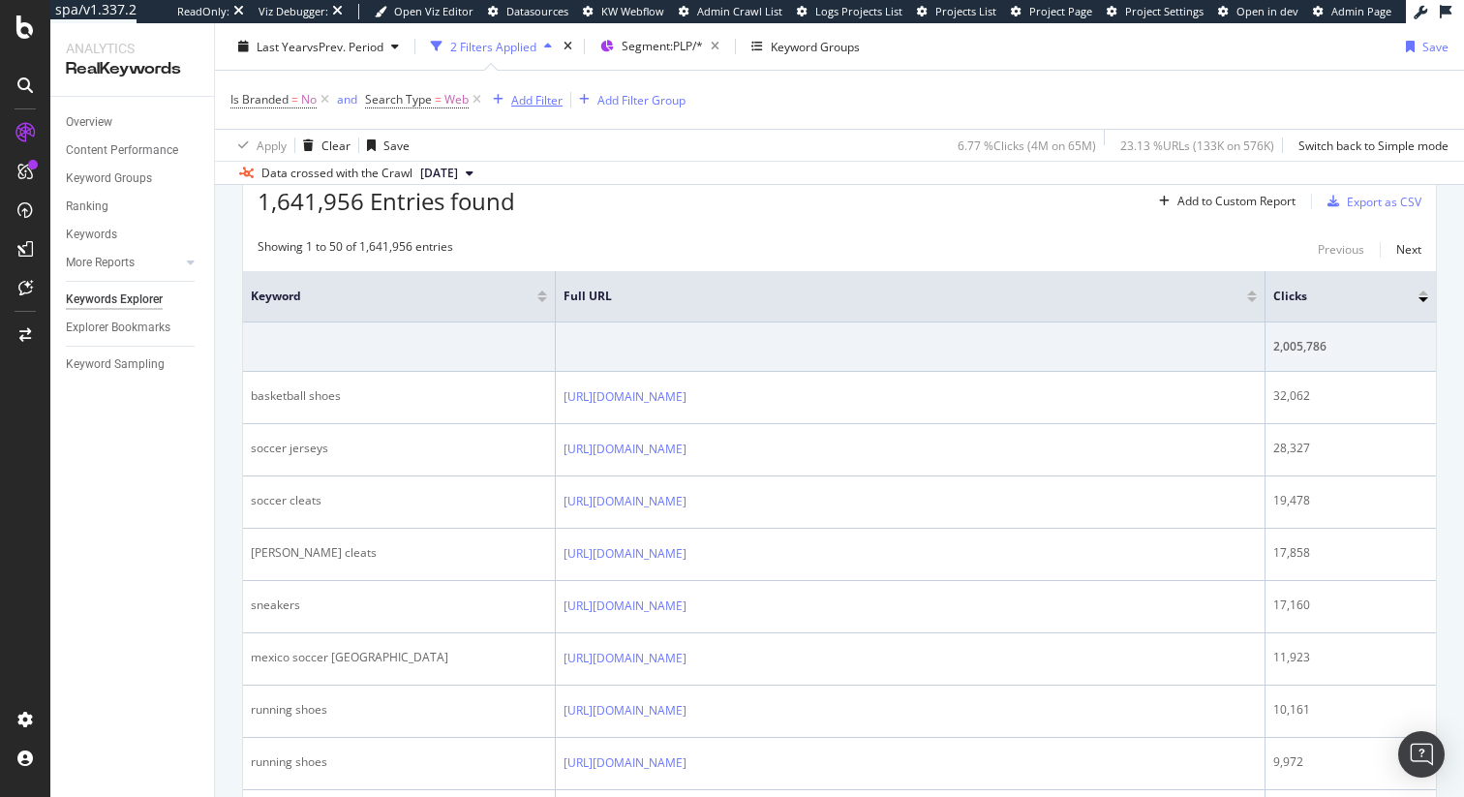
click at [552, 100] on div "Add Filter" at bounding box center [536, 99] width 51 height 16
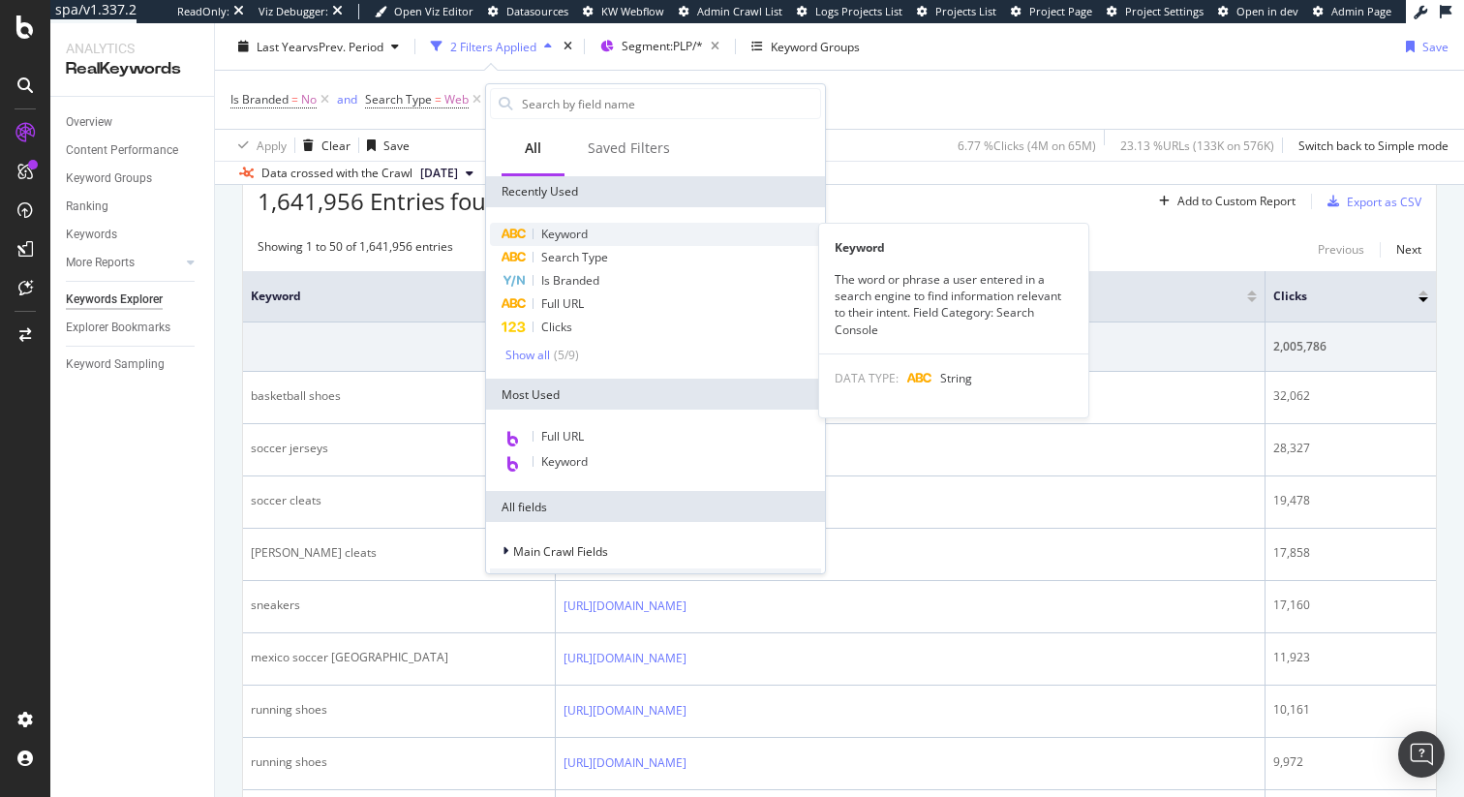
click at [594, 244] on div "Keyword" at bounding box center [655, 234] width 331 height 23
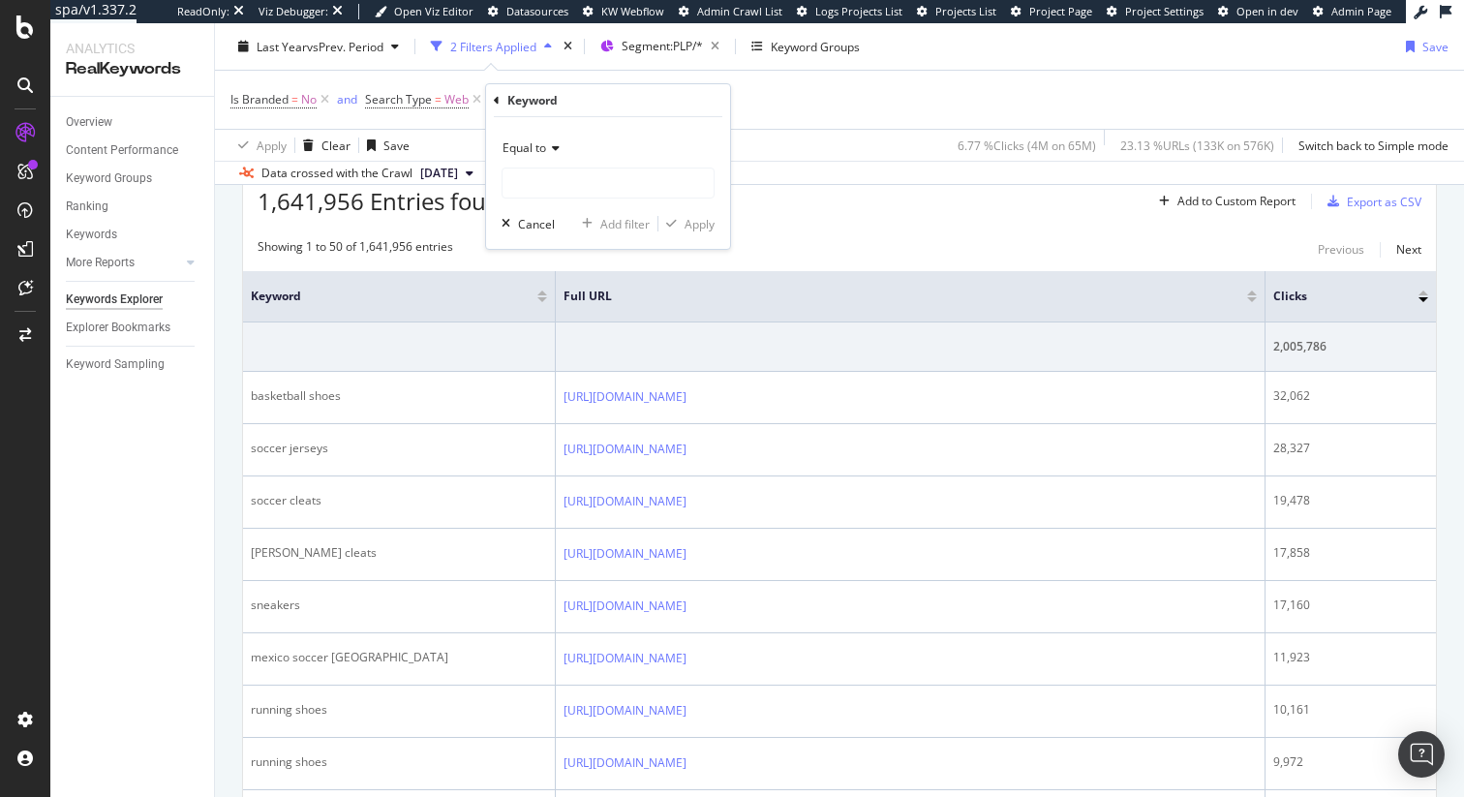
click at [544, 144] on span "Equal to" at bounding box center [525, 147] width 44 height 16
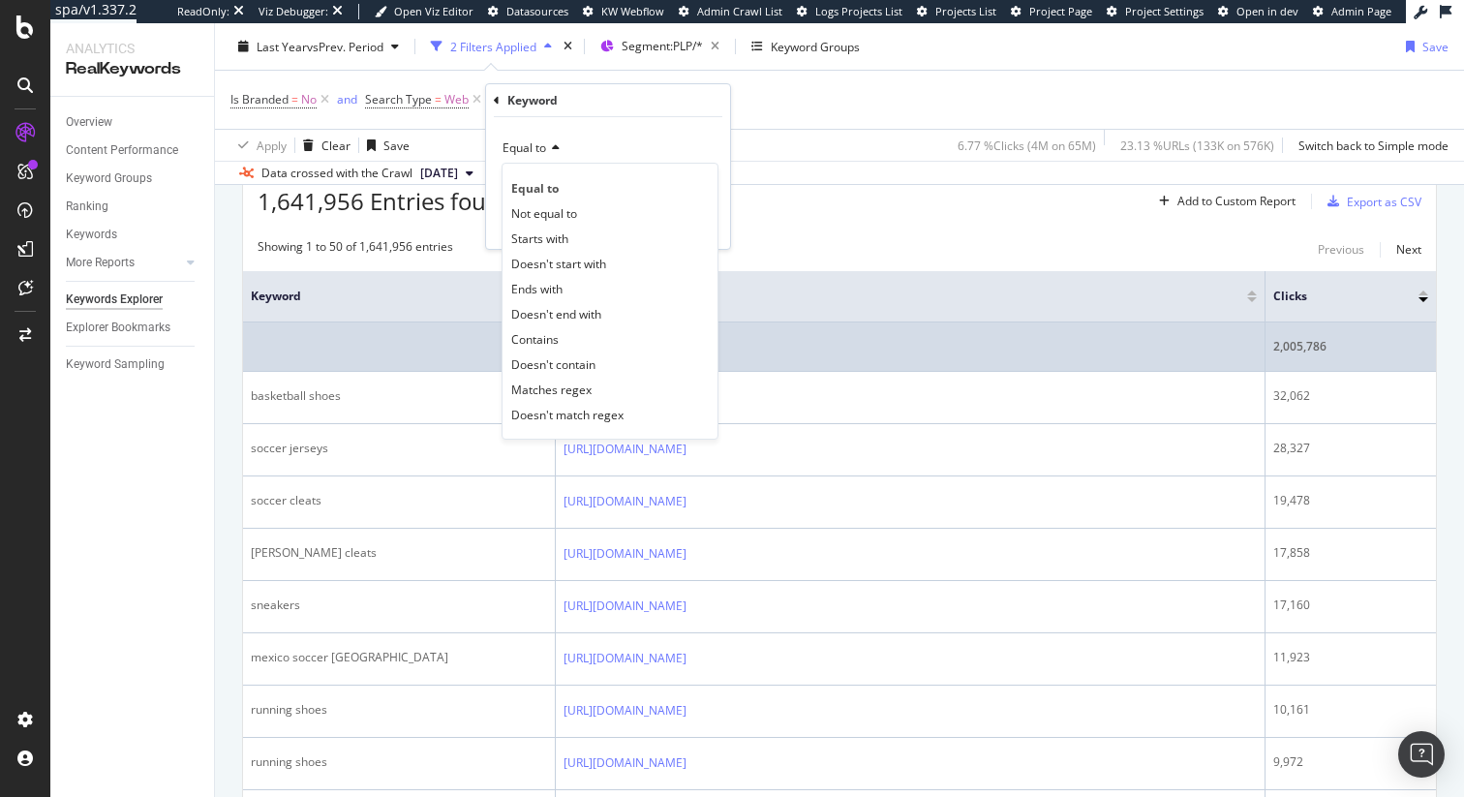
click at [591, 349] on div "Contains" at bounding box center [609, 338] width 207 height 25
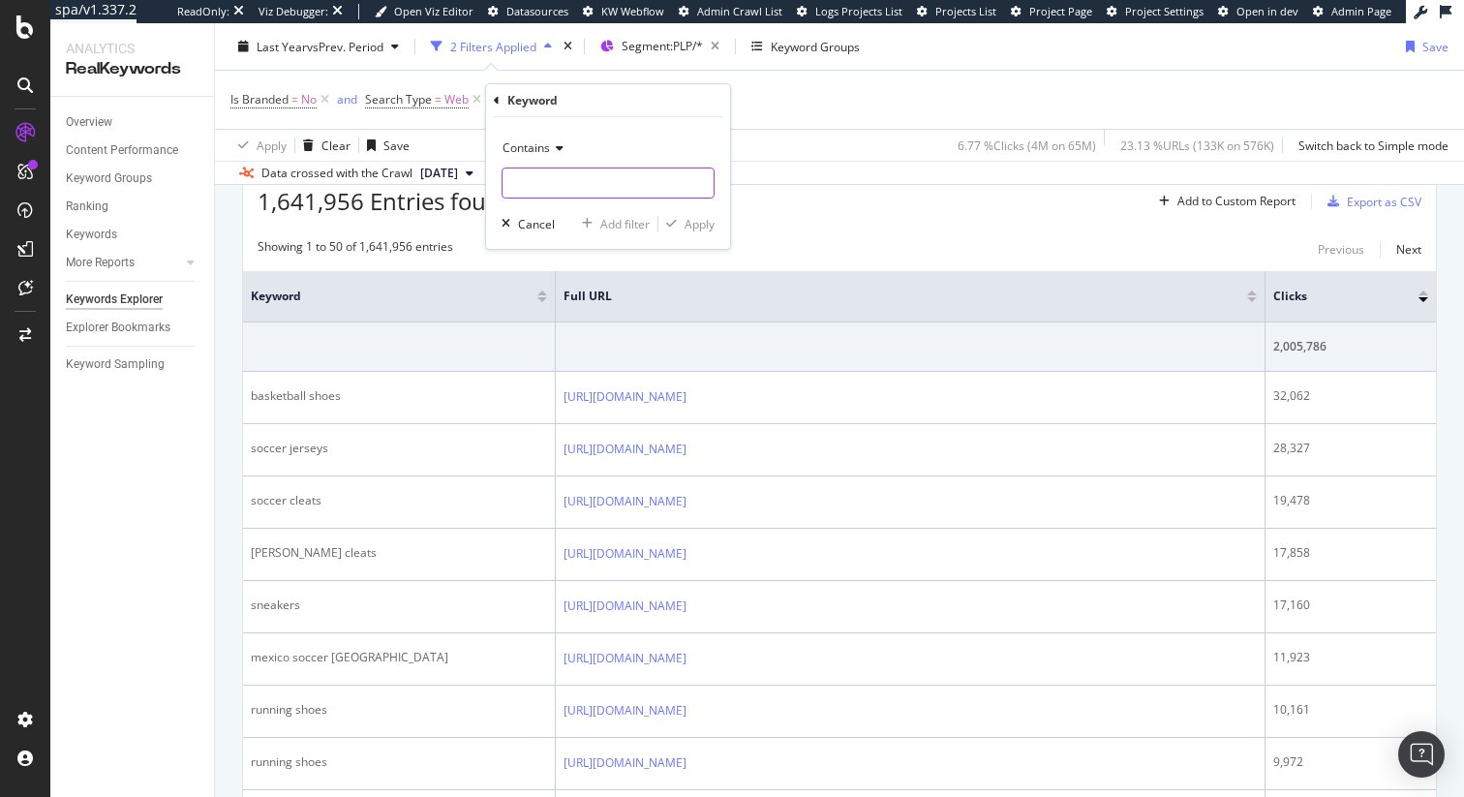
click at [559, 186] on input "text" at bounding box center [608, 183] width 211 height 31
type input "legging"
click at [691, 220] on div "Apply" at bounding box center [700, 224] width 30 height 16
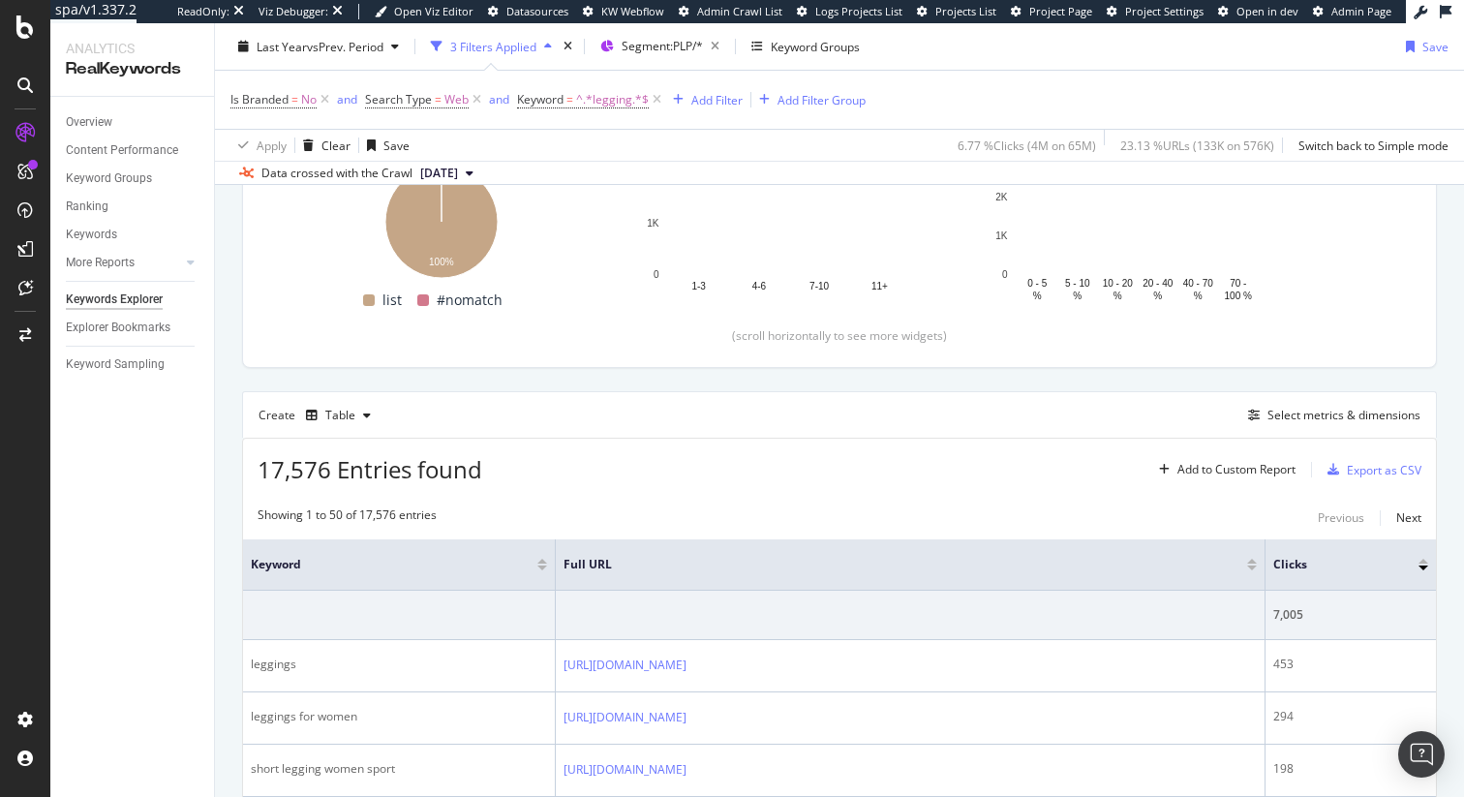
scroll to position [594, 0]
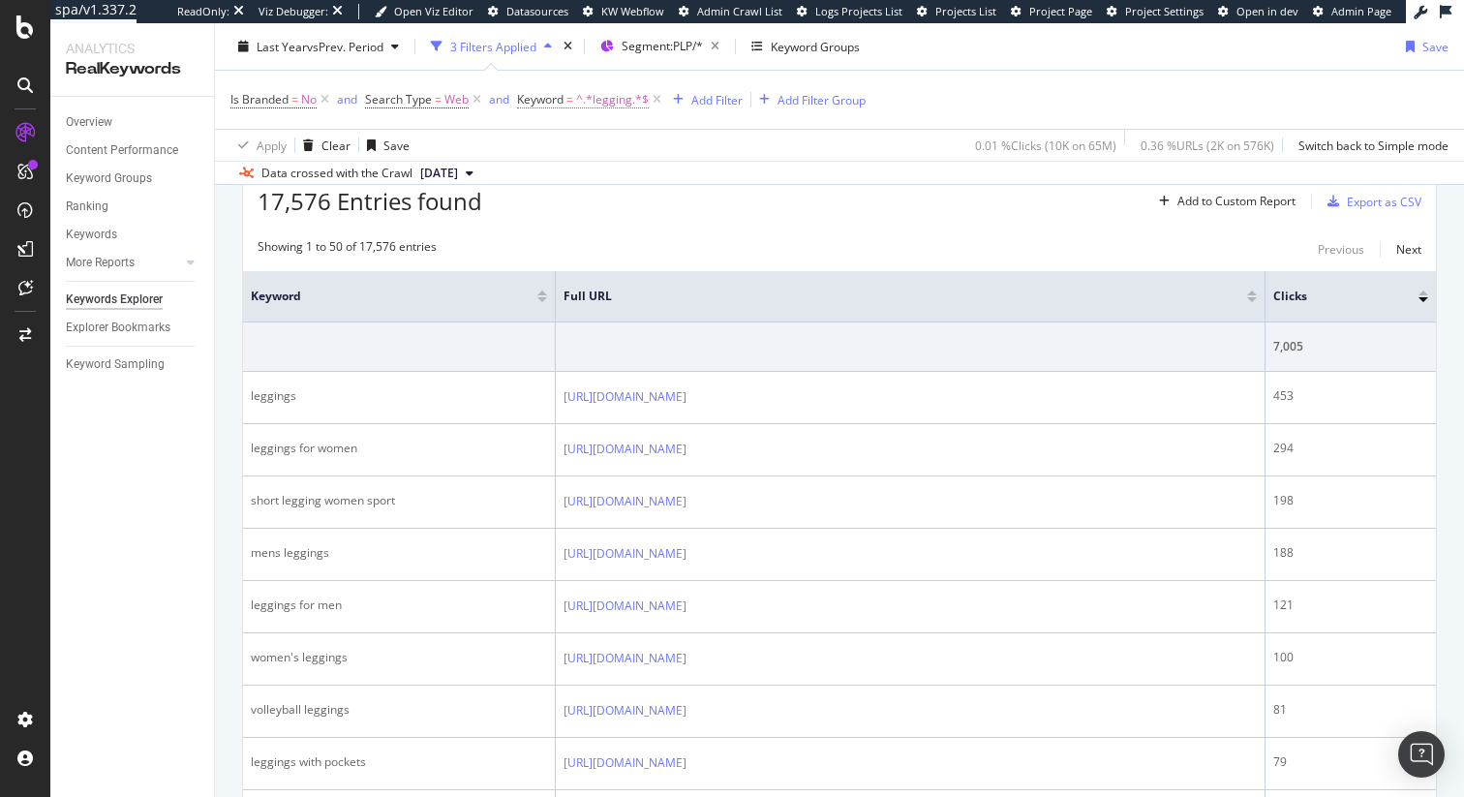
click at [602, 87] on span "^.*legging.*$" at bounding box center [612, 99] width 73 height 27
click at [608, 178] on input "legging" at bounding box center [626, 180] width 183 height 31
type input "cleats"
click at [716, 219] on div "button" at bounding box center [704, 221] width 26 height 12
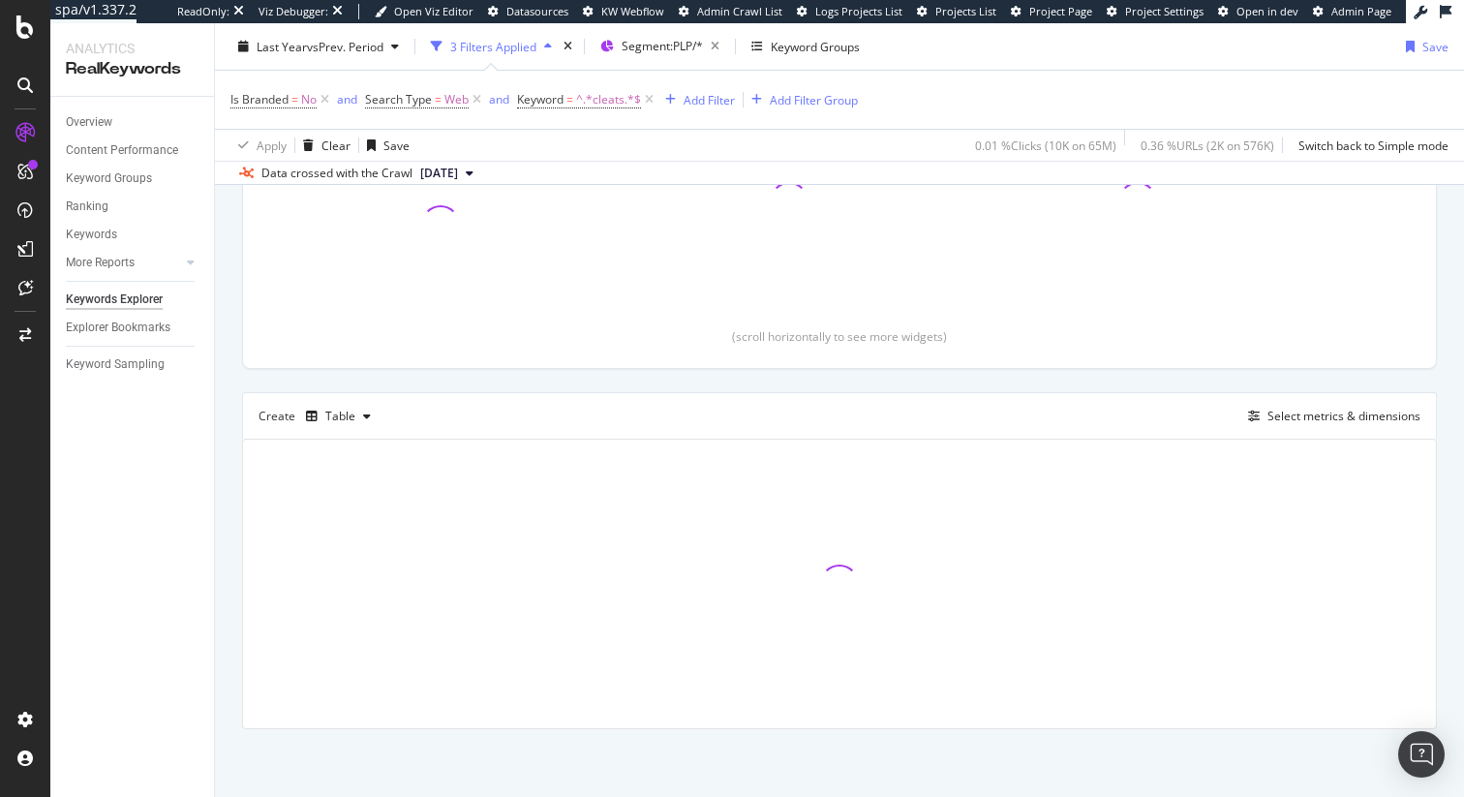
scroll to position [325, 0]
click at [1214, 105] on div "Is Branded = No and Search Type = Web and Keyword = ^.*cleats.*$ Add Filter Add…" at bounding box center [839, 100] width 1218 height 58
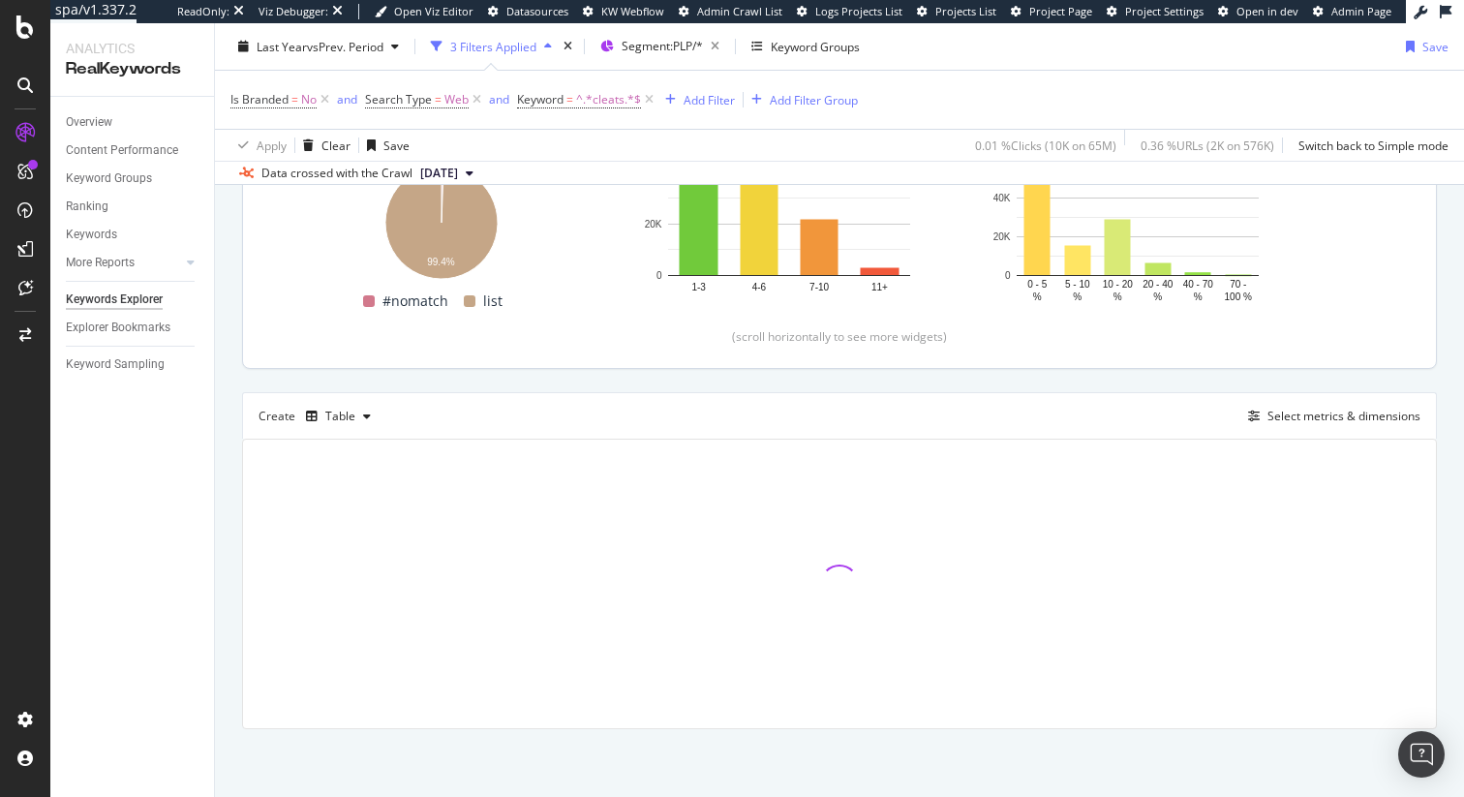
click at [708, 380] on div "Top Charts Clicks By smartlink-px Level 1 By: smartlink-px Level 1 Hold CMD (⌘)…" at bounding box center [839, 347] width 1195 height 764
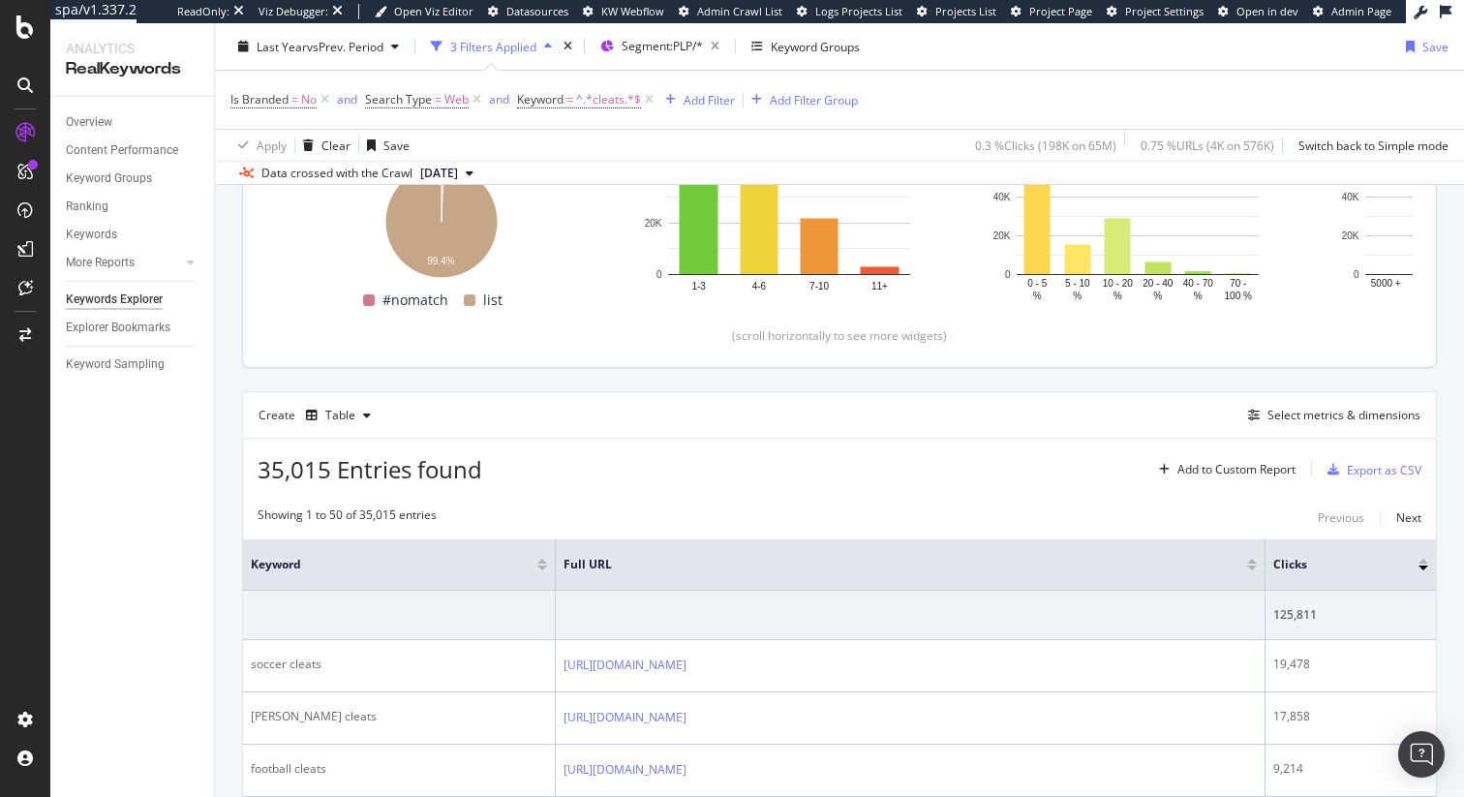
click at [847, 465] on div "35,015 Entries found Add to Custom Report Export as CSV" at bounding box center [839, 462] width 1193 height 47
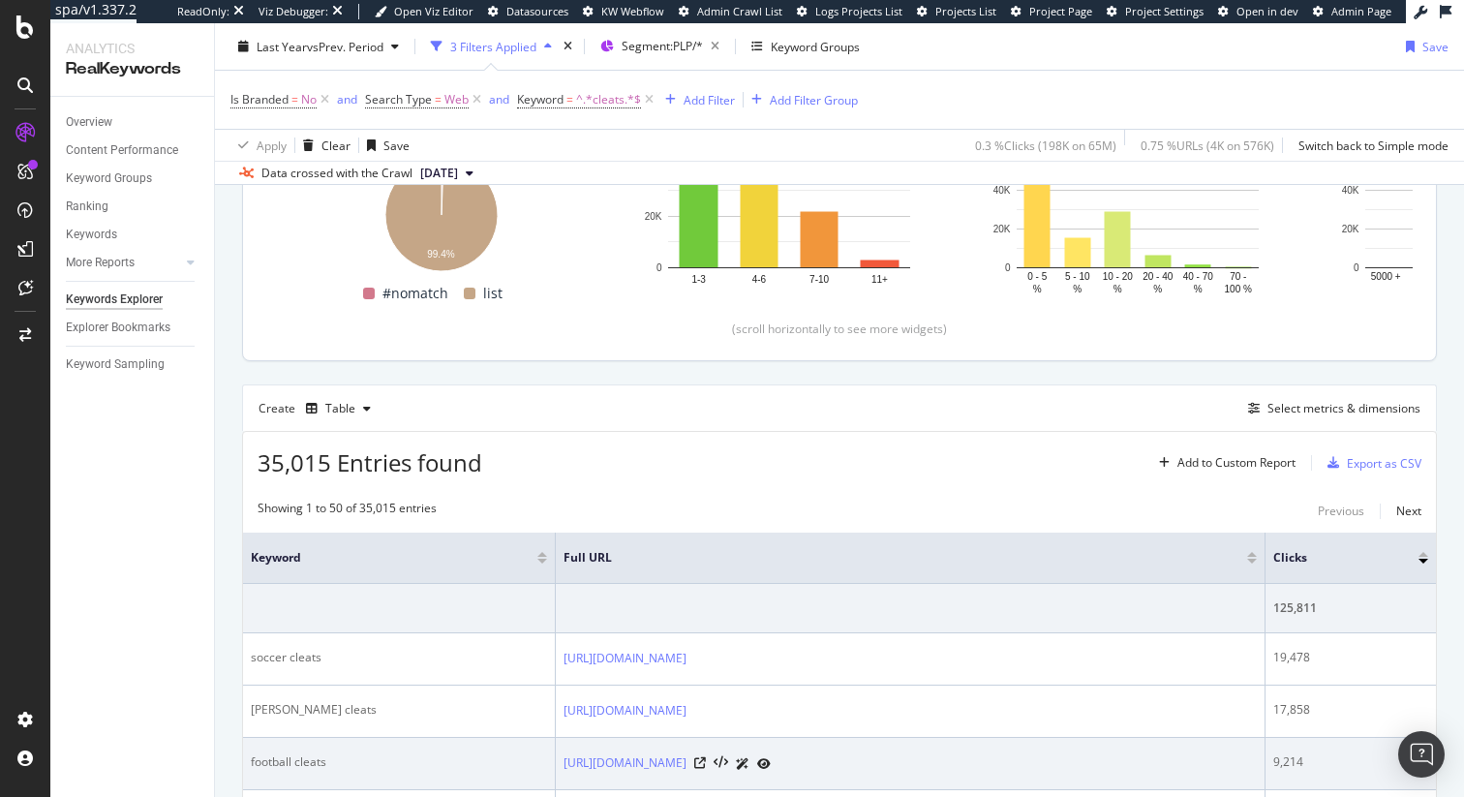
scroll to position [441, 0]
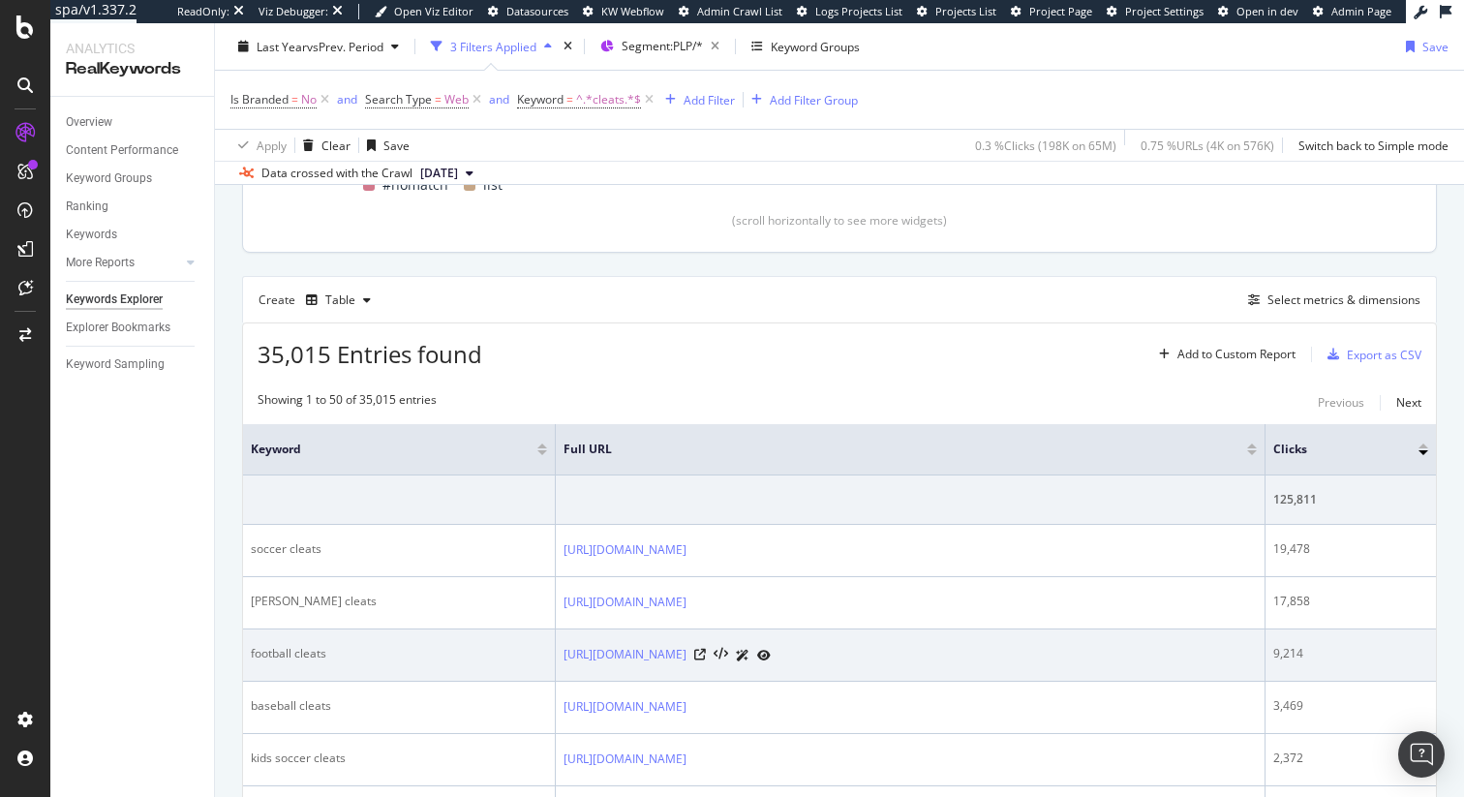
click at [999, 659] on div "https://www.adidas.com/us/men-football-cleats" at bounding box center [910, 655] width 693 height 20
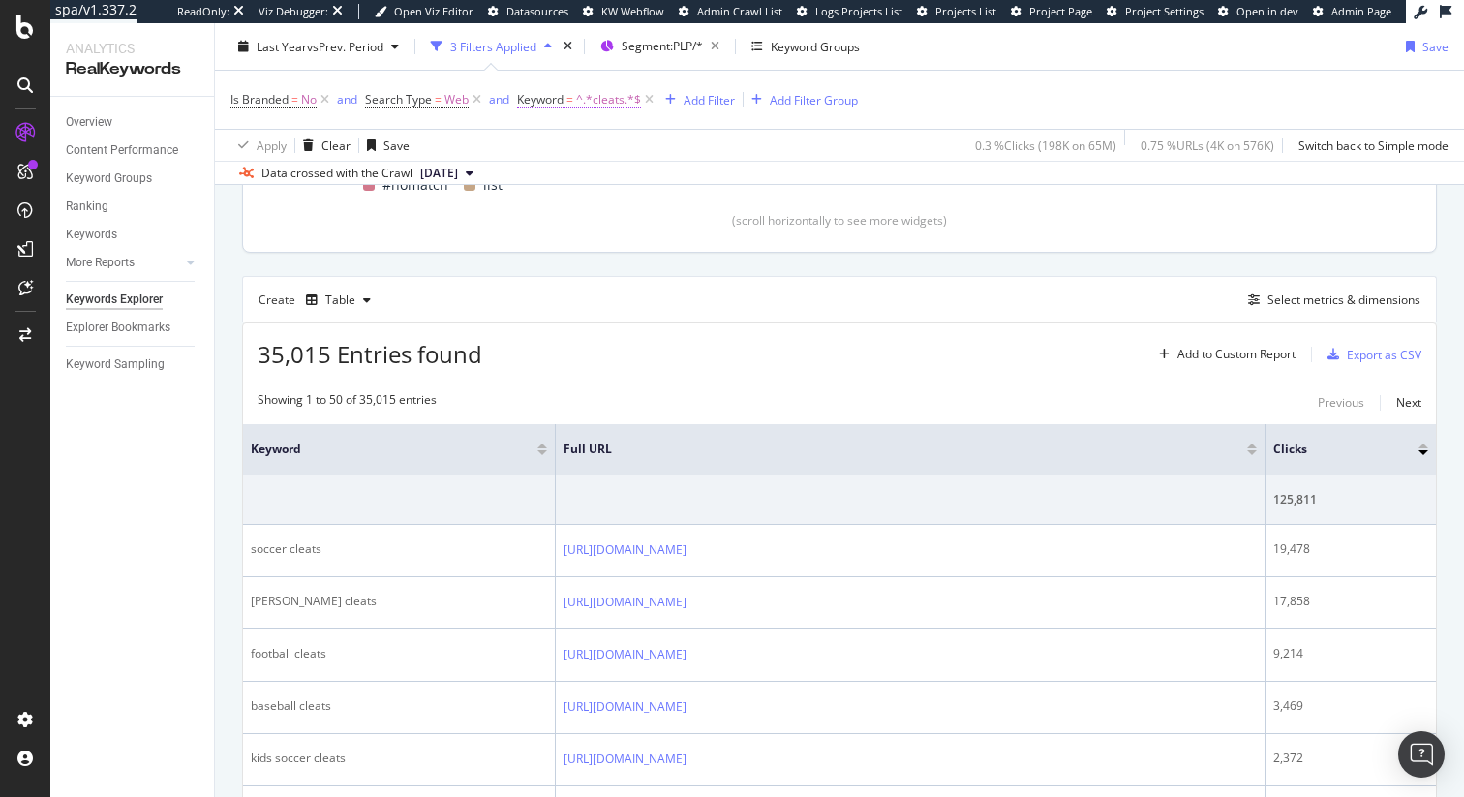
click at [591, 104] on span "^.*cleats.*$" at bounding box center [608, 99] width 65 height 27
click at [608, 201] on div "Contains cleats Cancel Add filter Apply" at bounding box center [641, 180] width 244 height 132
click at [607, 189] on input "cleats" at bounding box center [626, 180] width 183 height 31
type input "gifts"
click at [737, 225] on div "Apply" at bounding box center [733, 221] width 30 height 16
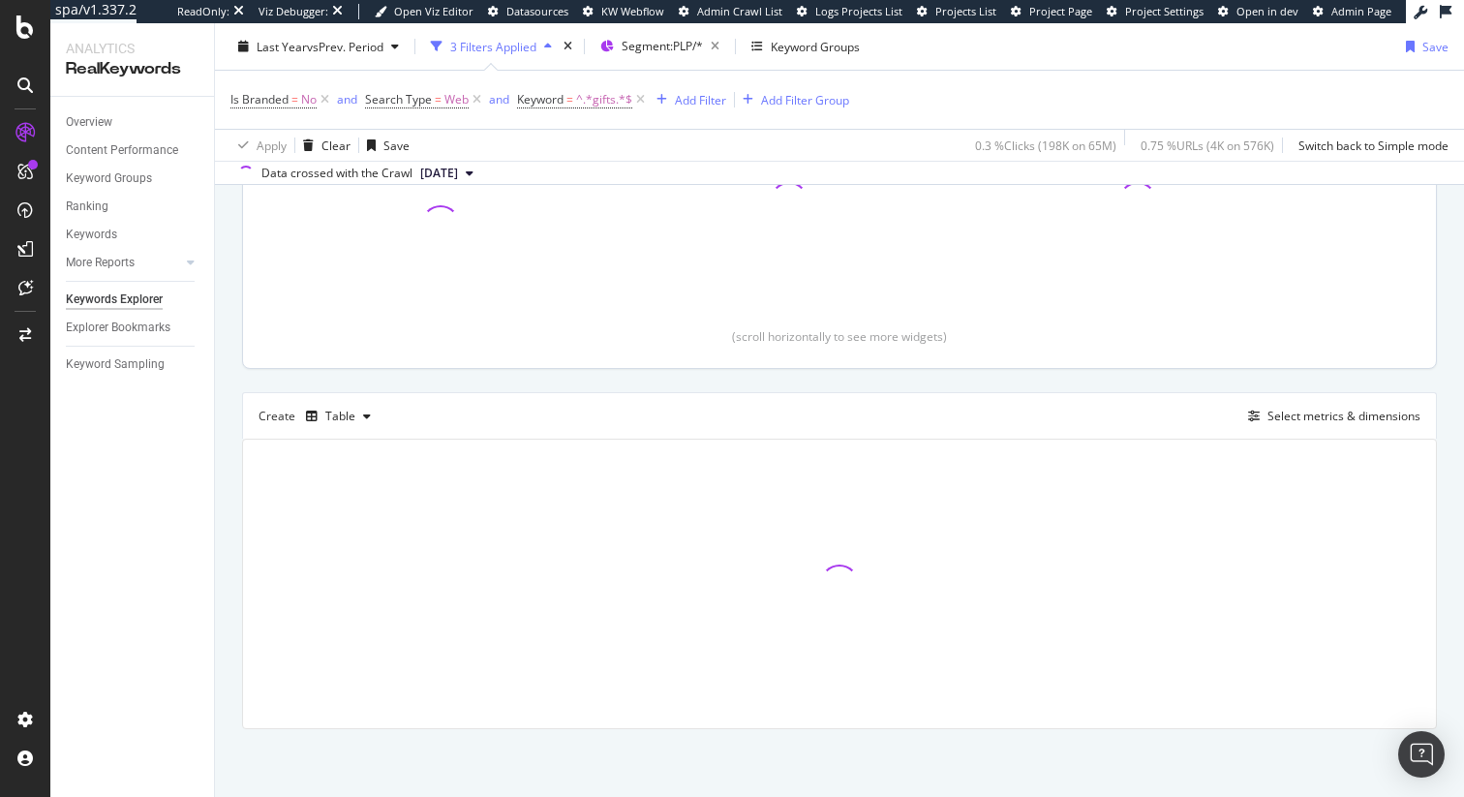
scroll to position [325, 0]
click at [1235, 87] on div "Is Branded = No and Search Type = Web and Keyword = ^.*gifts.*$ Add Filter Add …" at bounding box center [839, 100] width 1218 height 58
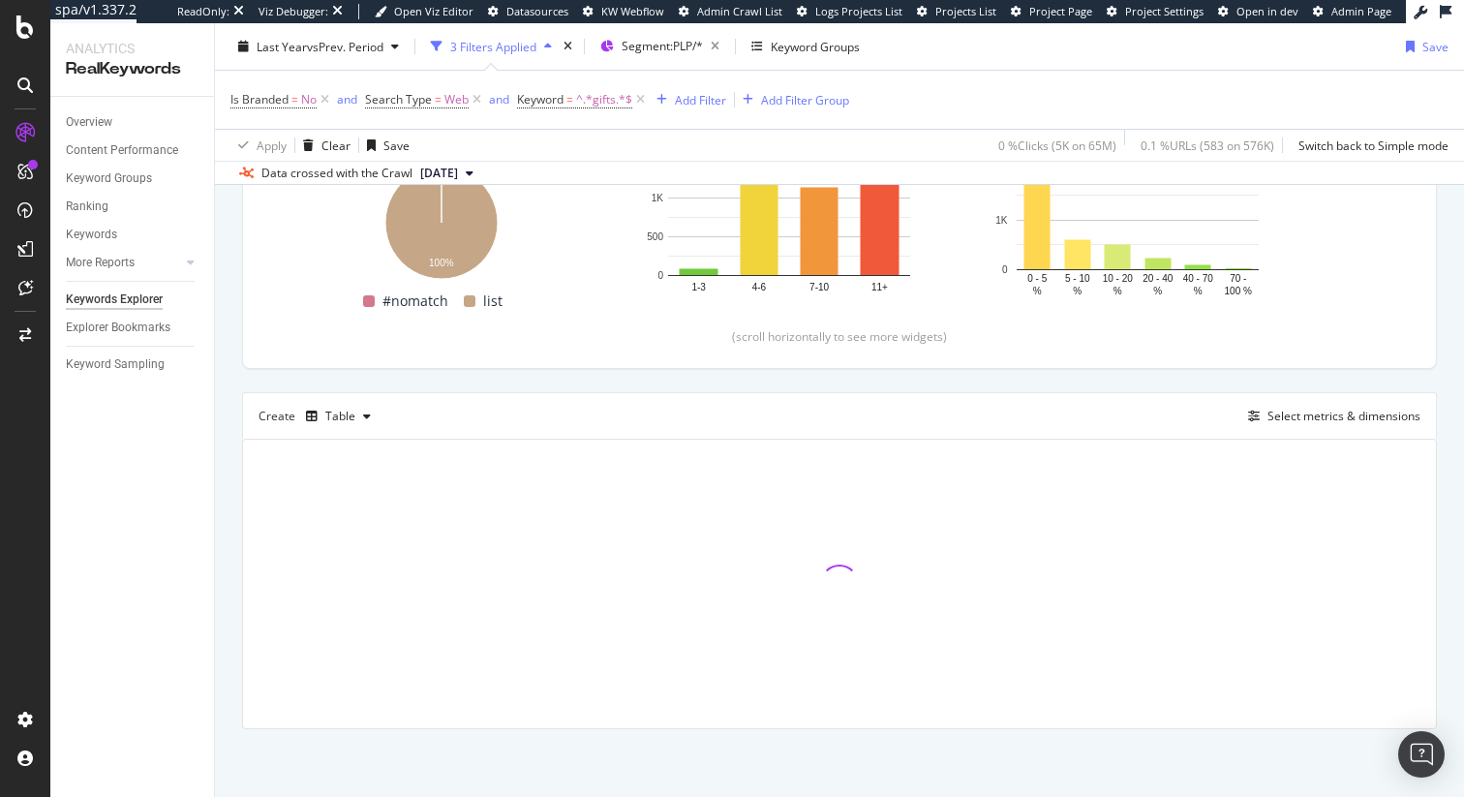
click at [1178, 376] on div "Top Charts Clicks By smartlink-px Level 1 By: smartlink-px Level 1 Hold CMD (⌘)…" at bounding box center [839, 347] width 1195 height 764
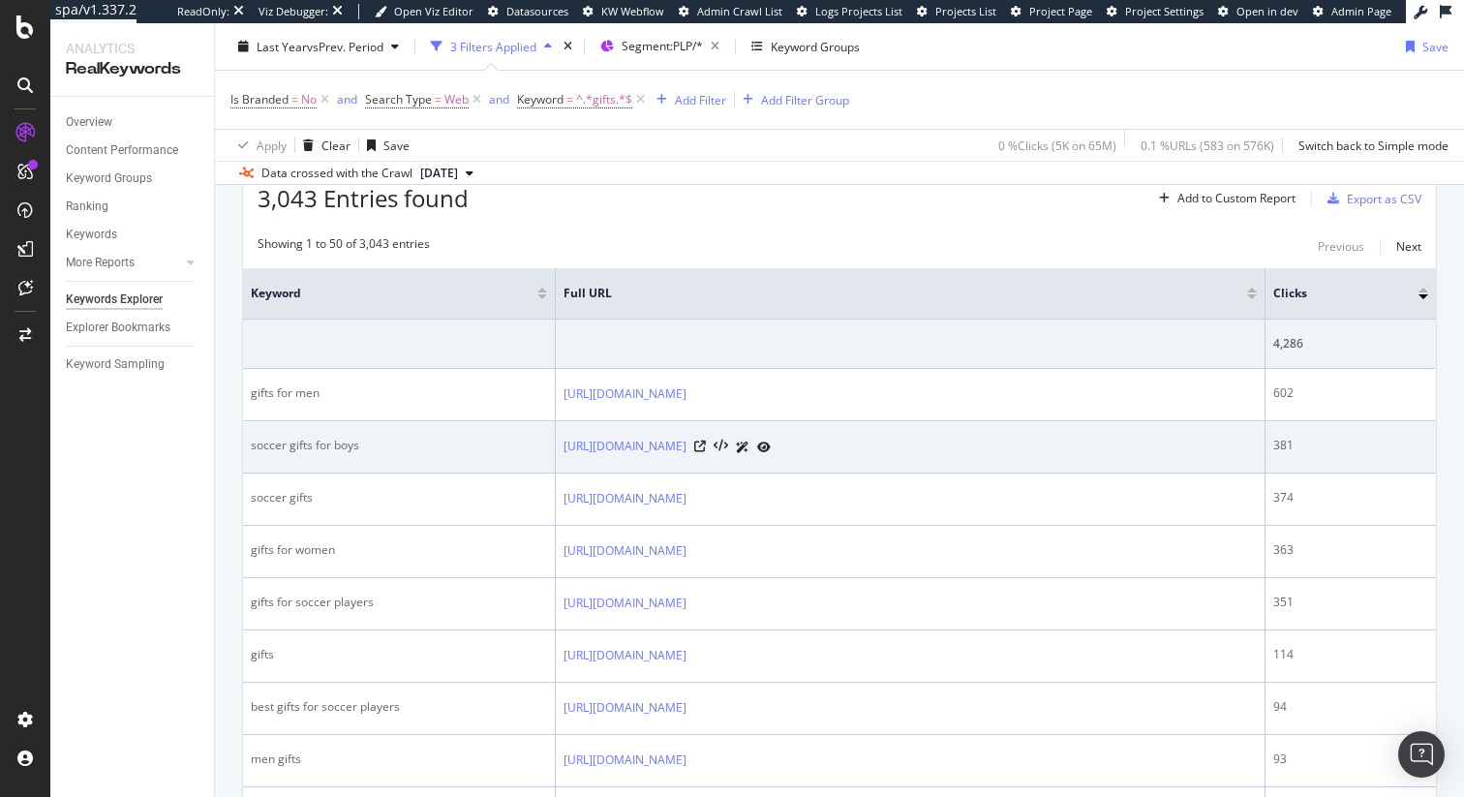
scroll to position [613, 0]
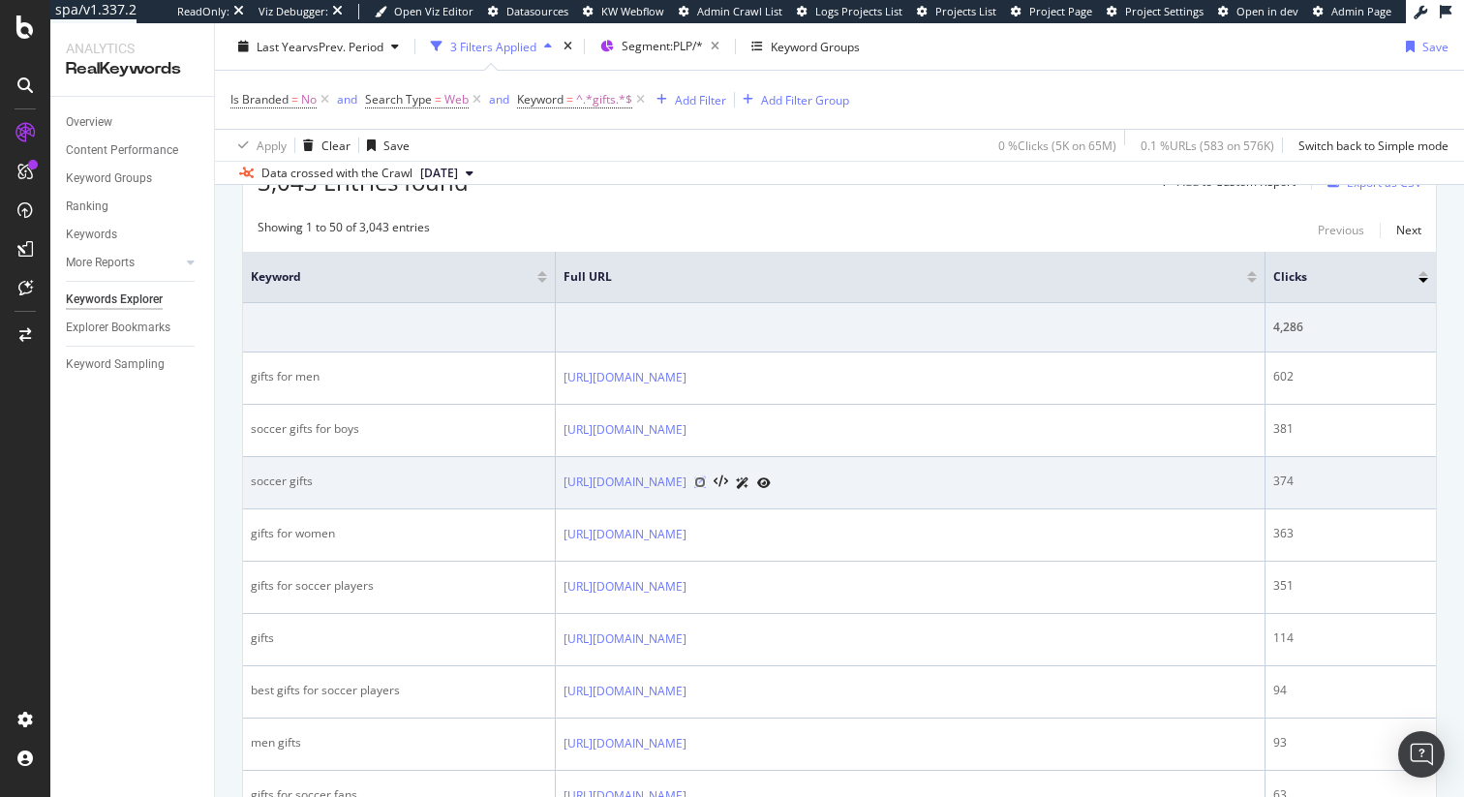
click at [706, 484] on icon at bounding box center [700, 482] width 12 height 12
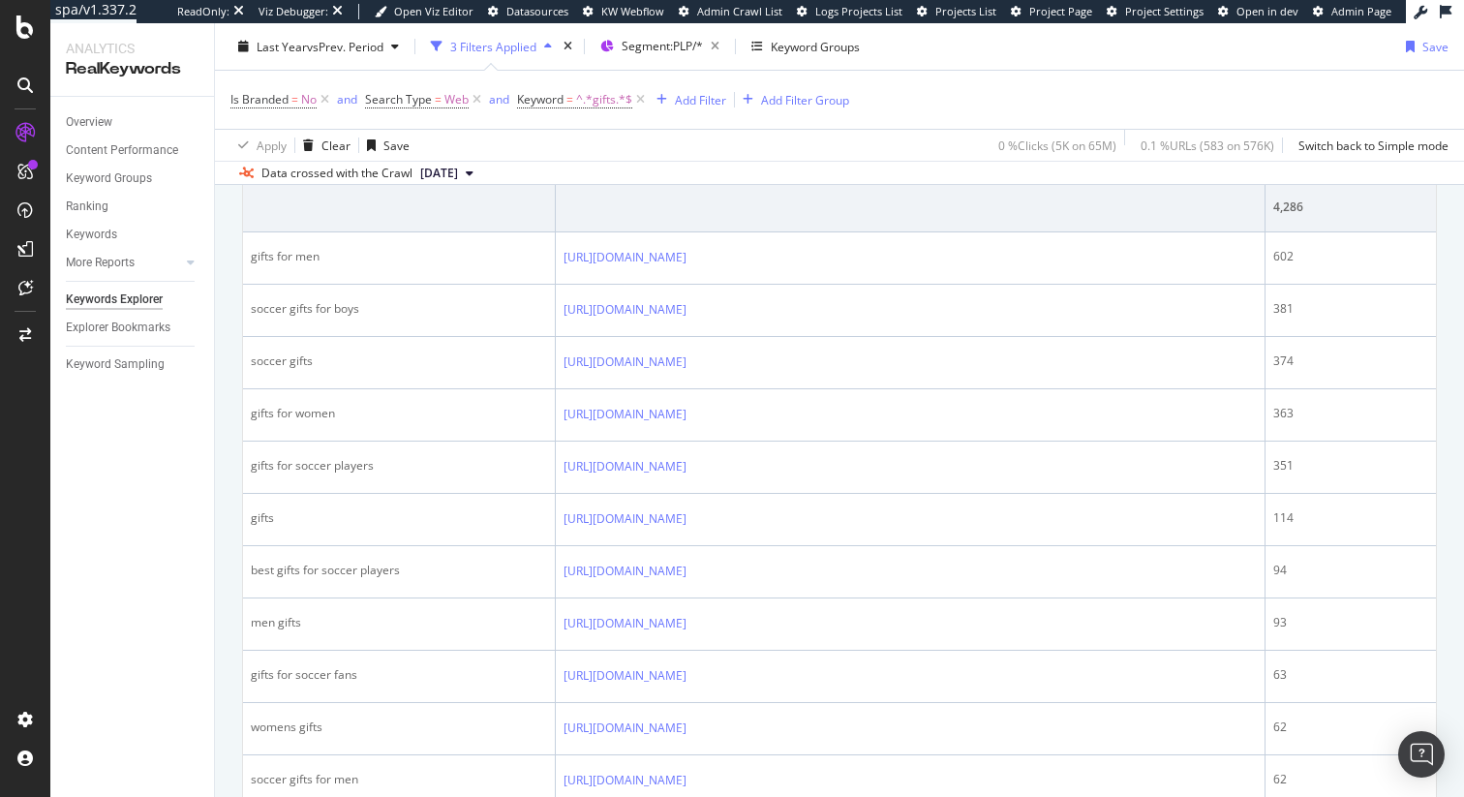
scroll to position [621, 0]
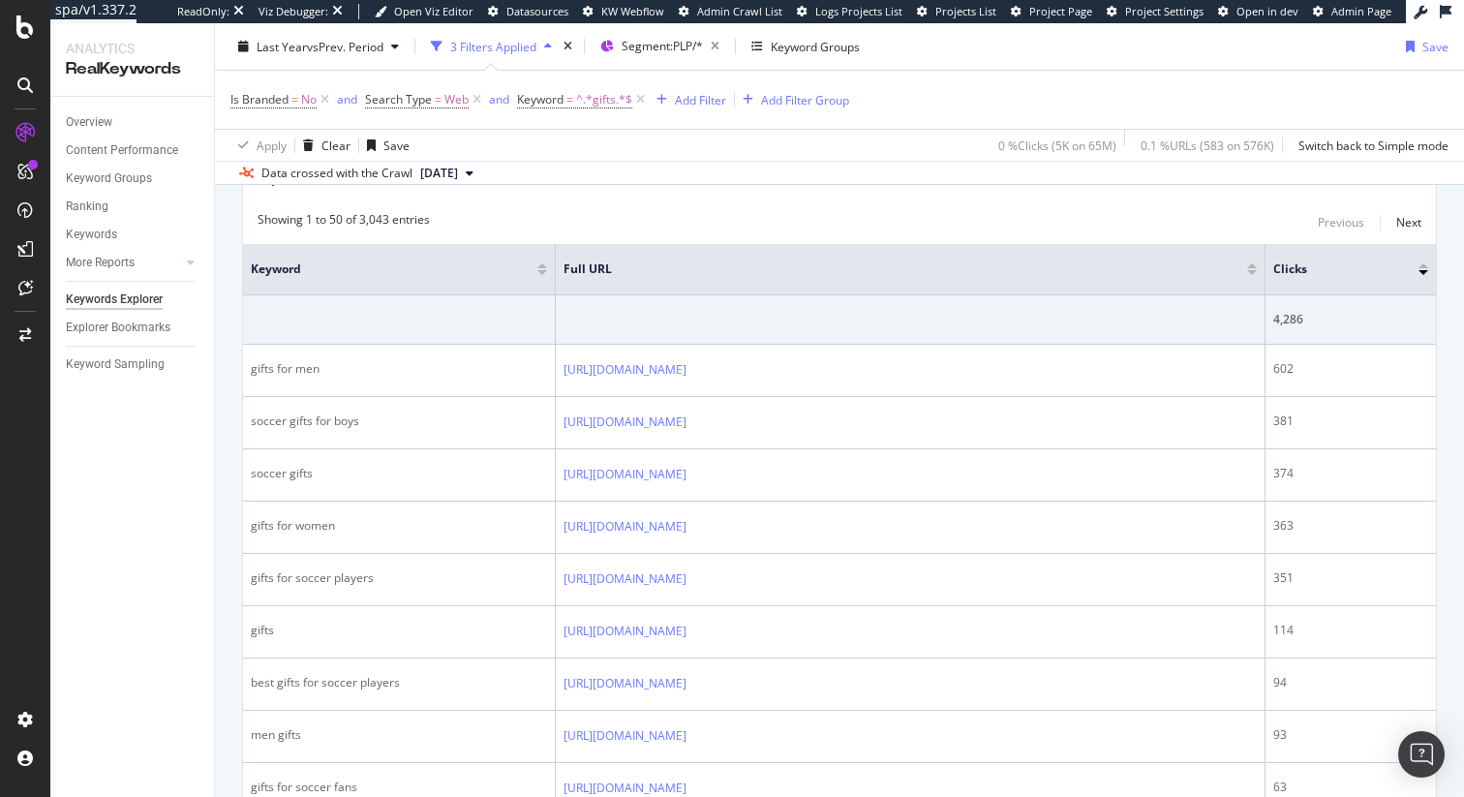
click at [656, 160] on div "Apply Clear Save 0 % Clicks ( 5K on 65M ) 0.1 % URLs ( 583 on 576K ) Switch bac…" at bounding box center [839, 145] width 1249 height 32
click at [645, 98] on icon at bounding box center [640, 99] width 16 height 19
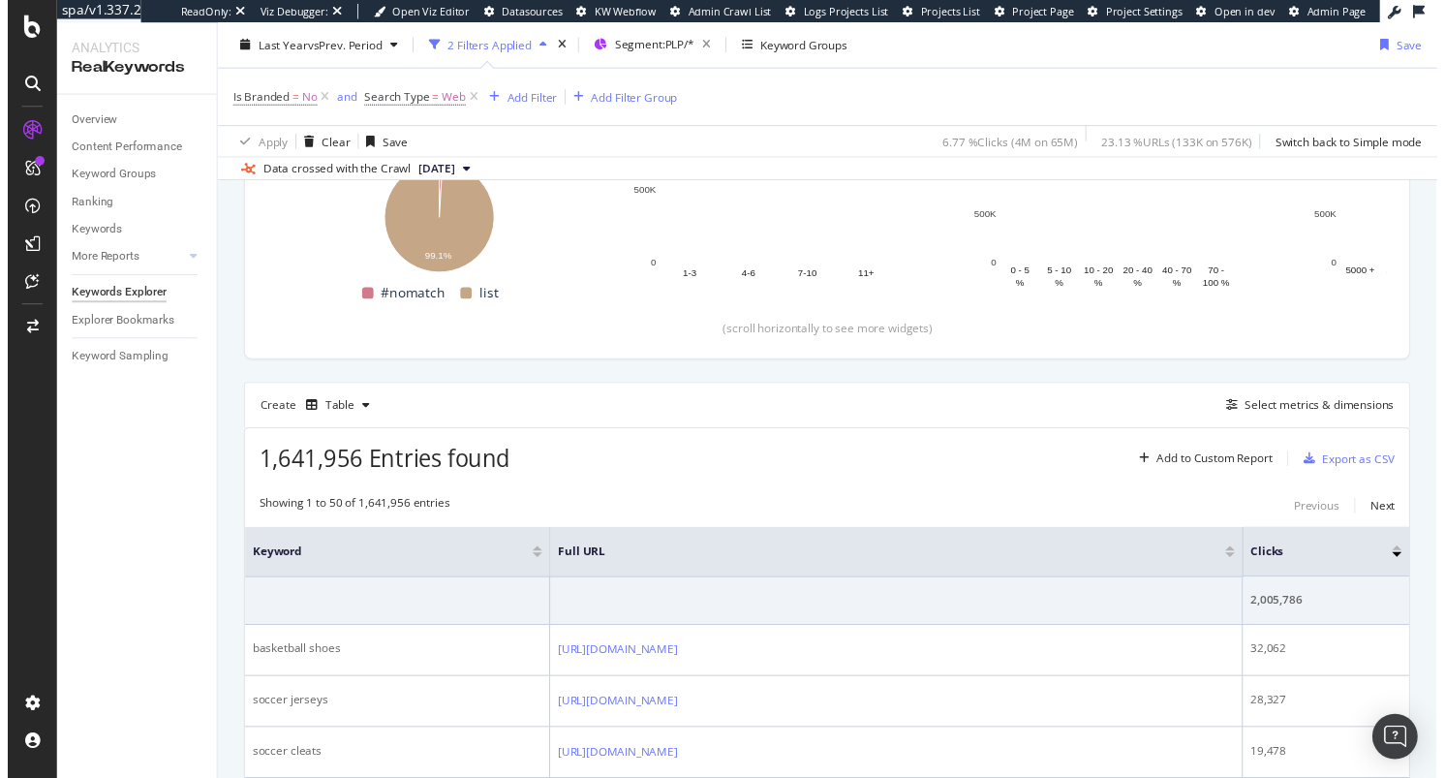
scroll to position [621, 0]
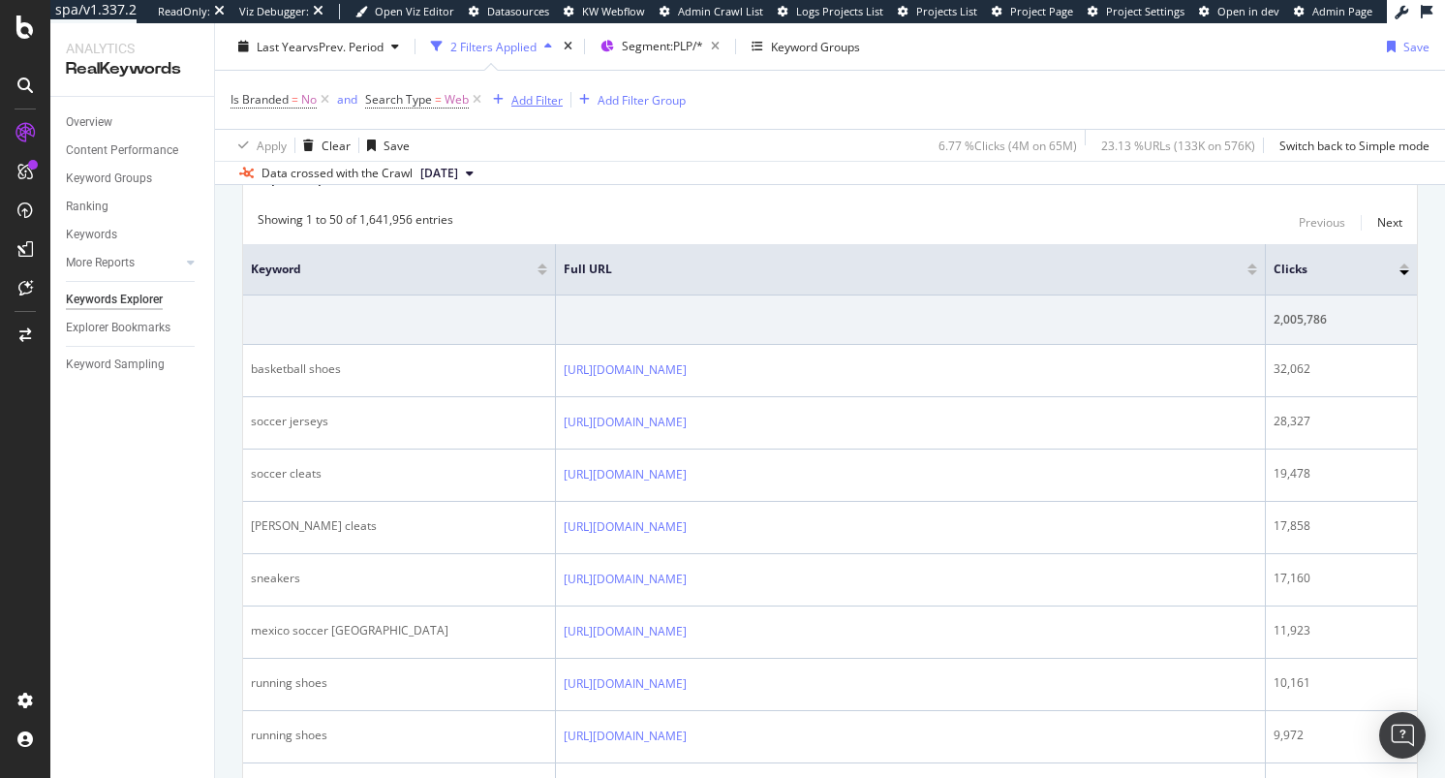
click at [544, 95] on div "Add Filter" at bounding box center [536, 99] width 51 height 16
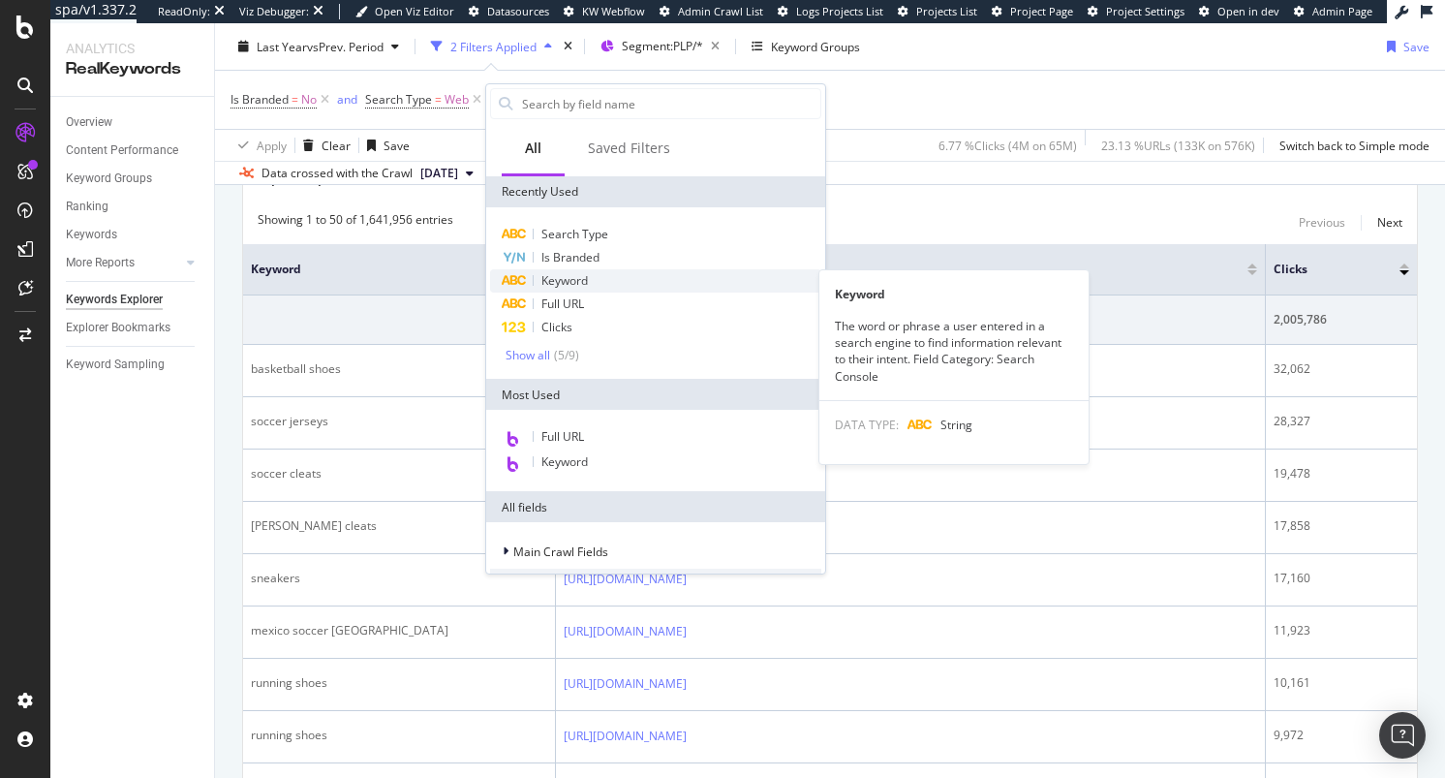
click at [594, 286] on div "Keyword" at bounding box center [655, 280] width 331 height 23
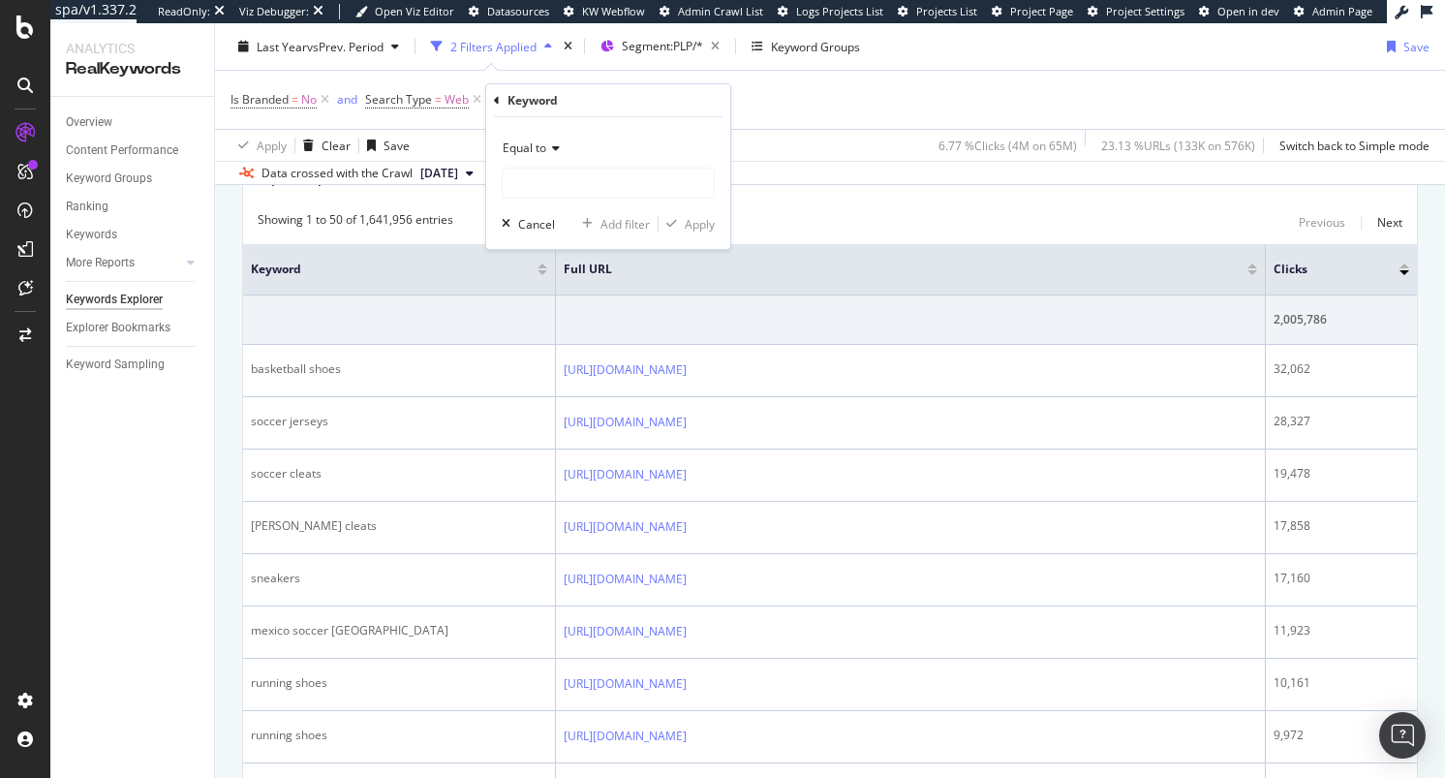
click at [544, 154] on span "Equal to" at bounding box center [525, 147] width 44 height 16
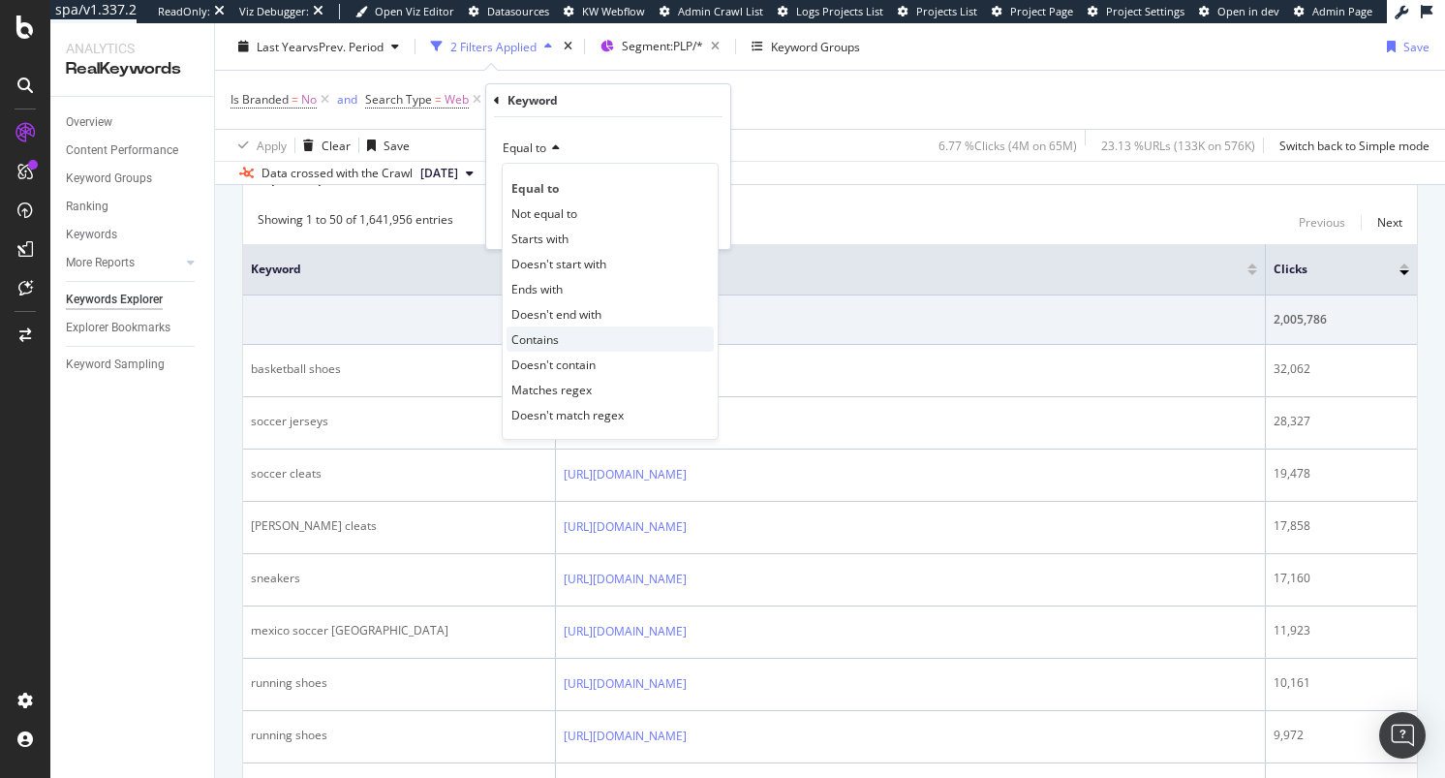
click at [566, 330] on div "Contains" at bounding box center [609, 338] width 207 height 25
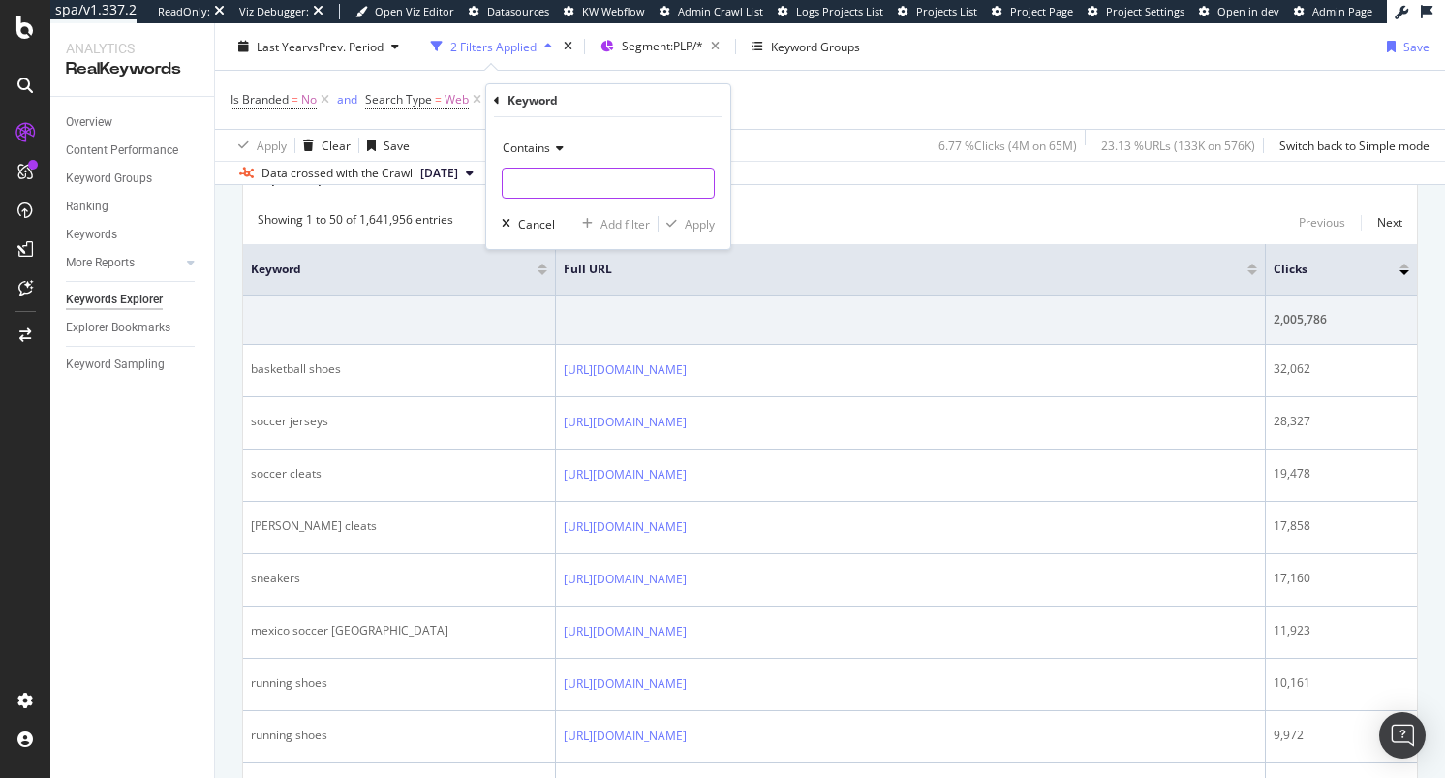
click at [551, 185] on input "text" at bounding box center [608, 183] width 211 height 31
type input "[DATE][DATE]"
click at [693, 231] on div "Apply" at bounding box center [686, 223] width 56 height 17
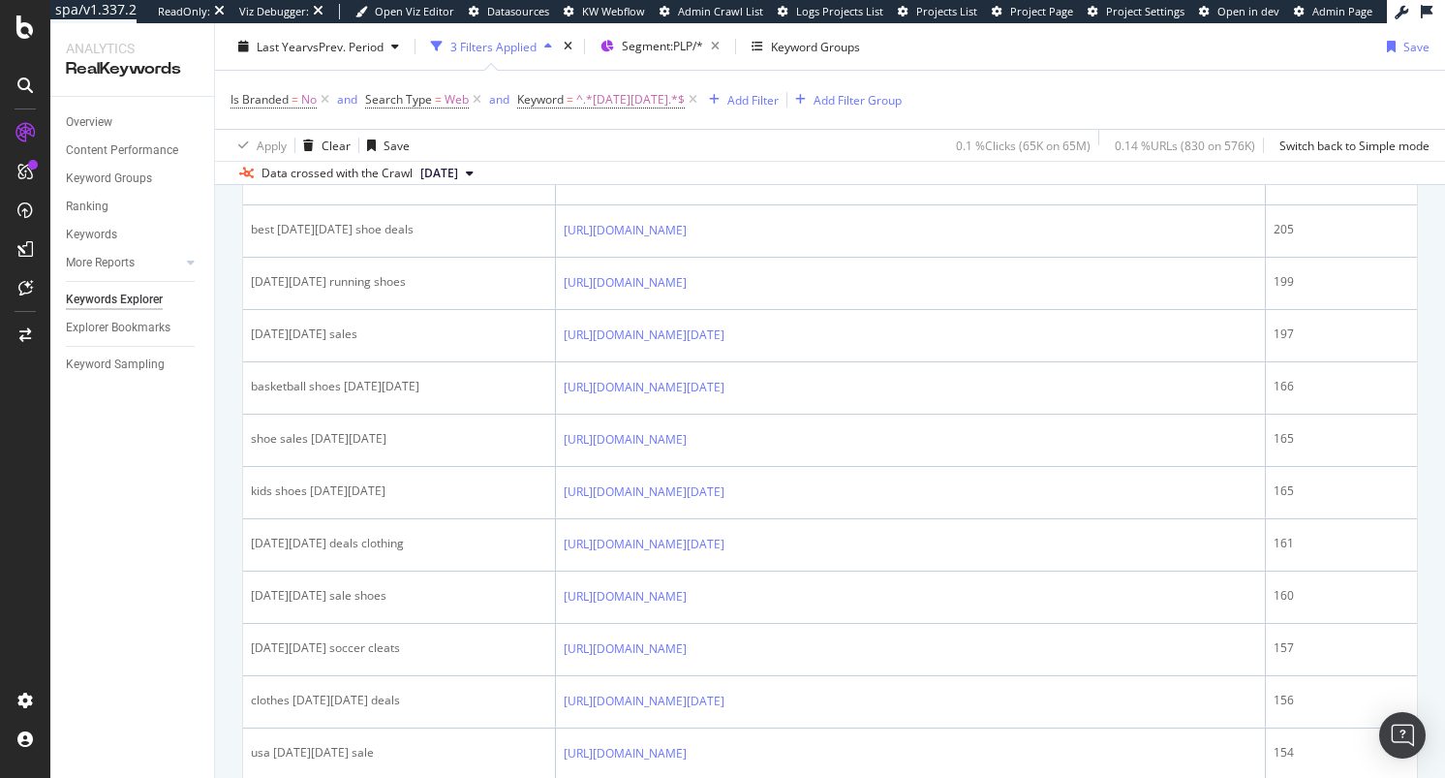
scroll to position [2914, 0]
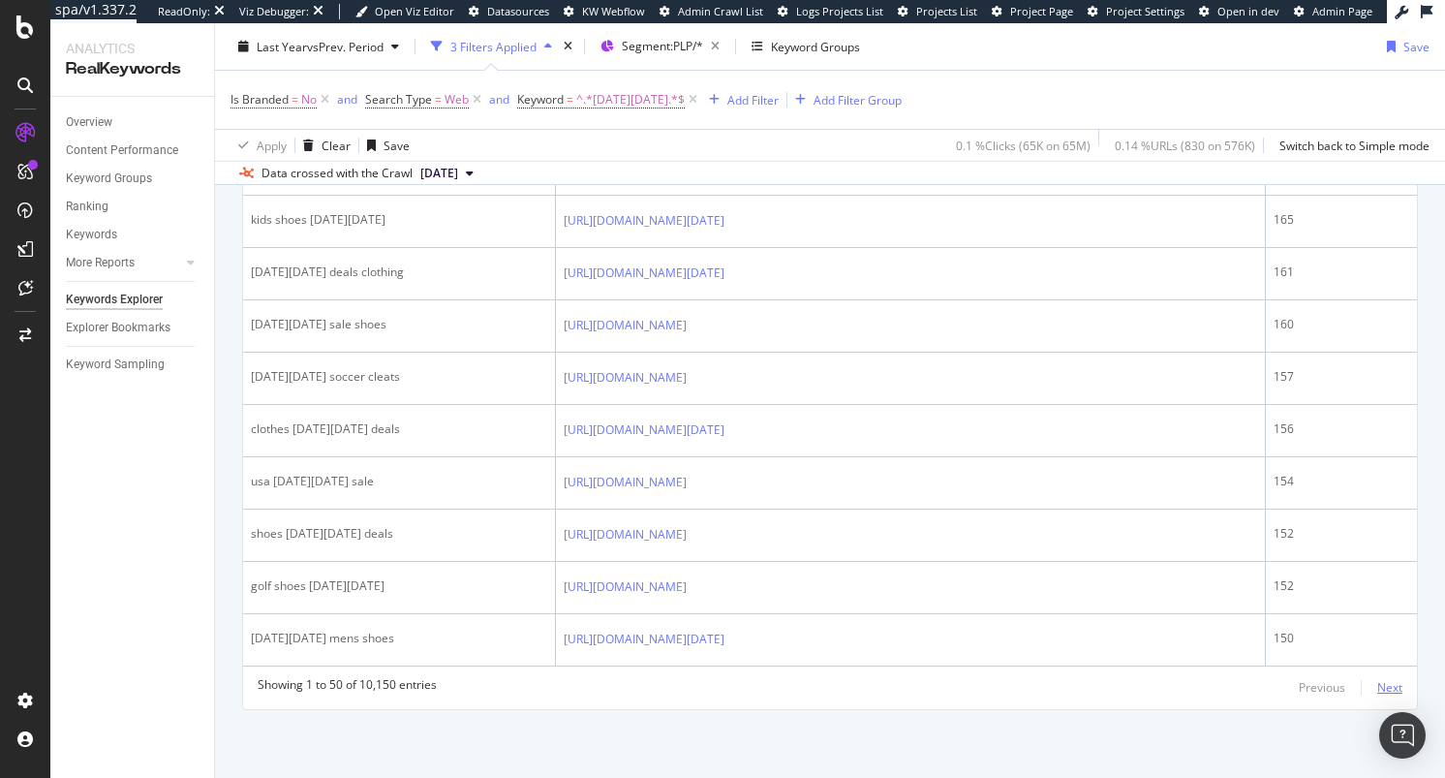
click at [1378, 690] on div "Next" at bounding box center [1389, 687] width 25 height 16
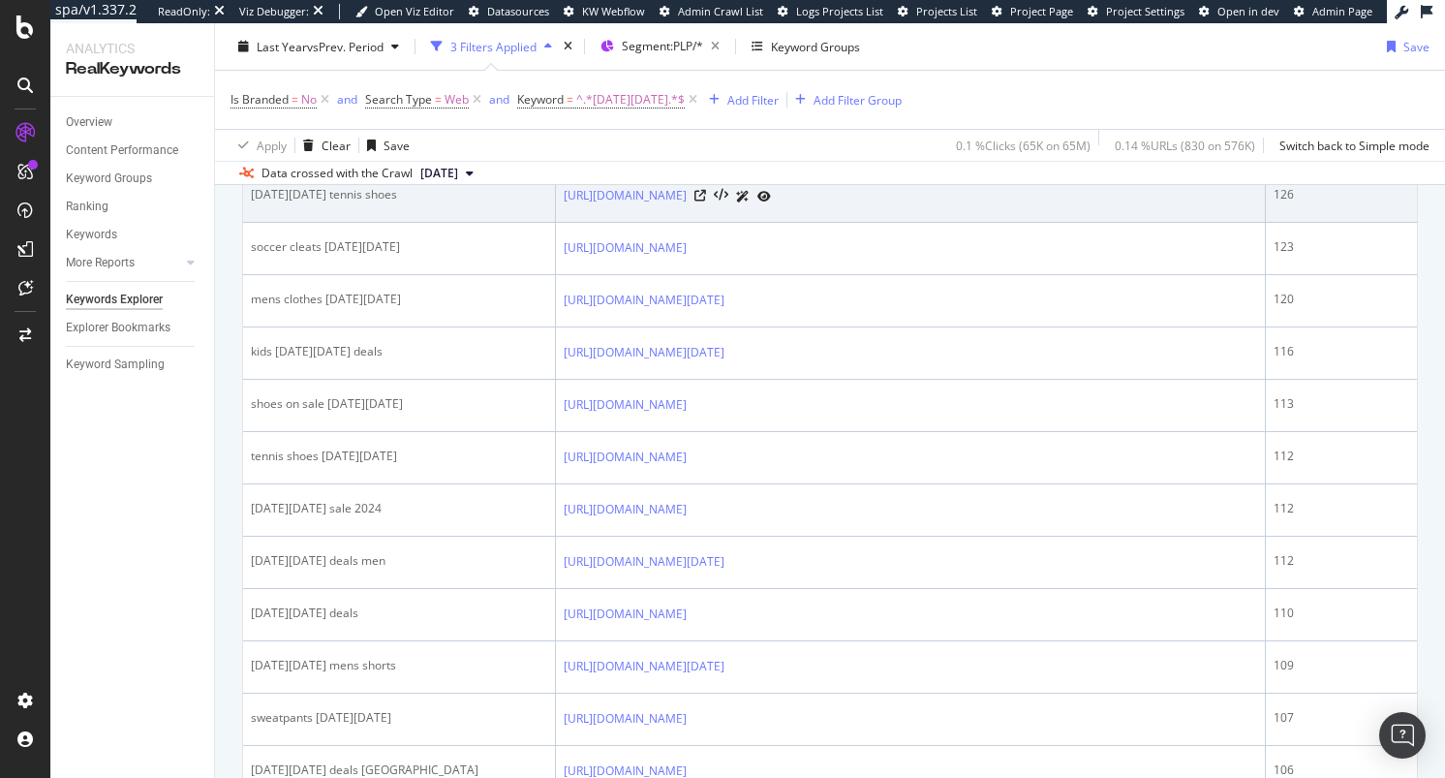
scroll to position [1153, 0]
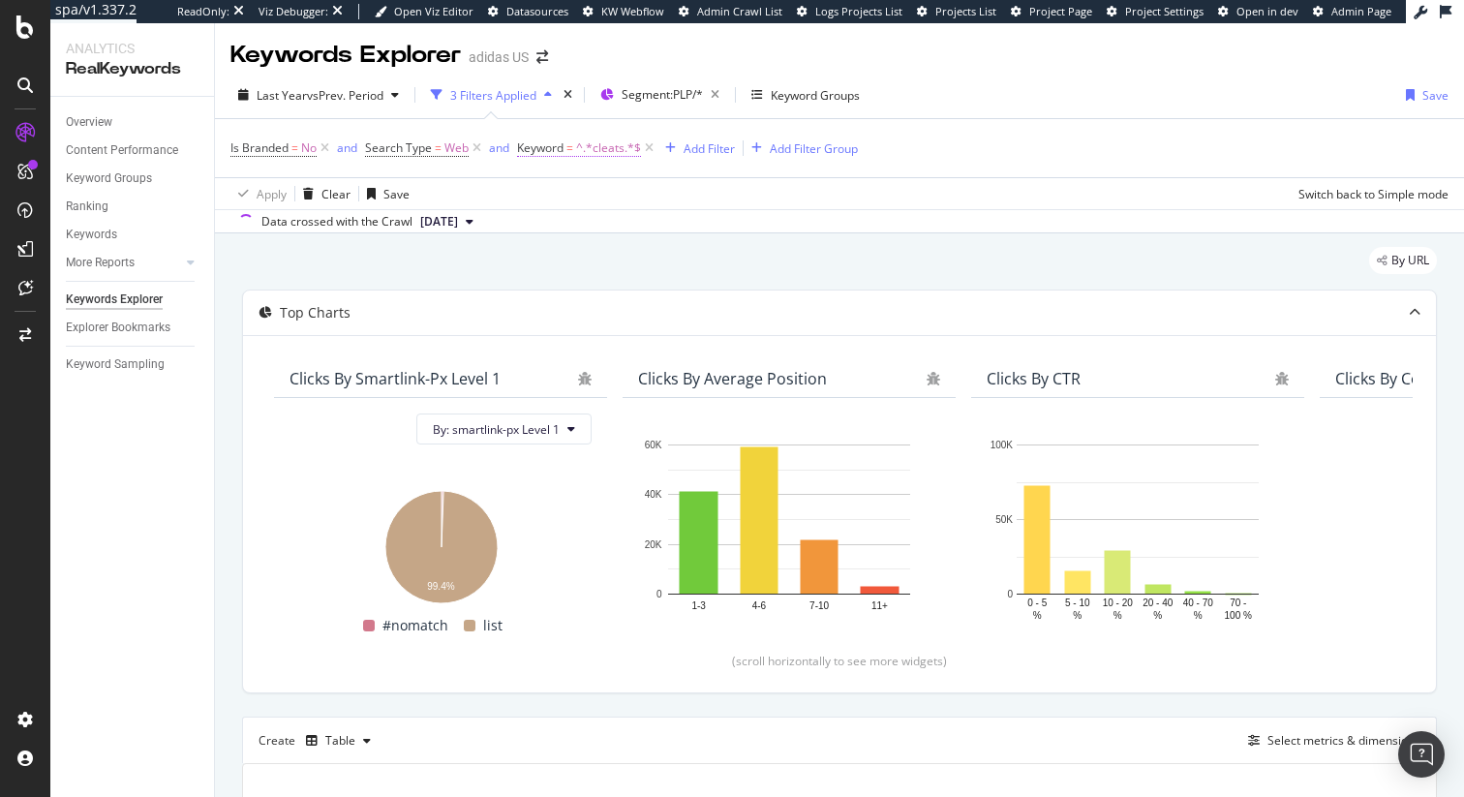
click at [604, 137] on span "^.*cleats.*$" at bounding box center [608, 148] width 65 height 27
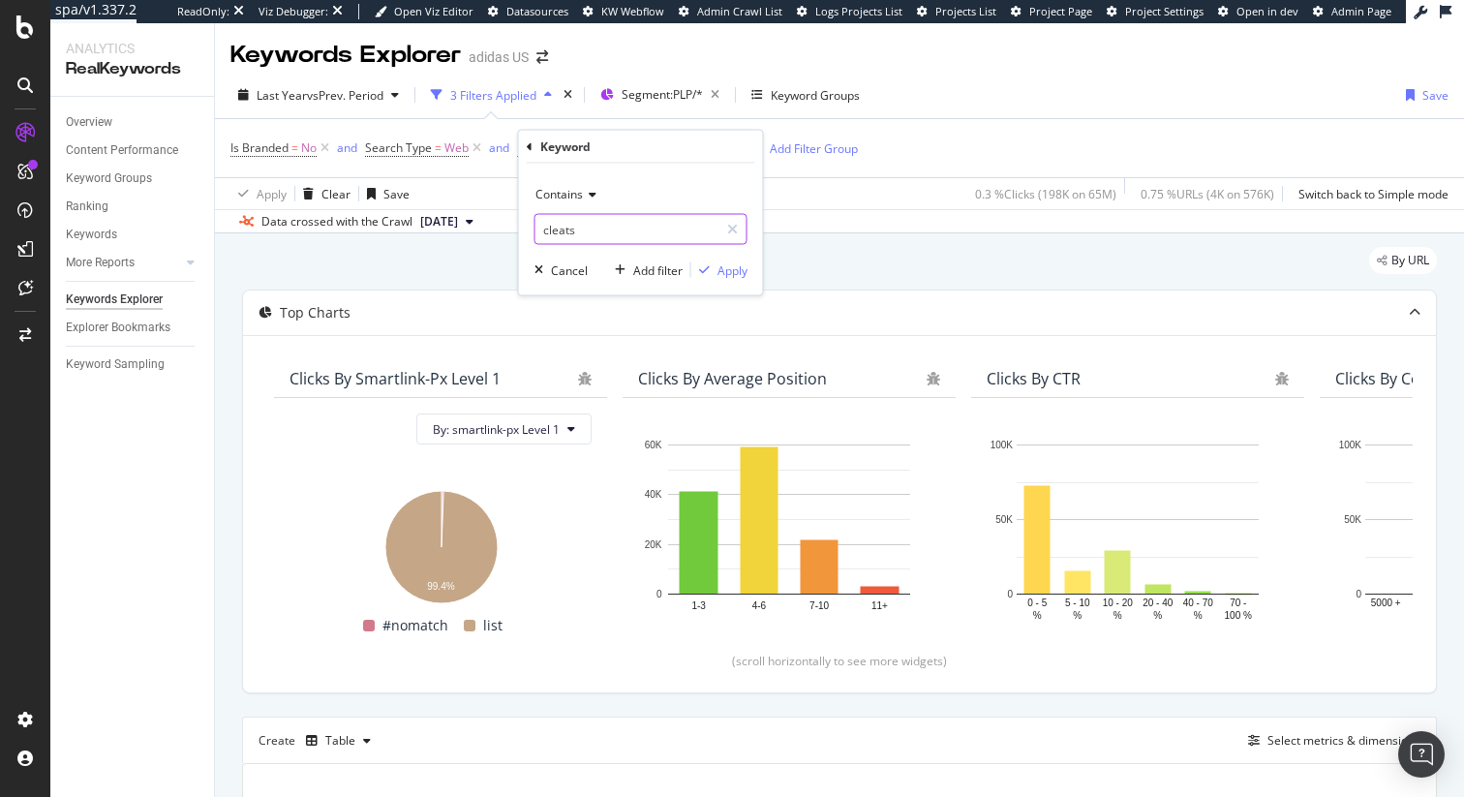
click at [575, 235] on input "cleats" at bounding box center [626, 229] width 183 height 31
type input "soccer shoes"
click at [724, 271] on div "Apply" at bounding box center [733, 269] width 30 height 16
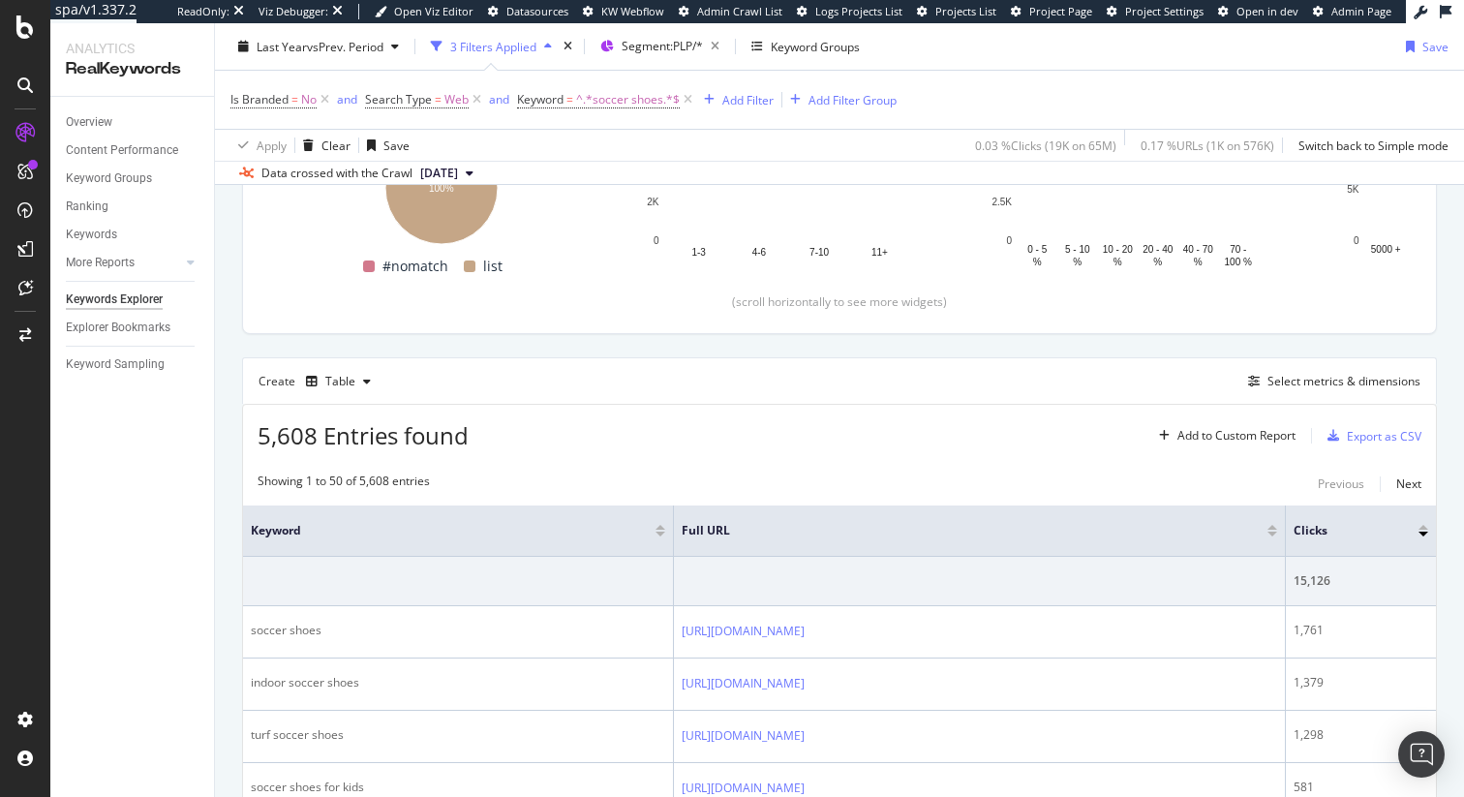
scroll to position [362, 0]
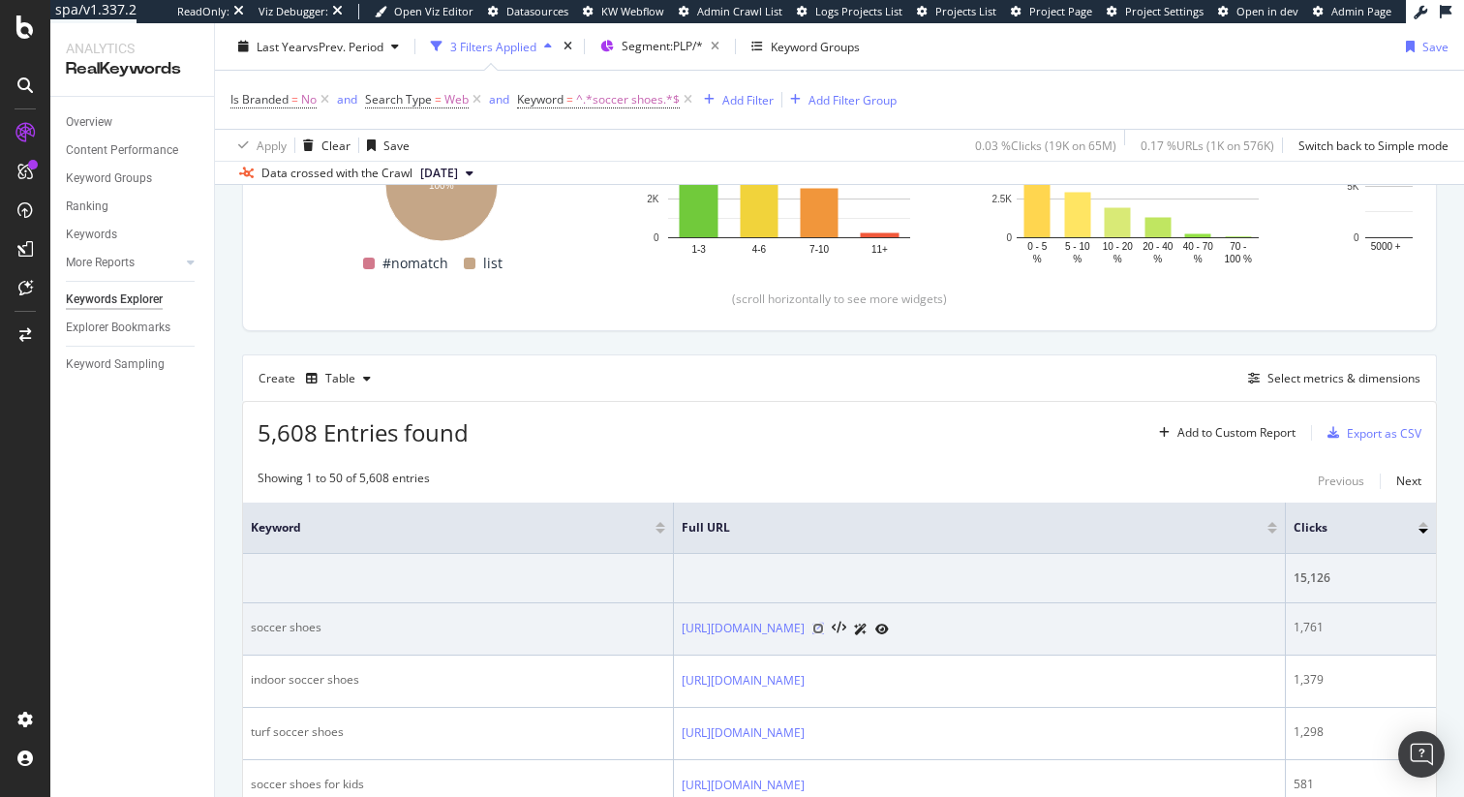
click at [824, 630] on icon at bounding box center [818, 629] width 12 height 12
